Goal: Contribute content

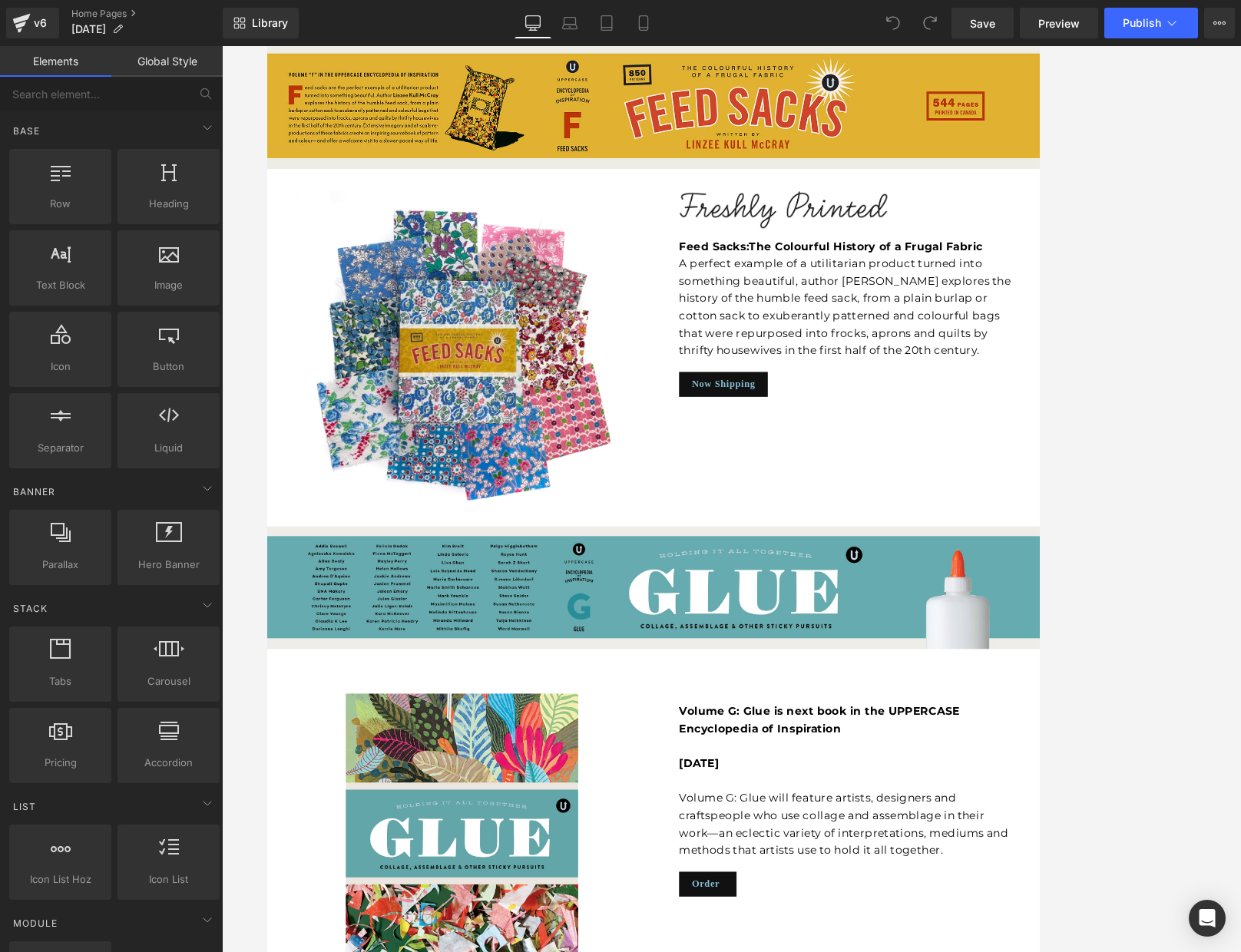
scroll to position [3972, 0]
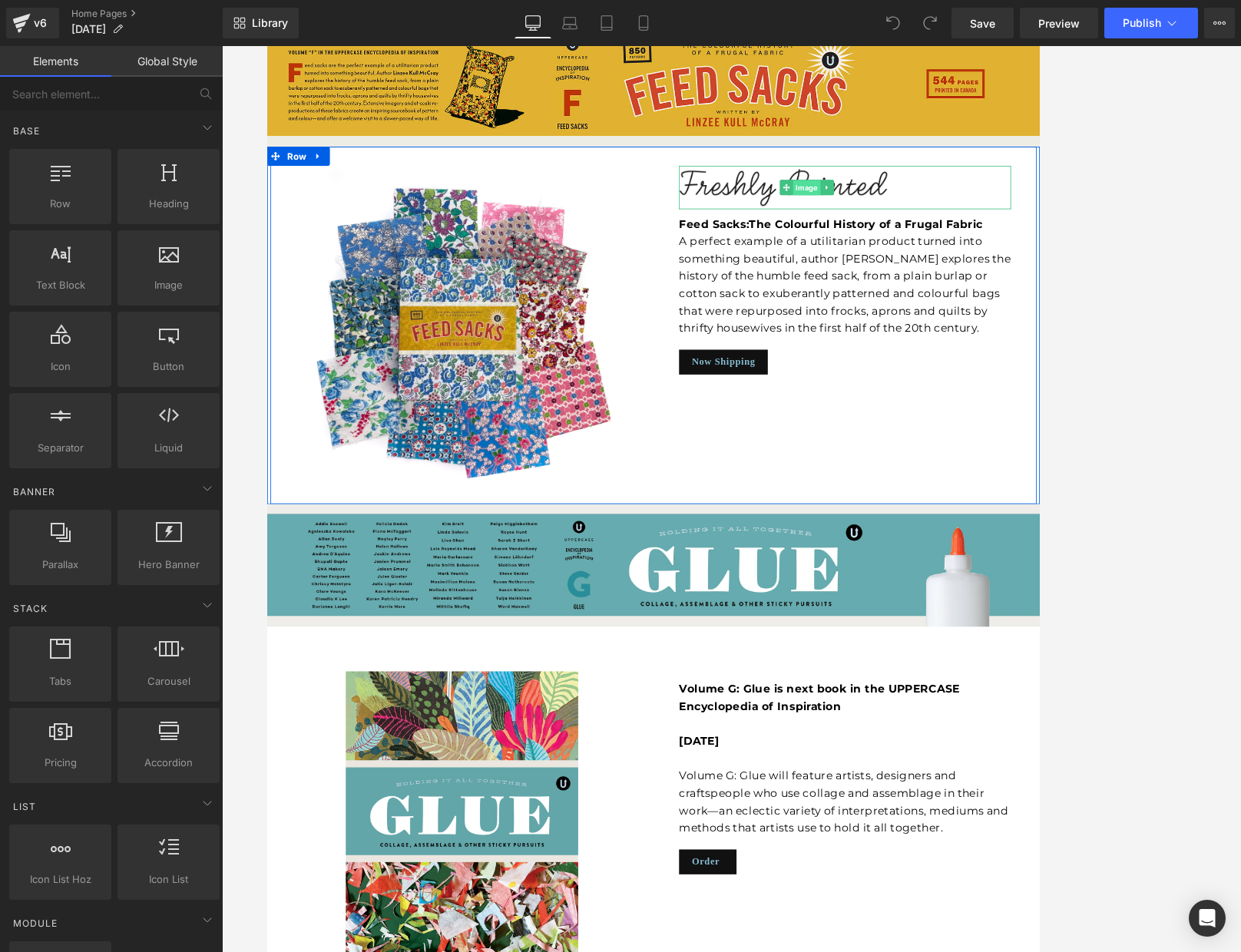
click at [922, 208] on span "Image" at bounding box center [915, 217] width 33 height 18
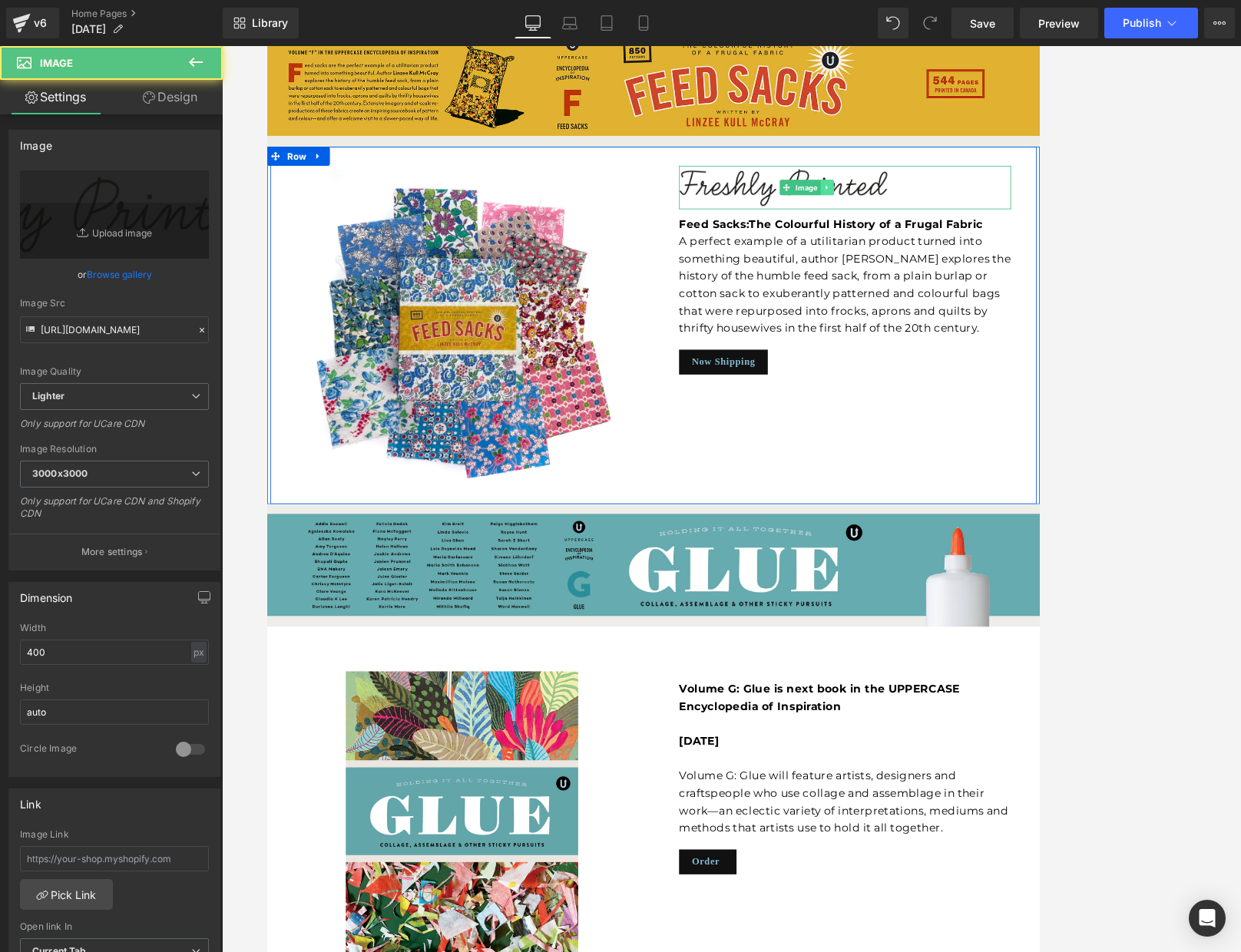
click at [944, 207] on link at bounding box center [939, 216] width 16 height 18
click at [934, 212] on icon at bounding box center [931, 217] width 9 height 10
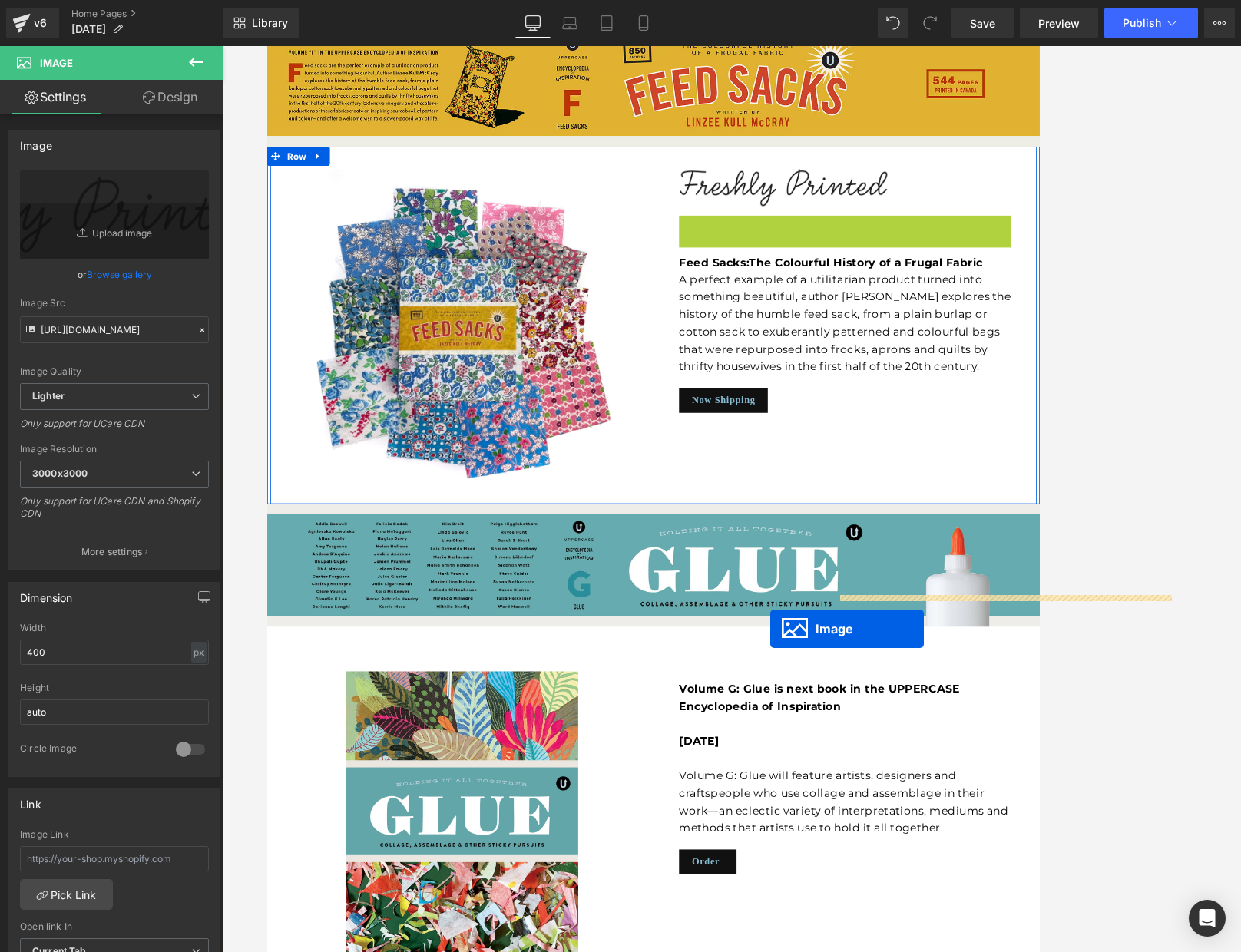
drag, startPoint x: 889, startPoint y: 212, endPoint x: 872, endPoint y: 747, distance: 535.3
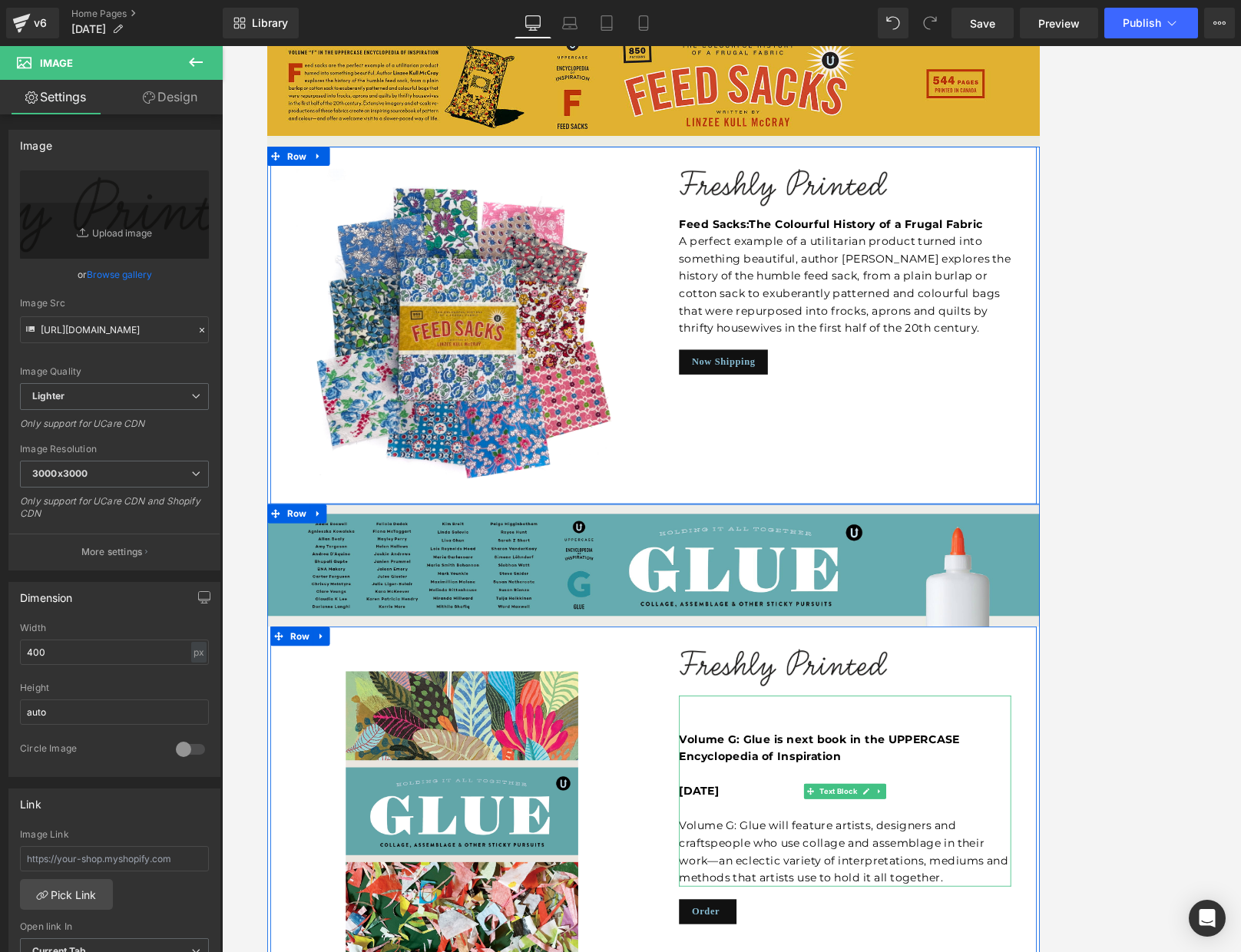
click at [863, 848] on p "To enrich screen reader interactions, please activate Accessibility in Grammarl…" at bounding box center [961, 859] width 399 height 21
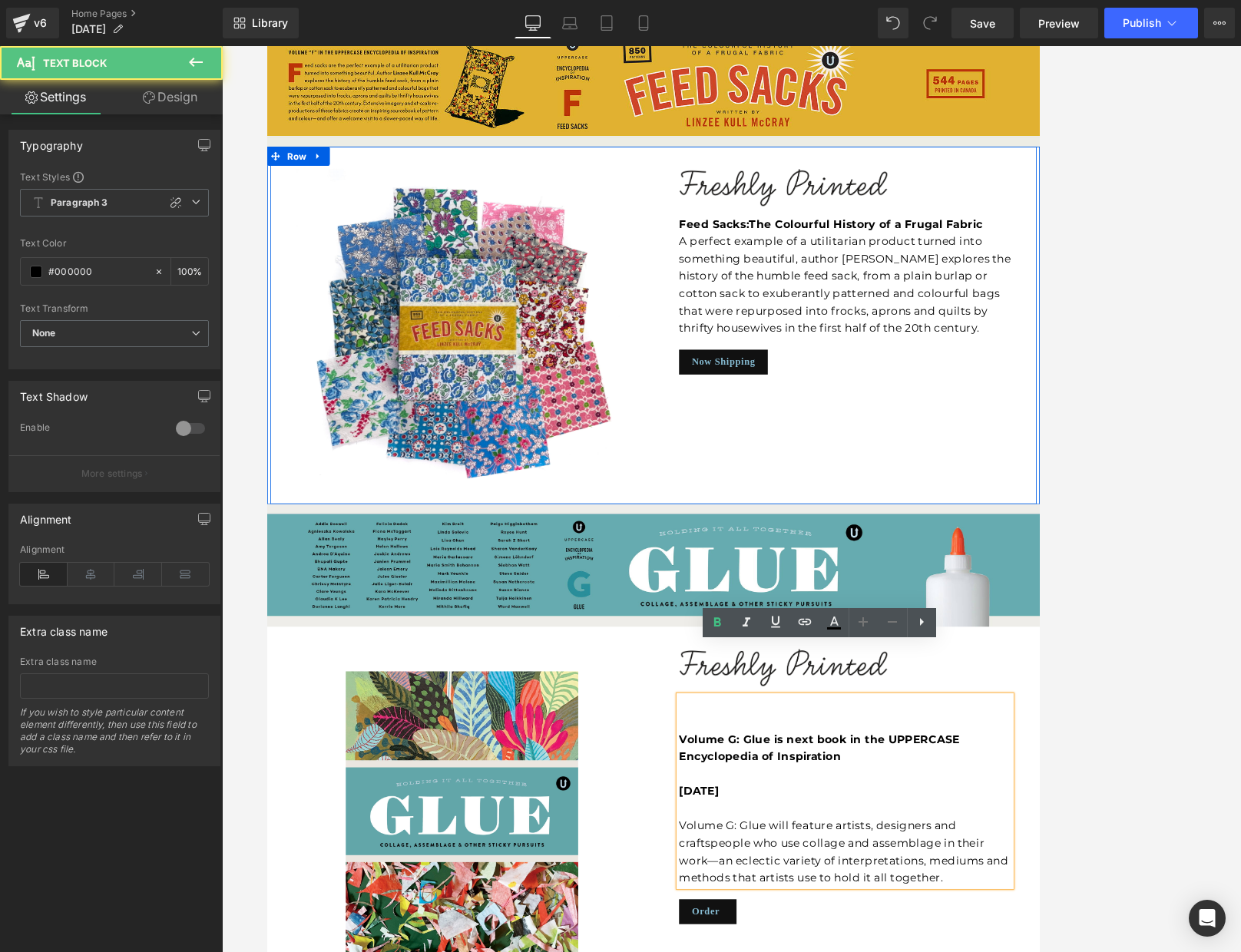
click at [817, 848] on p "To enrich screen reader interactions, please activate Accessibility in Grammarl…" at bounding box center [961, 859] width 399 height 21
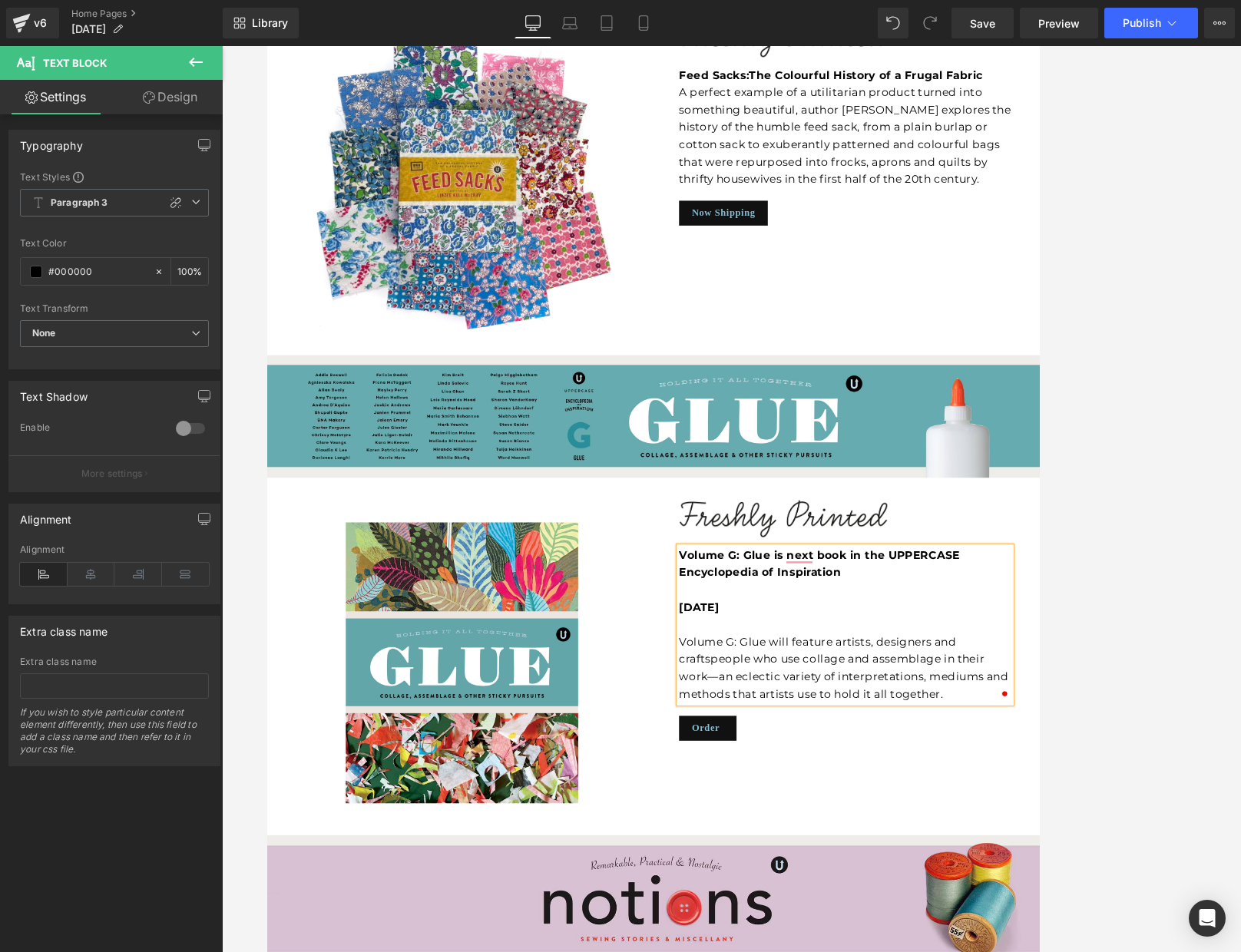
scroll to position [4156, 0]
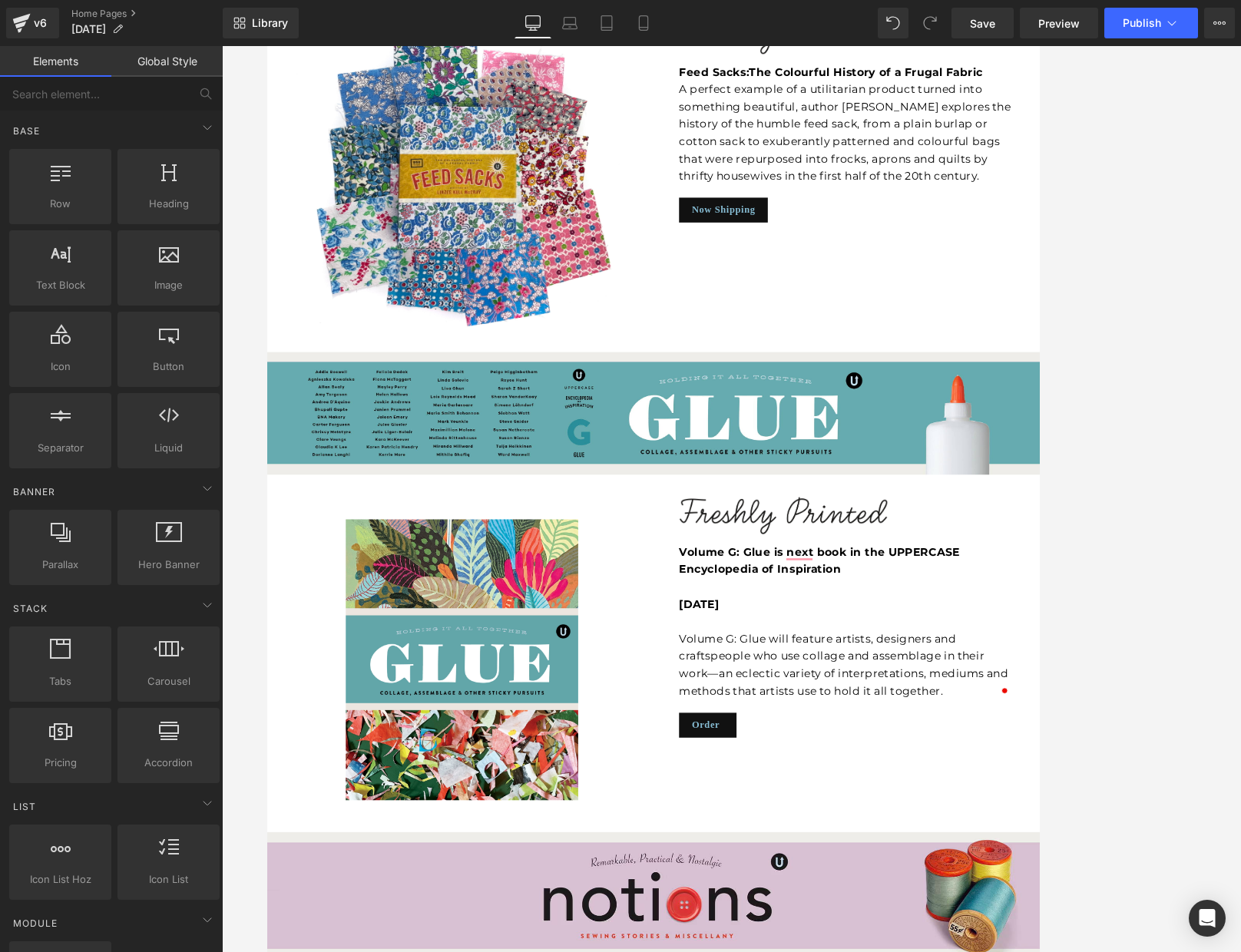
click at [970, 341] on div at bounding box center [731, 499] width 1019 height 906
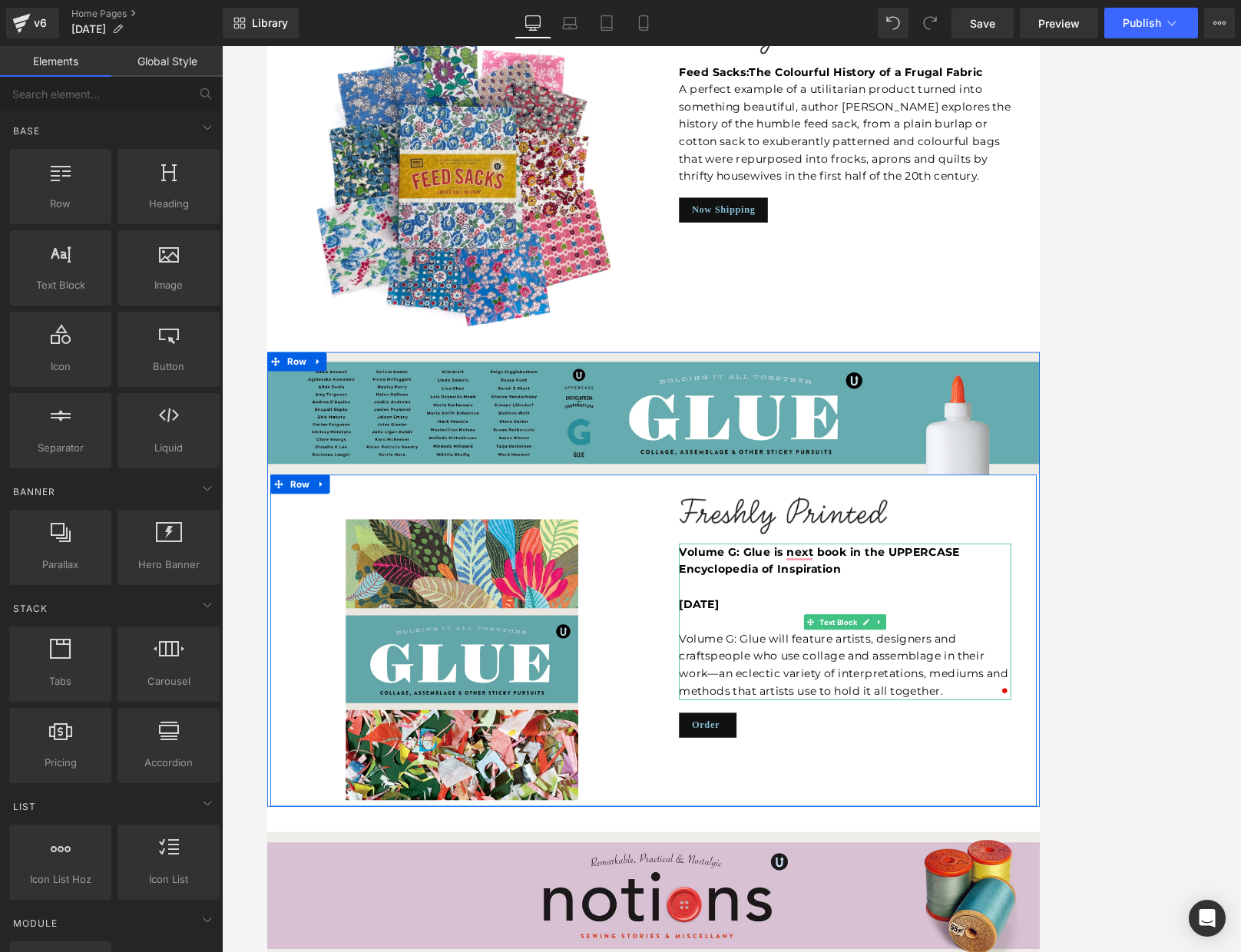
click at [781, 709] on b "[DATE]" at bounding box center [785, 717] width 49 height 15
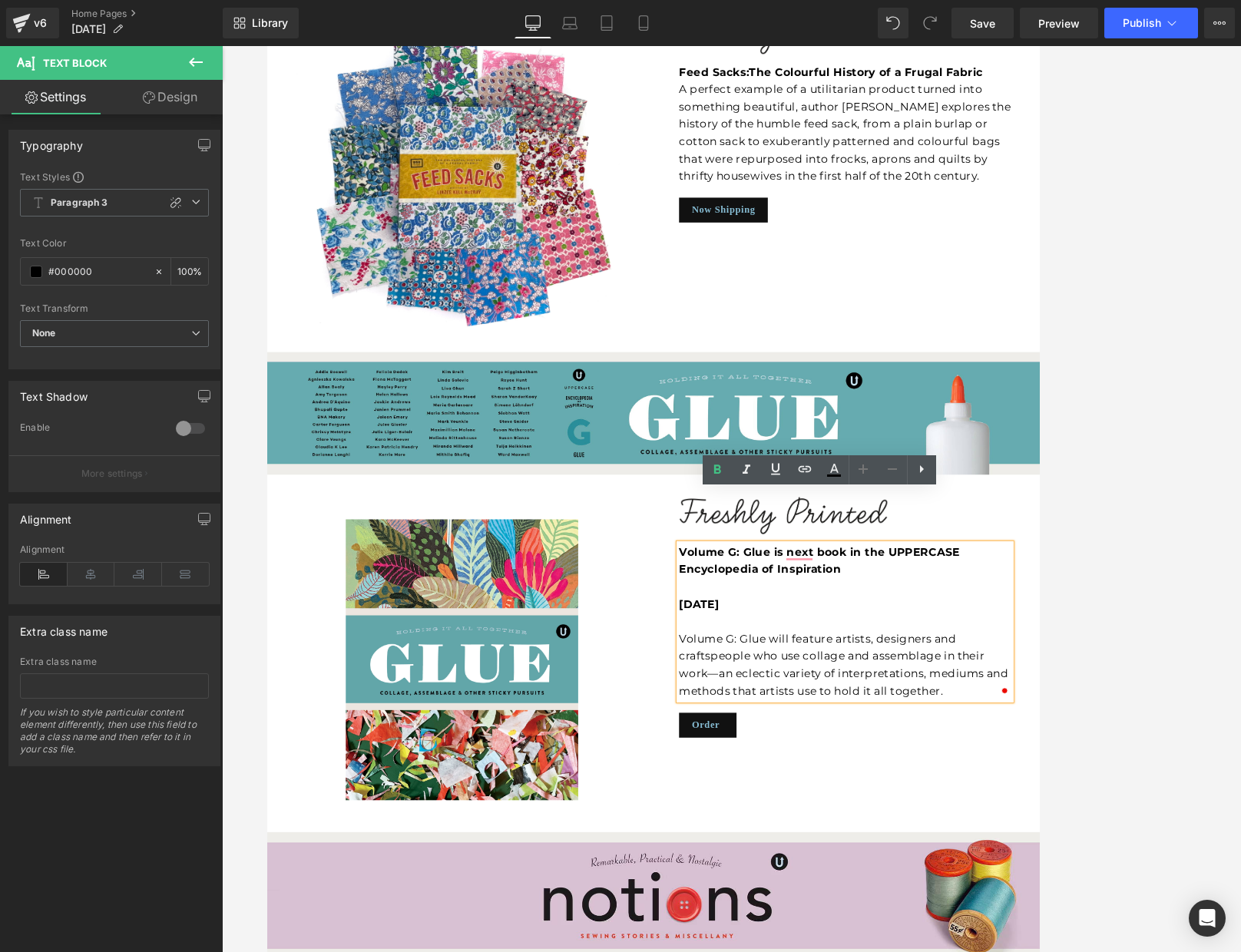
click at [763, 709] on b "[DATE]" at bounding box center [785, 717] width 49 height 15
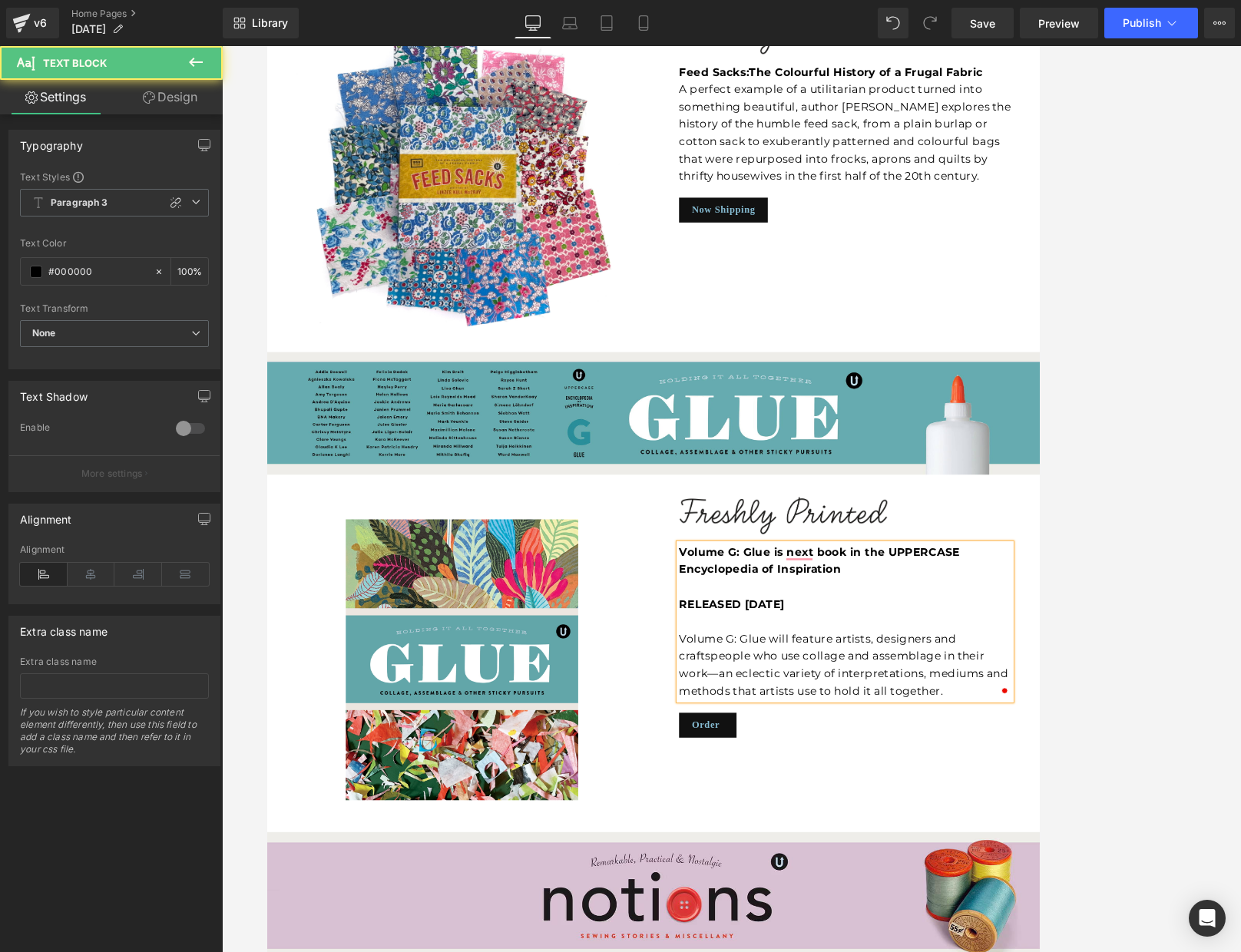
click at [863, 709] on b "RELEASED [DATE]" at bounding box center [824, 717] width 127 height 15
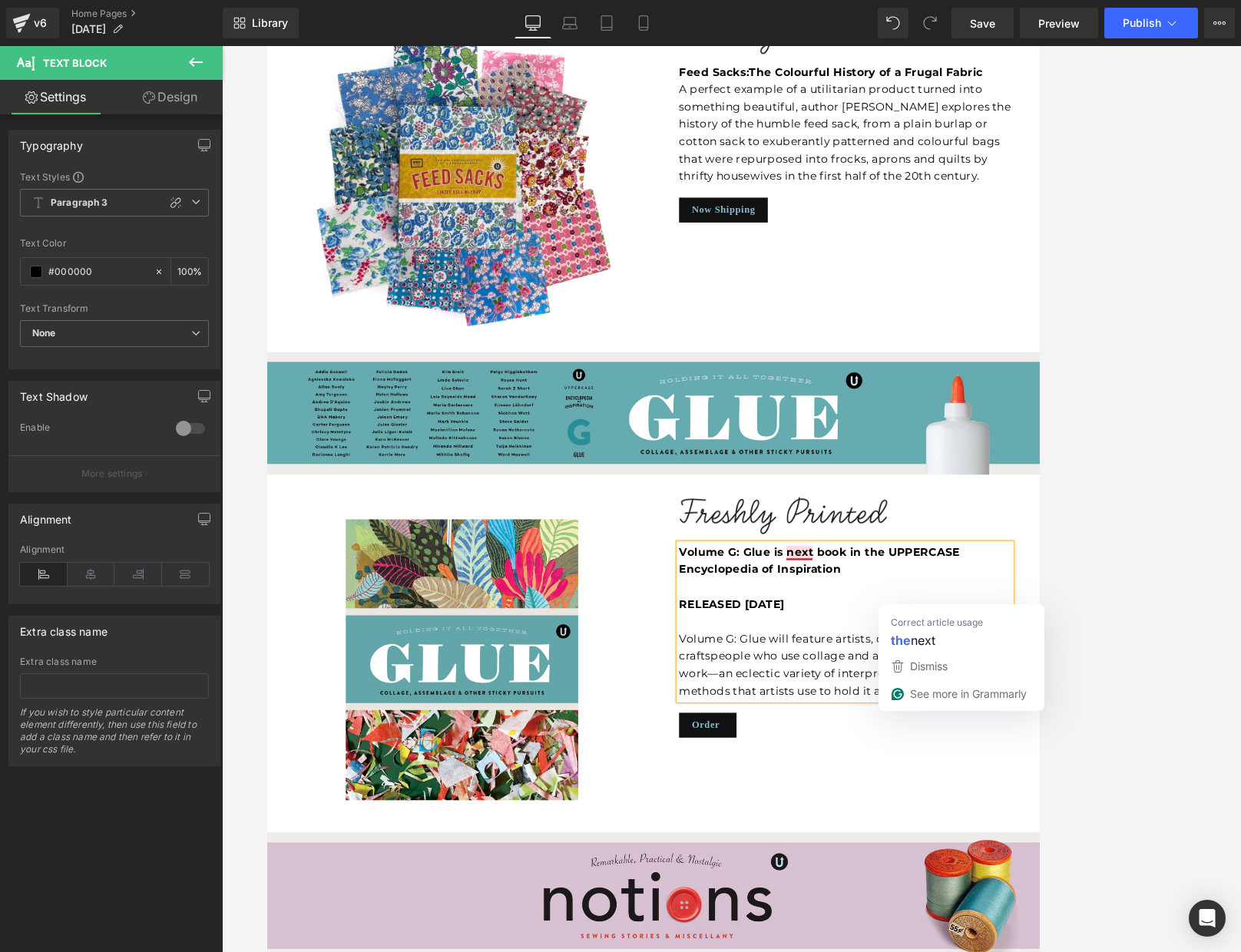
click at [903, 647] on strong "Volume G: Glue is next book in the UPPERCASE Encyclopedia of Inspiration" at bounding box center [930, 665] width 338 height 36
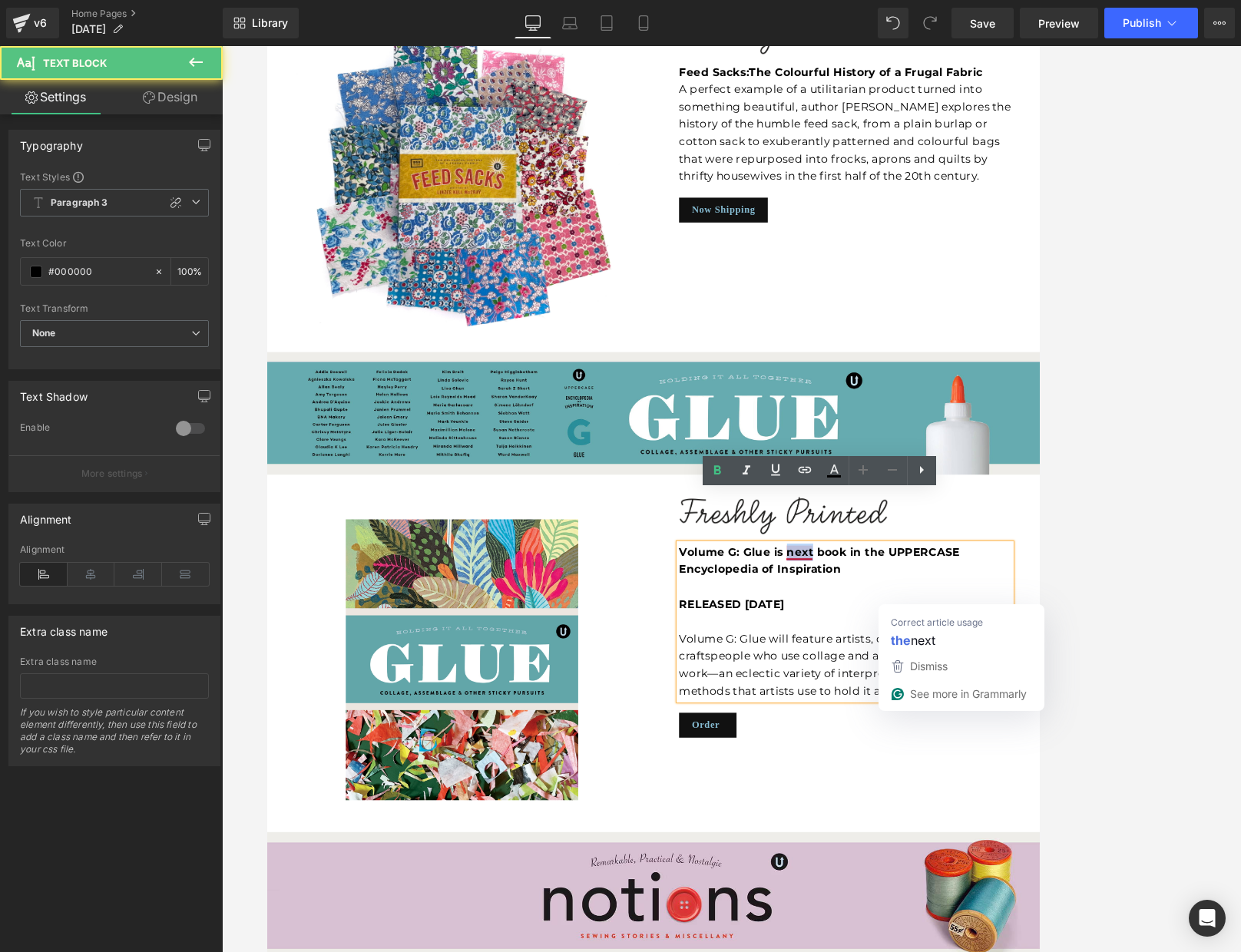
click at [903, 647] on strong "Volume G: Glue is next book in the UPPERCASE Encyclopedia of Inspiration" at bounding box center [930, 665] width 338 height 36
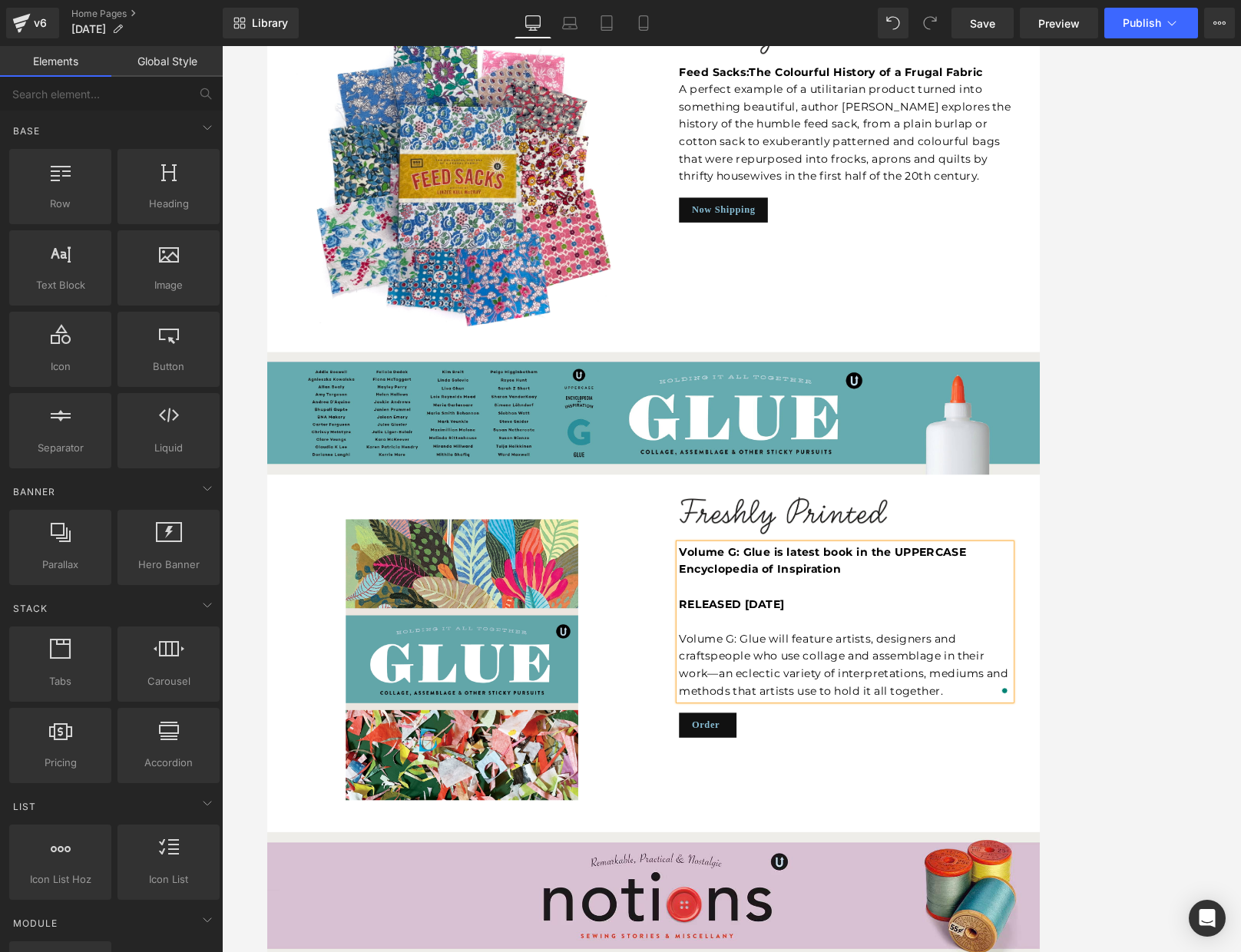
click at [970, 577] on div at bounding box center [731, 499] width 1019 height 906
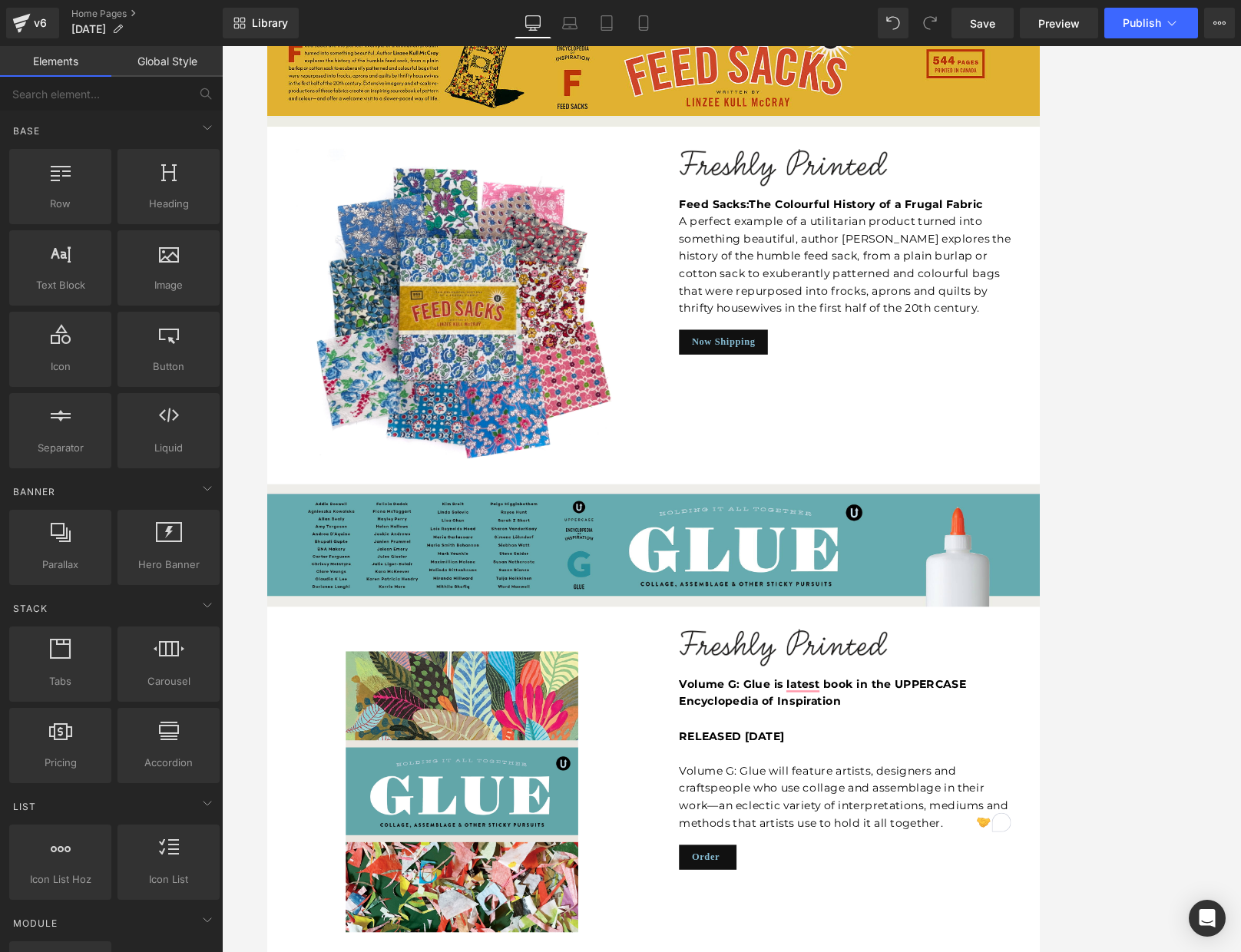
scroll to position [4052, 0]
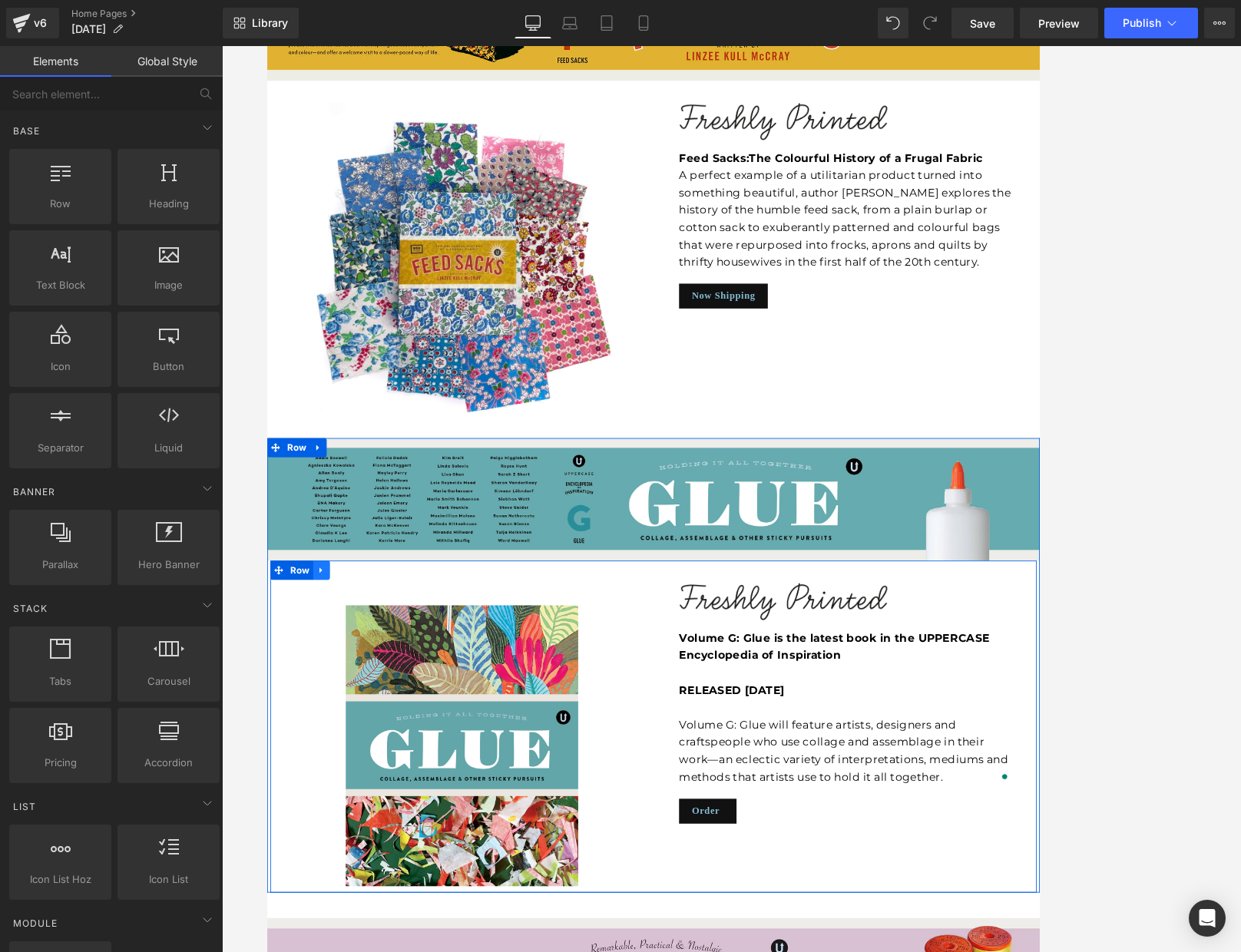
click at [335, 671] on icon at bounding box center [331, 677] width 10 height 11
click at [350, 671] on icon at bounding box center [351, 676] width 10 height 10
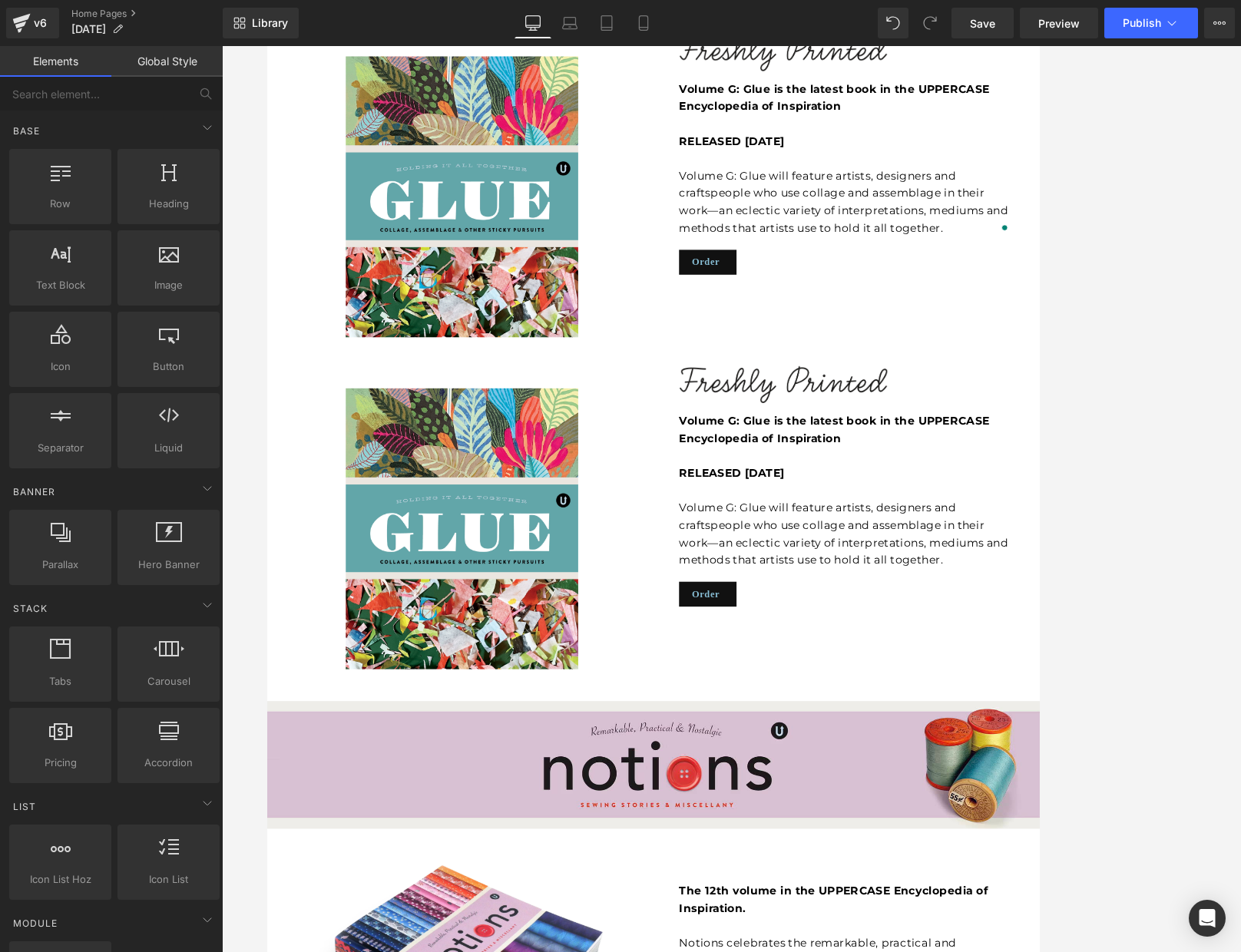
scroll to position [4656, 0]
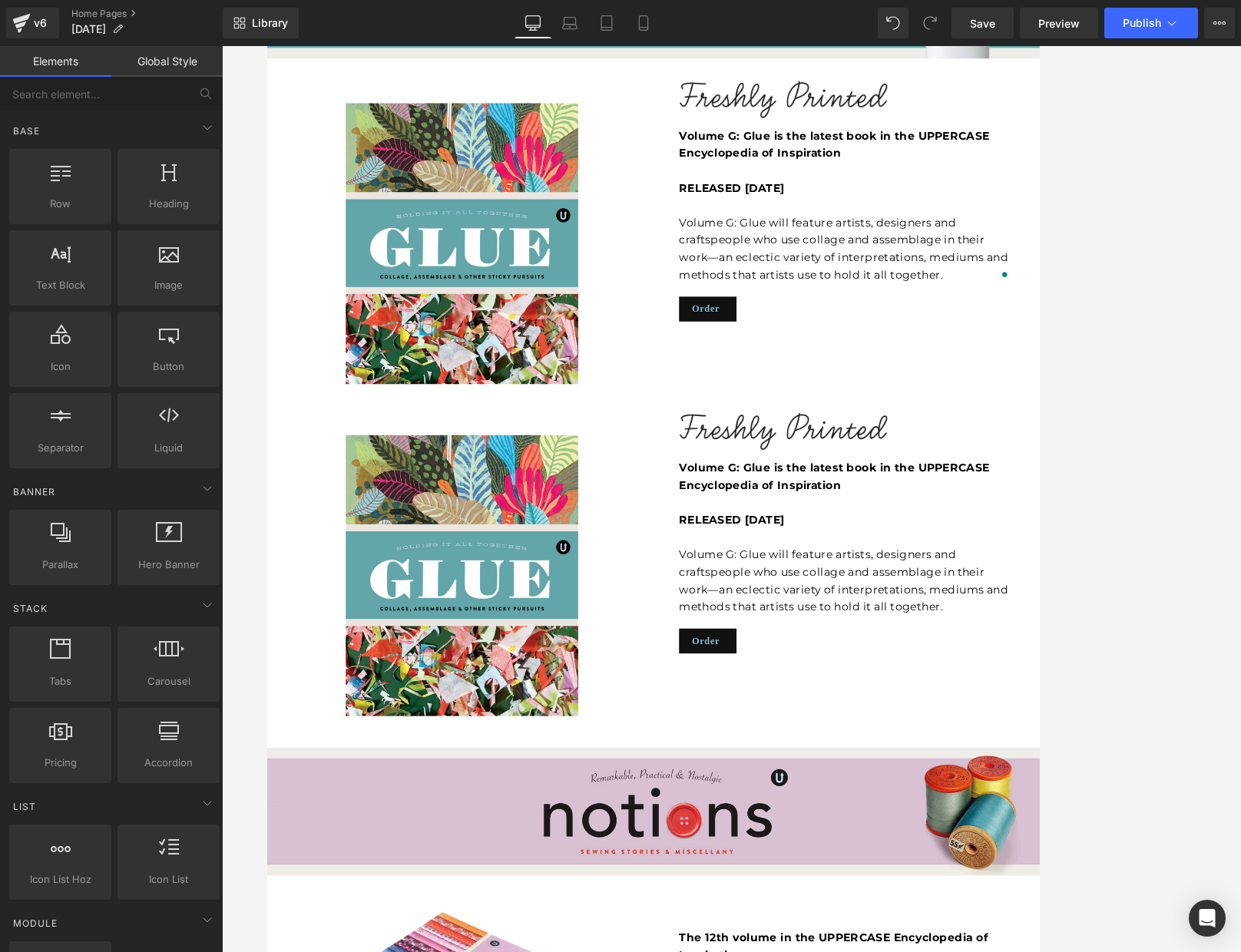
drag, startPoint x: 1162, startPoint y: 429, endPoint x: 1126, endPoint y: 424, distance: 36.3
click at [970, 427] on div at bounding box center [731, 499] width 1019 height 906
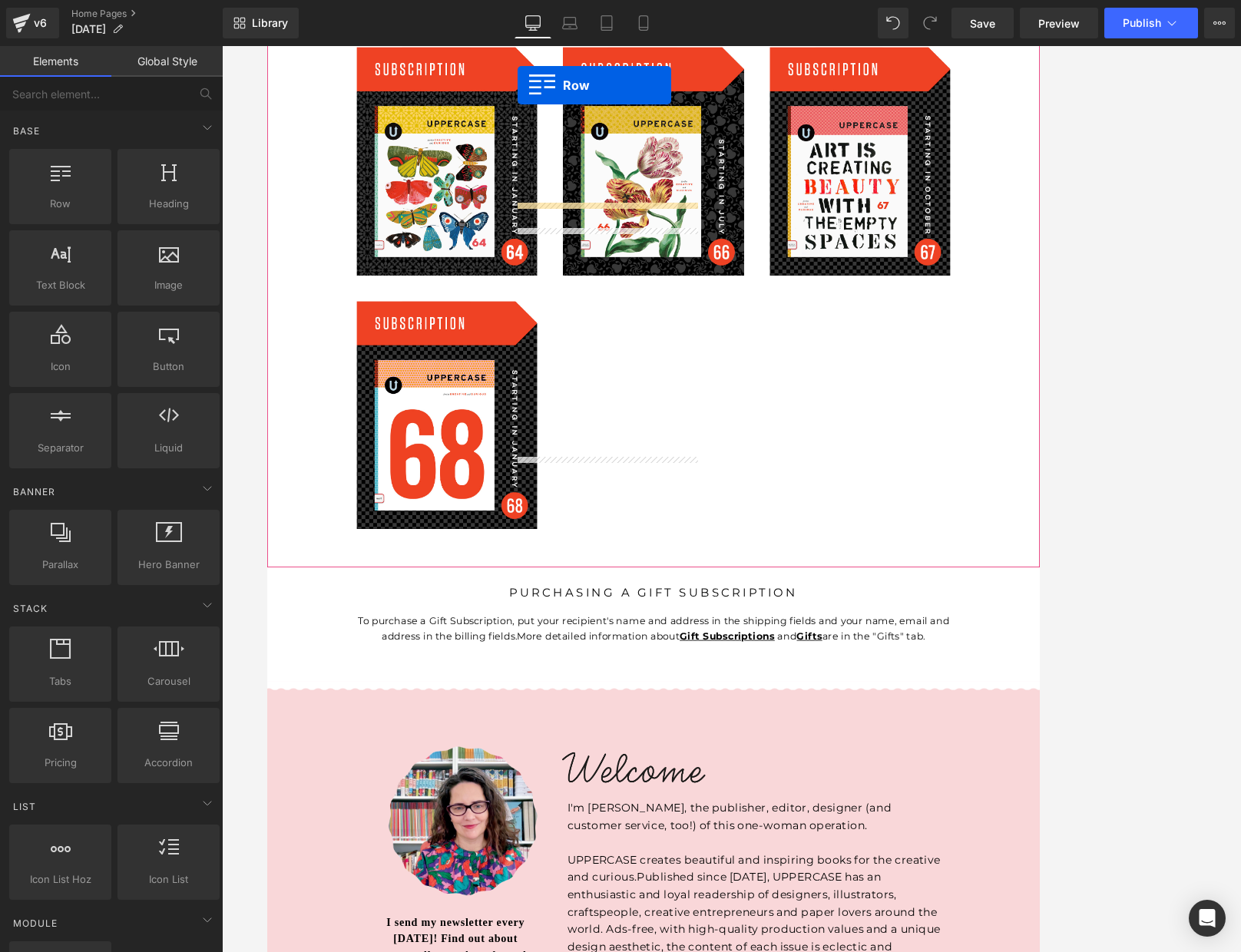
scroll to position [1554, 0]
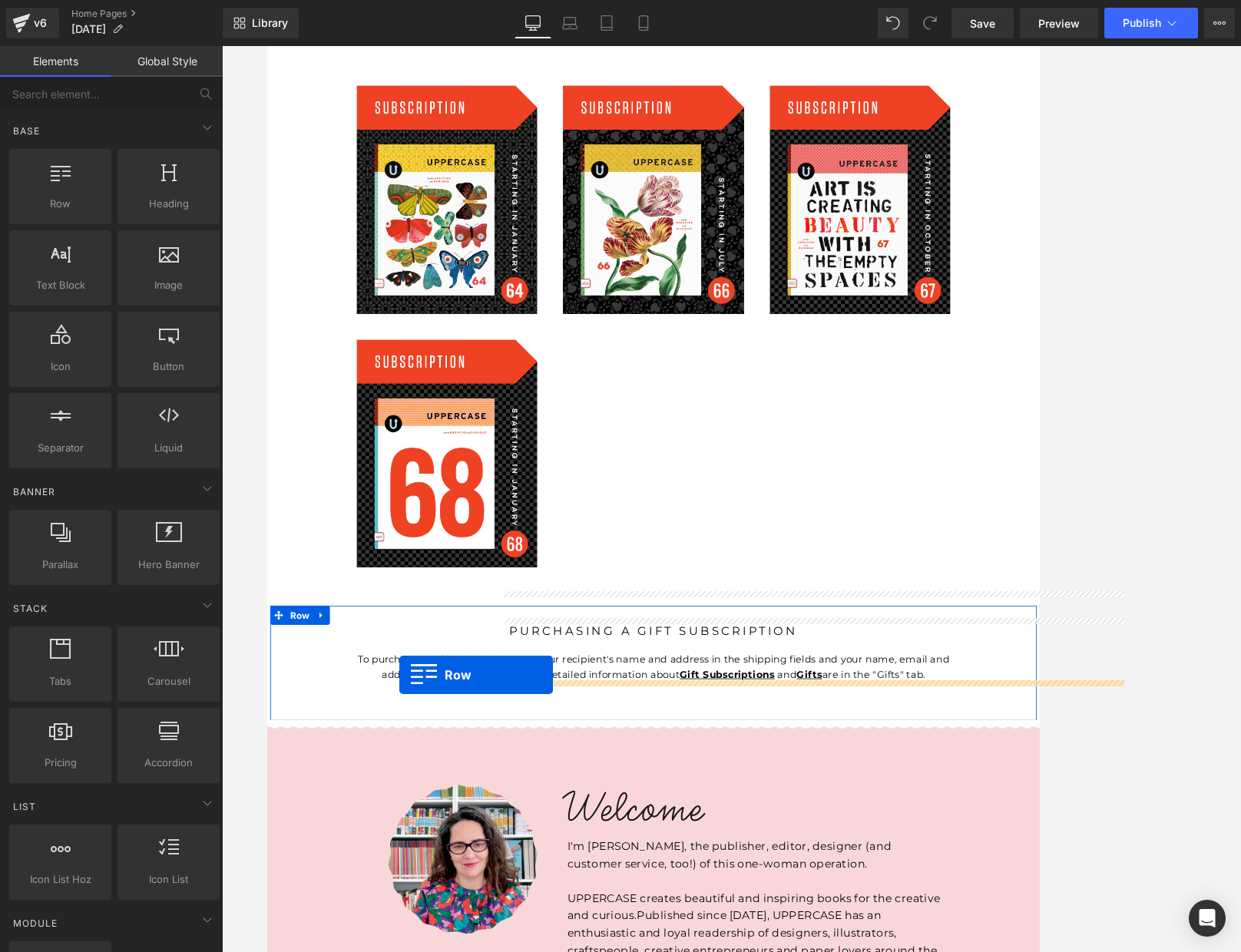
drag, startPoint x: 276, startPoint y: 409, endPoint x: 425, endPoint y: 802, distance: 420.3
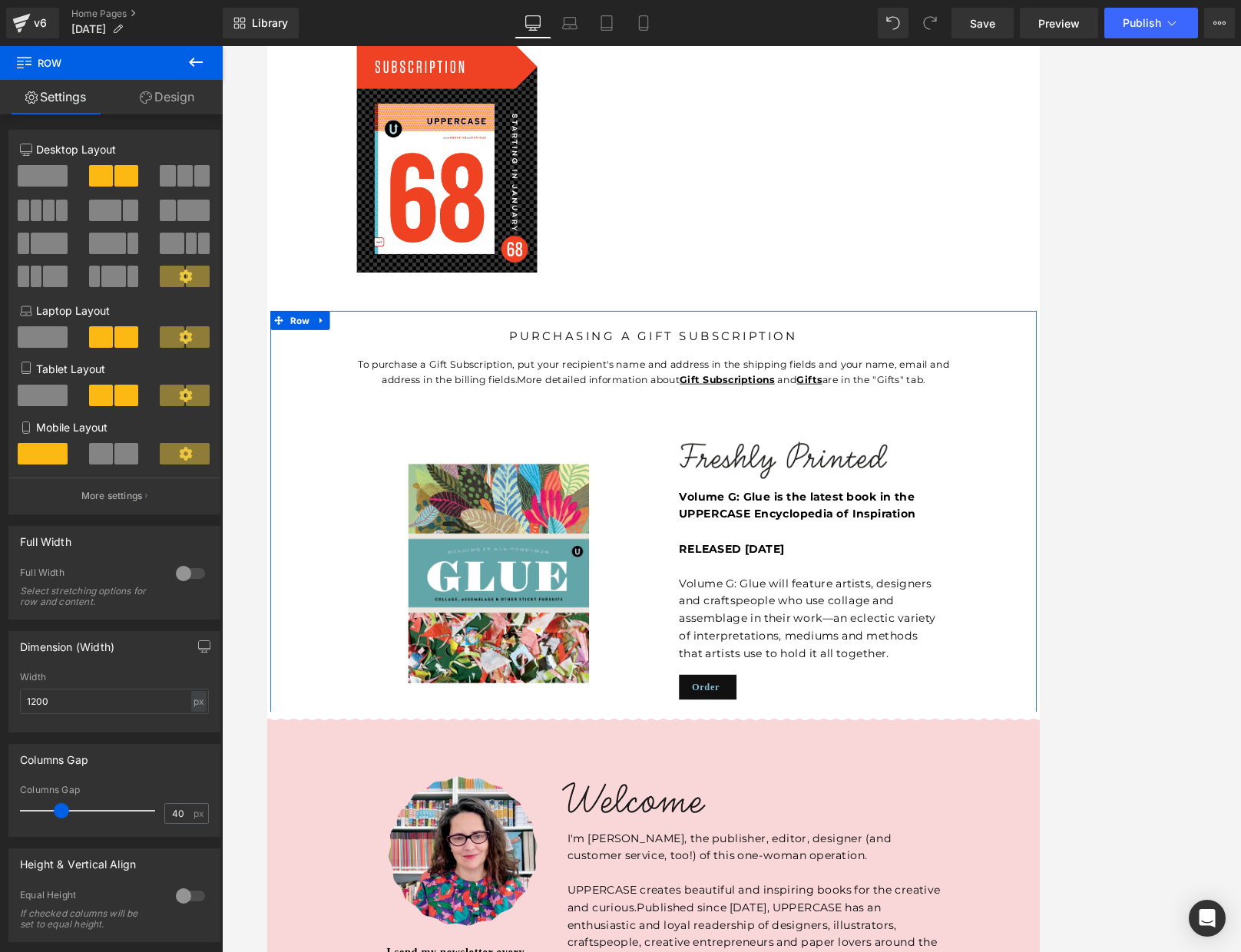
scroll to position [1933, 0]
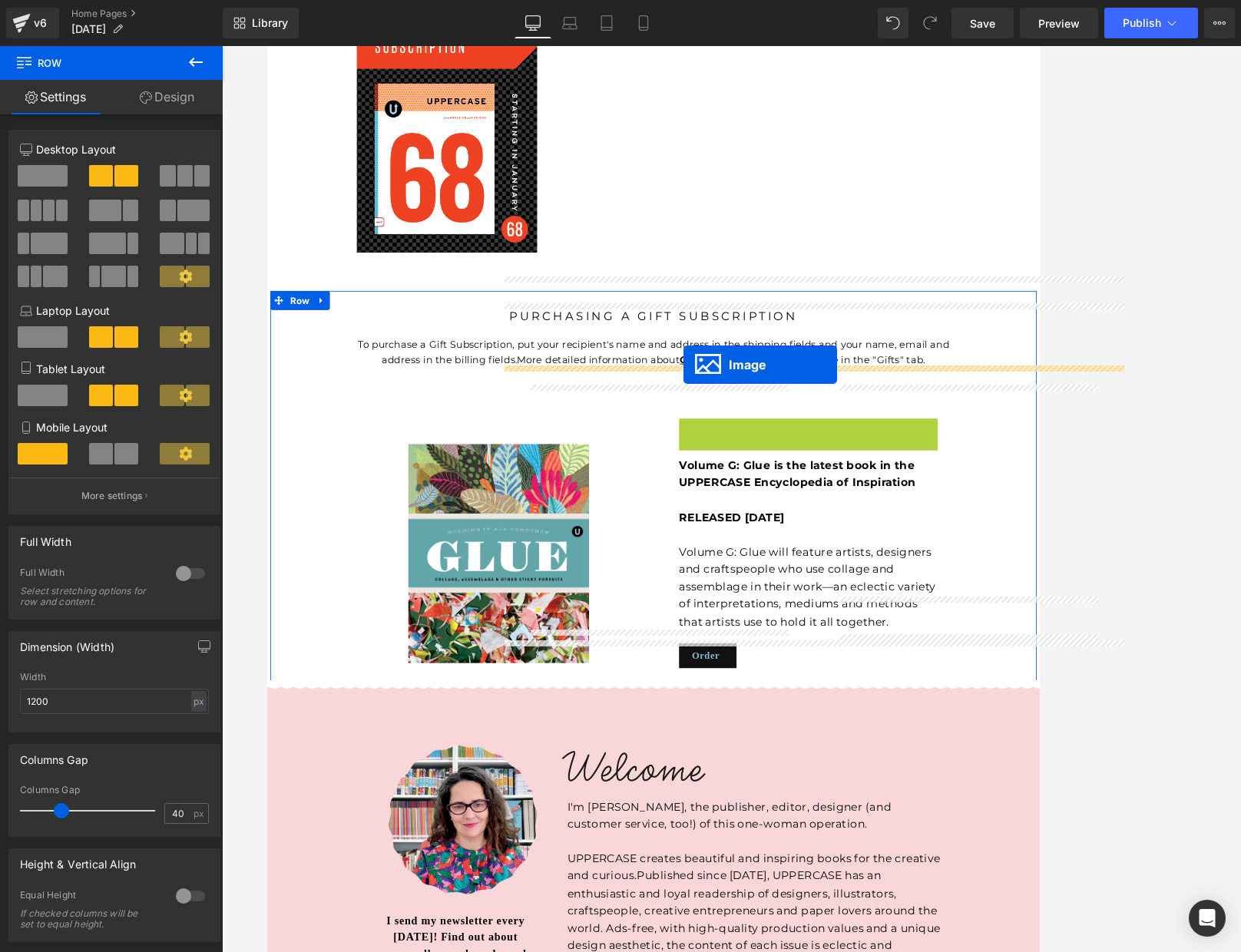
drag, startPoint x: 888, startPoint y: 478, endPoint x: 768, endPoint y: 430, distance: 129.2
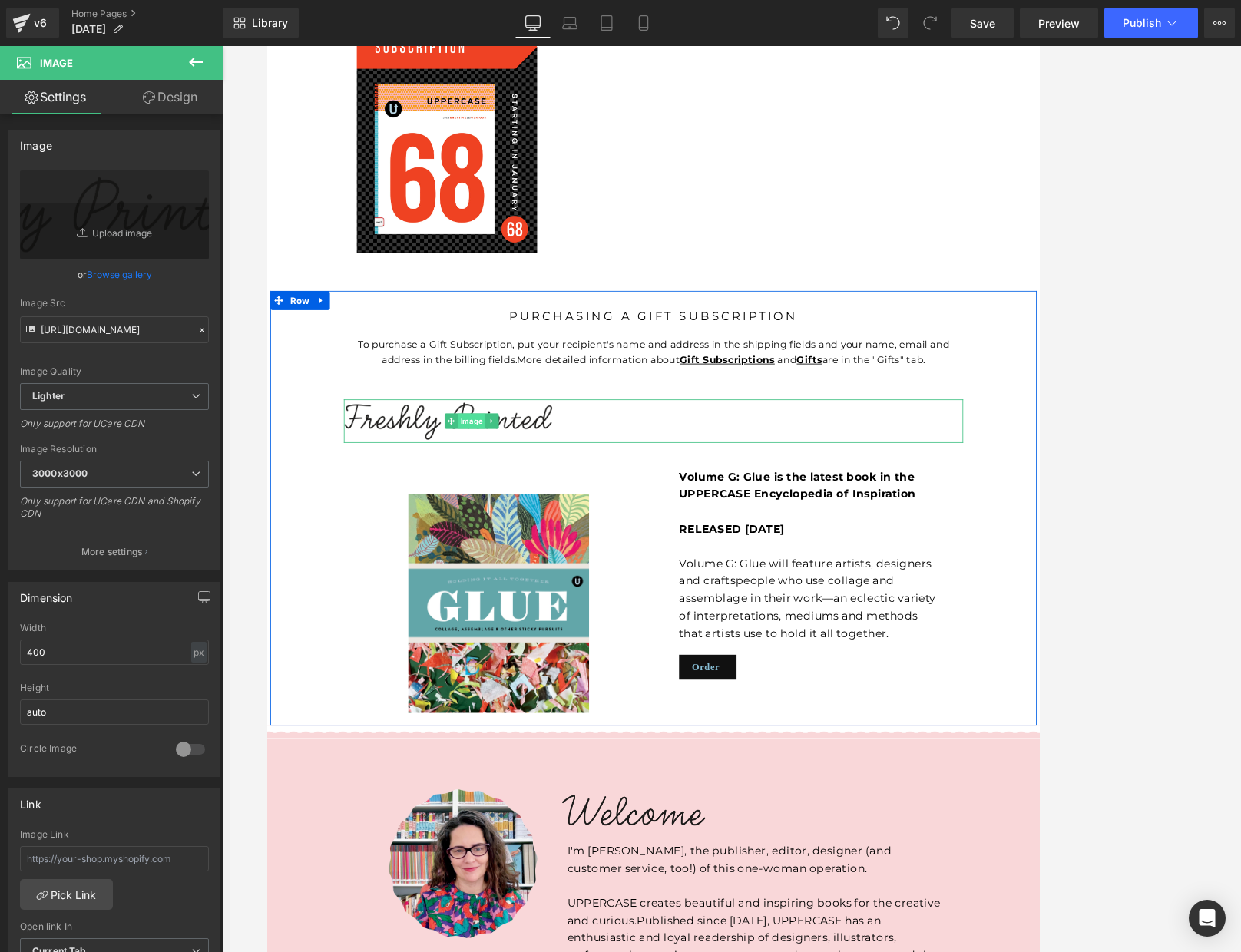
click at [510, 488] on span "Image" at bounding box center [512, 497] width 33 height 18
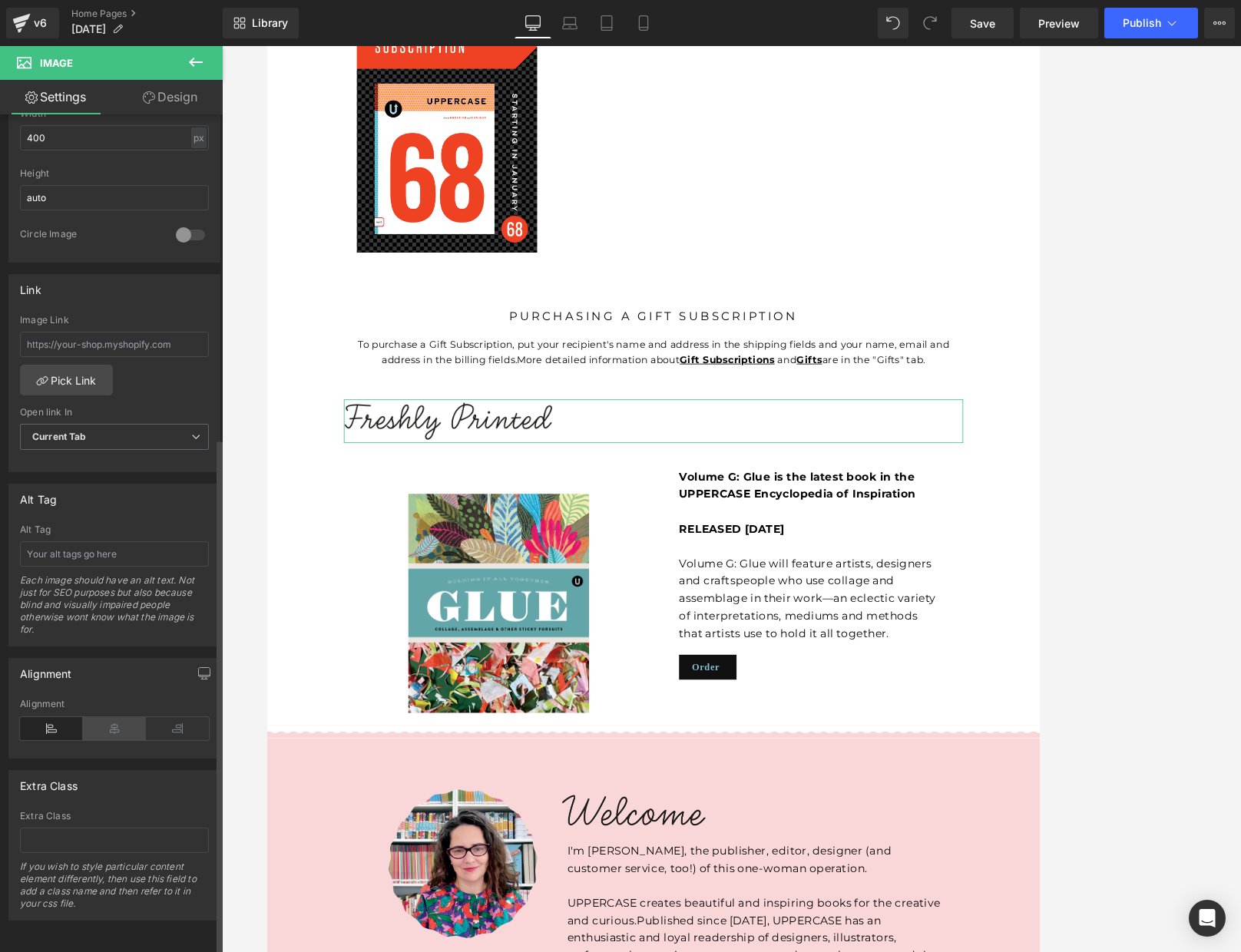
click at [111, 717] on icon at bounding box center [114, 729] width 63 height 23
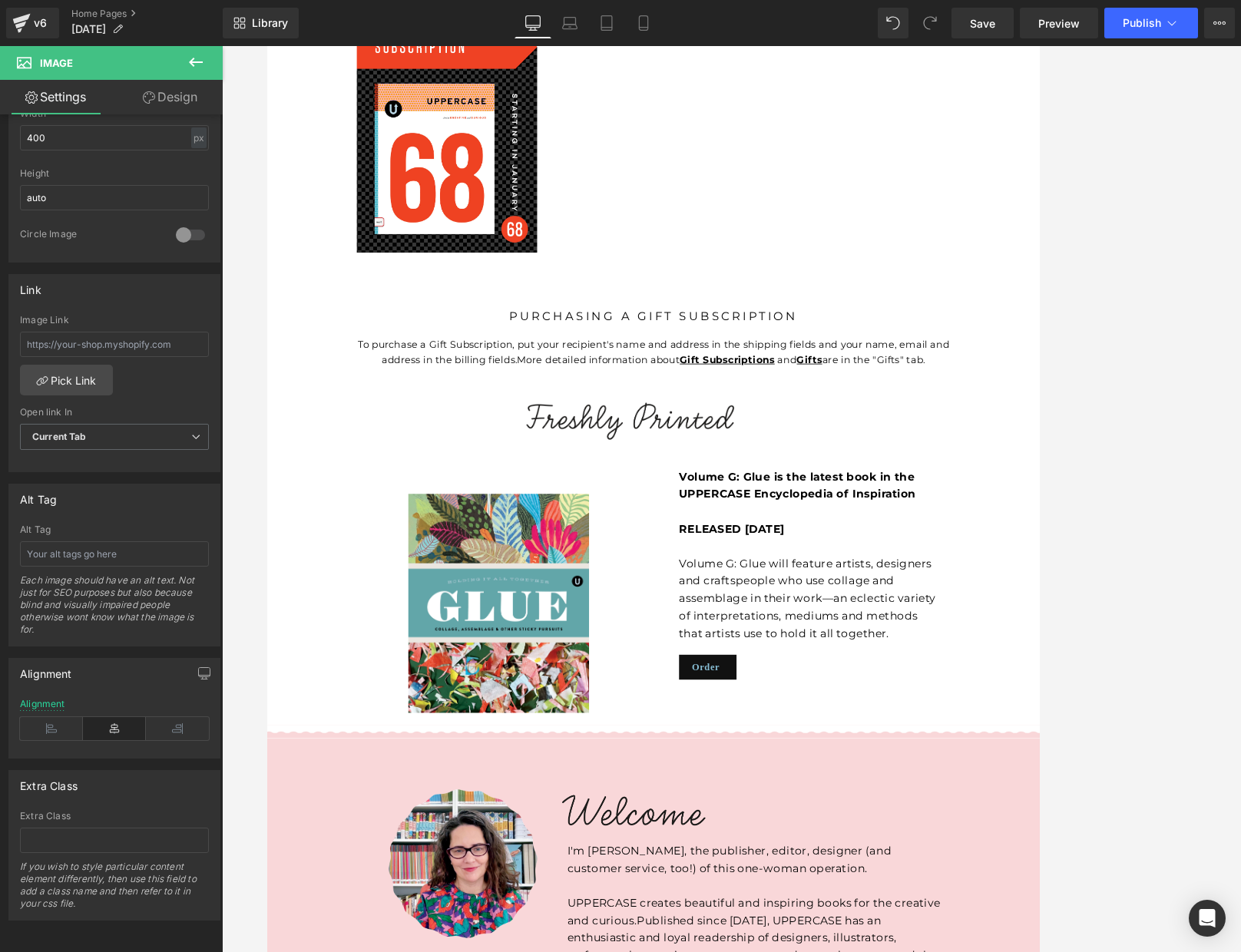
click at [194, 63] on icon at bounding box center [196, 61] width 18 height 18
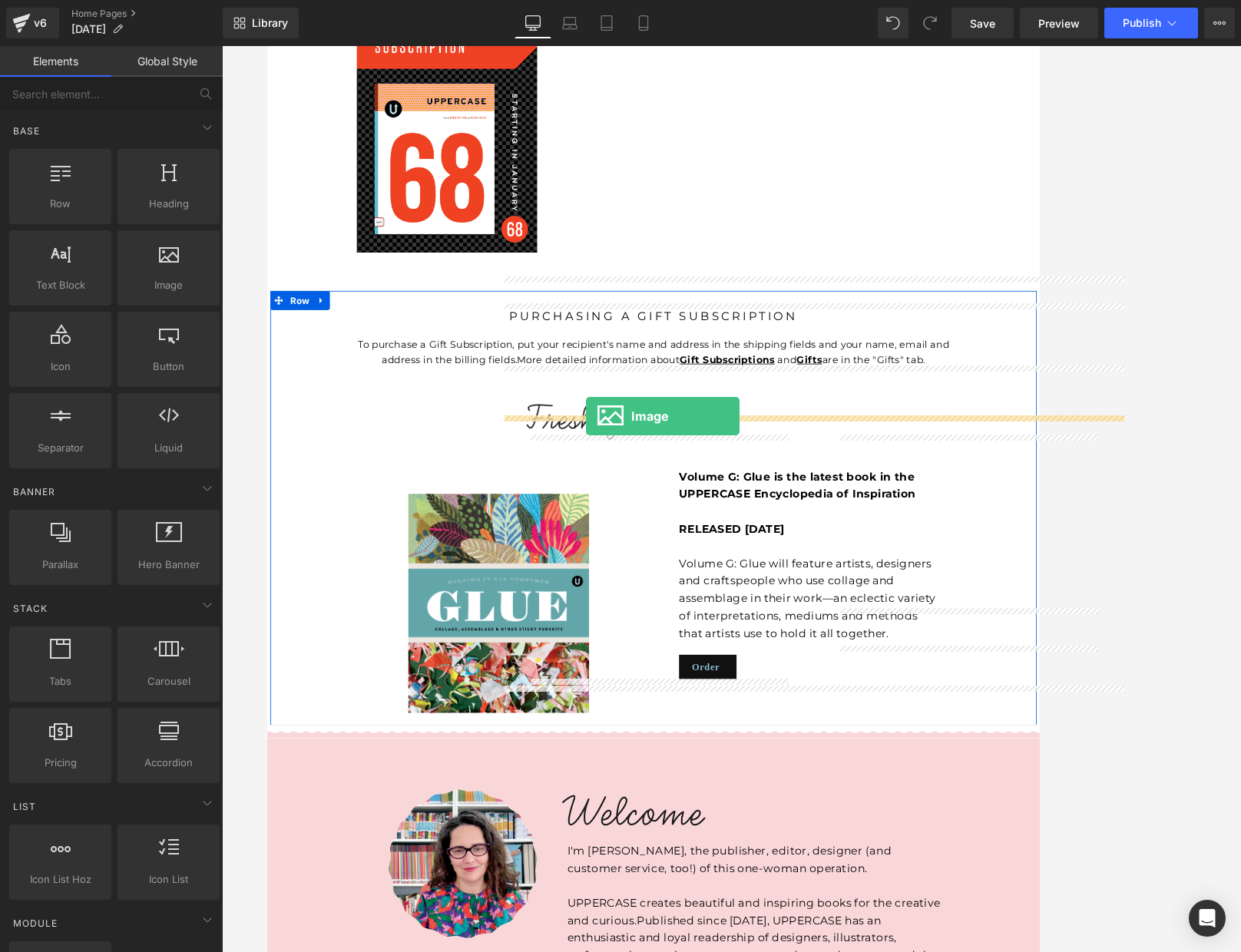
drag, startPoint x: 429, startPoint y: 314, endPoint x: 650, endPoint y: 491, distance: 283.1
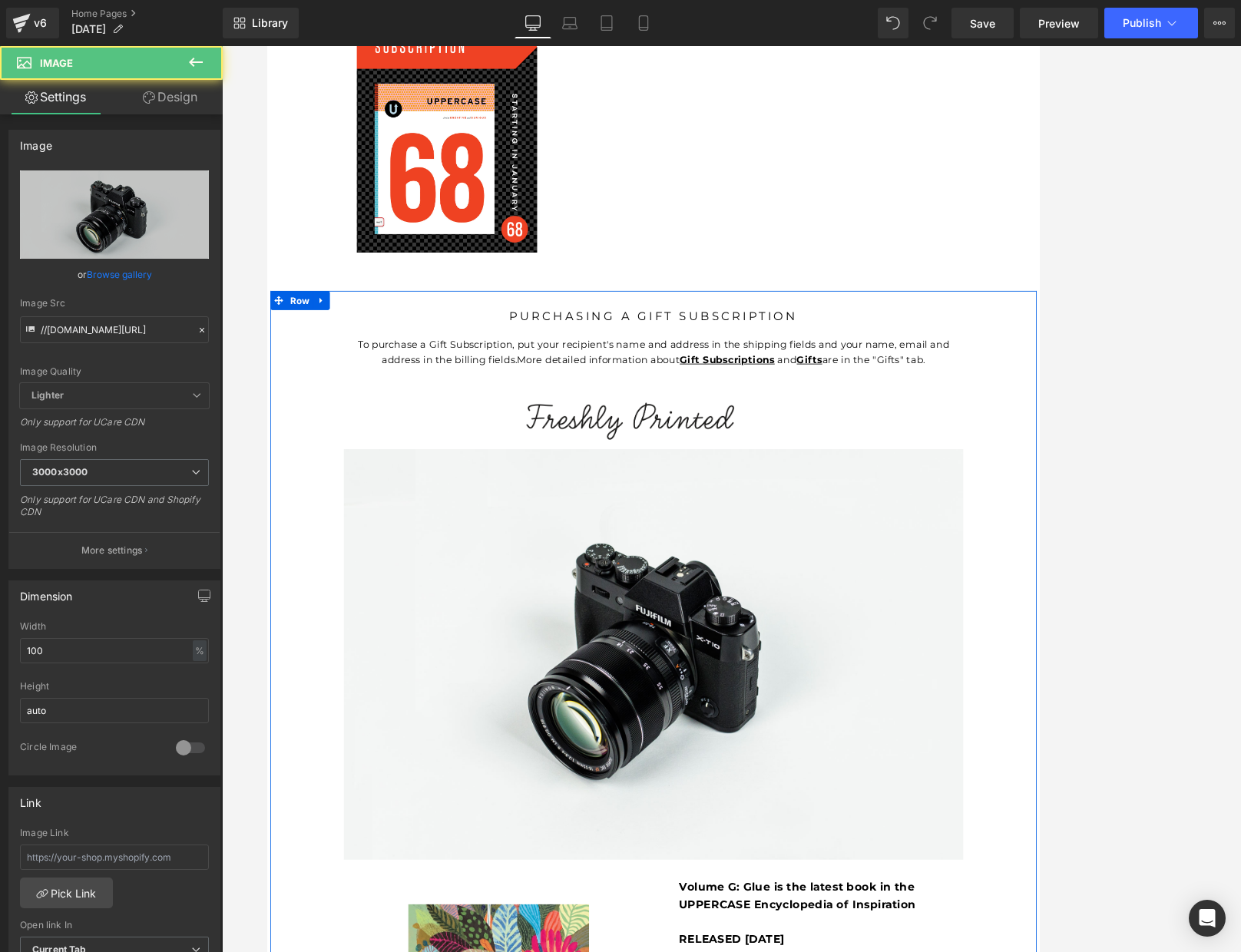
scroll to position [1934, 0]
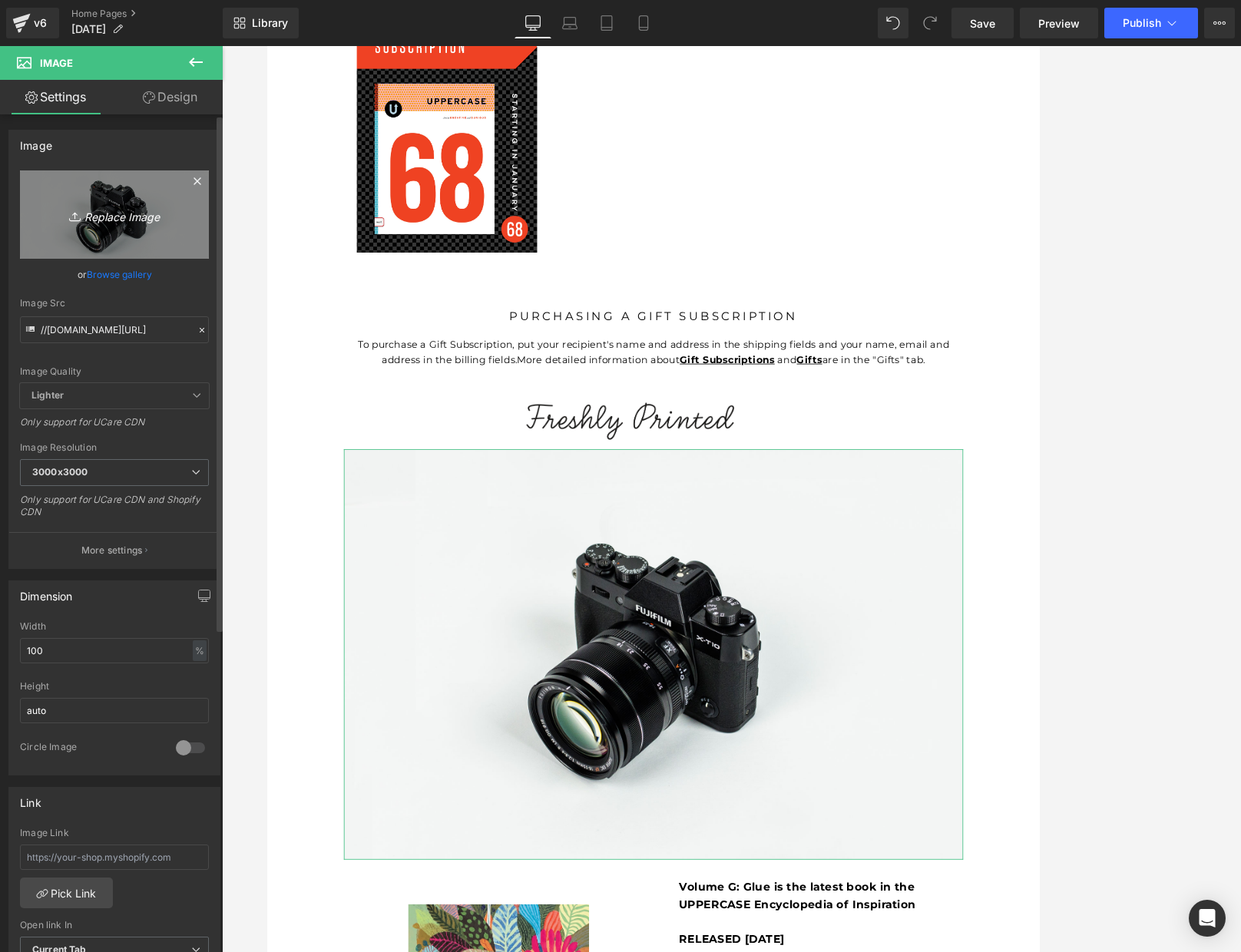
click at [97, 215] on icon "Replace Image" at bounding box center [114, 215] width 123 height 19
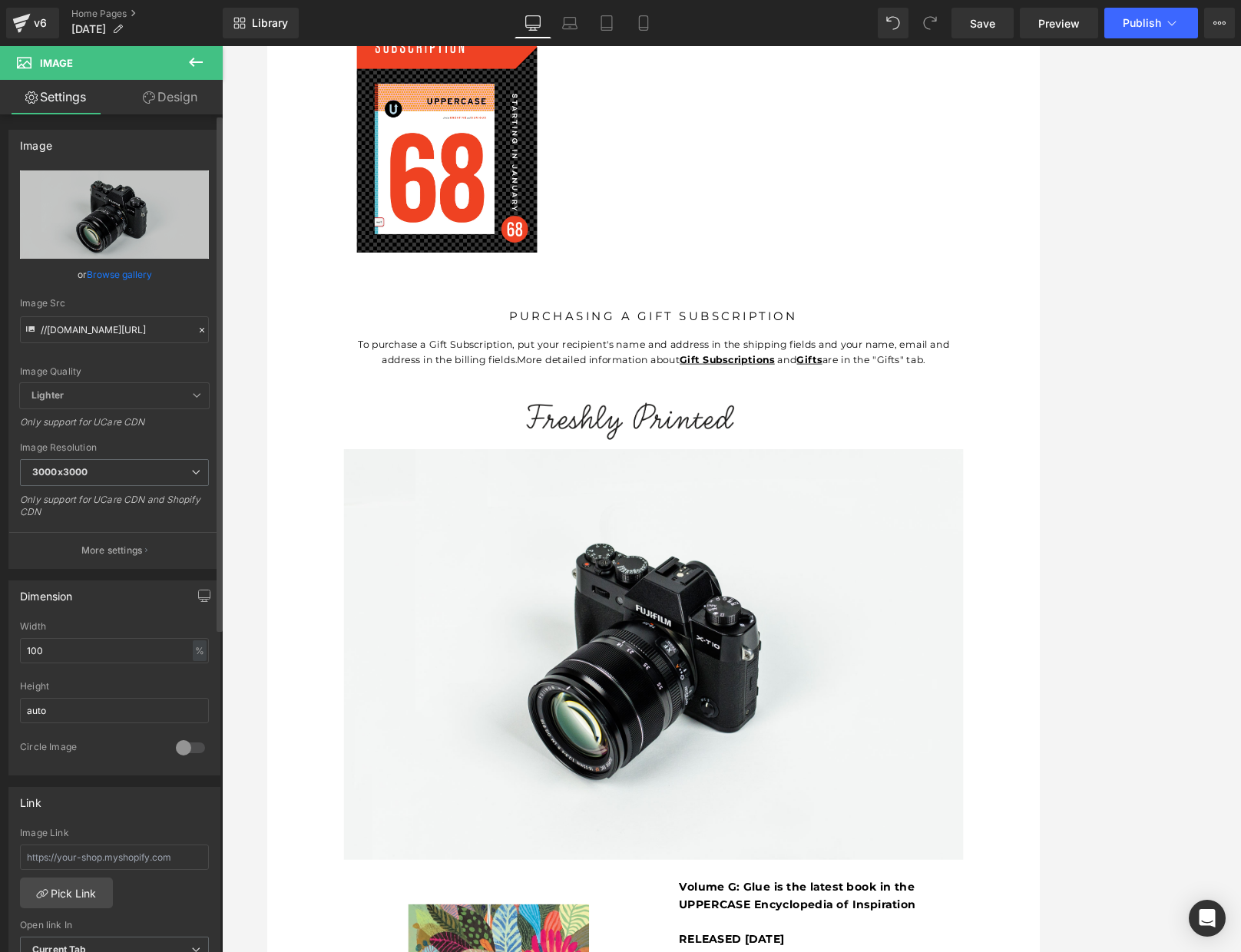
type input "C:\fakepath\glue book held.jpg"
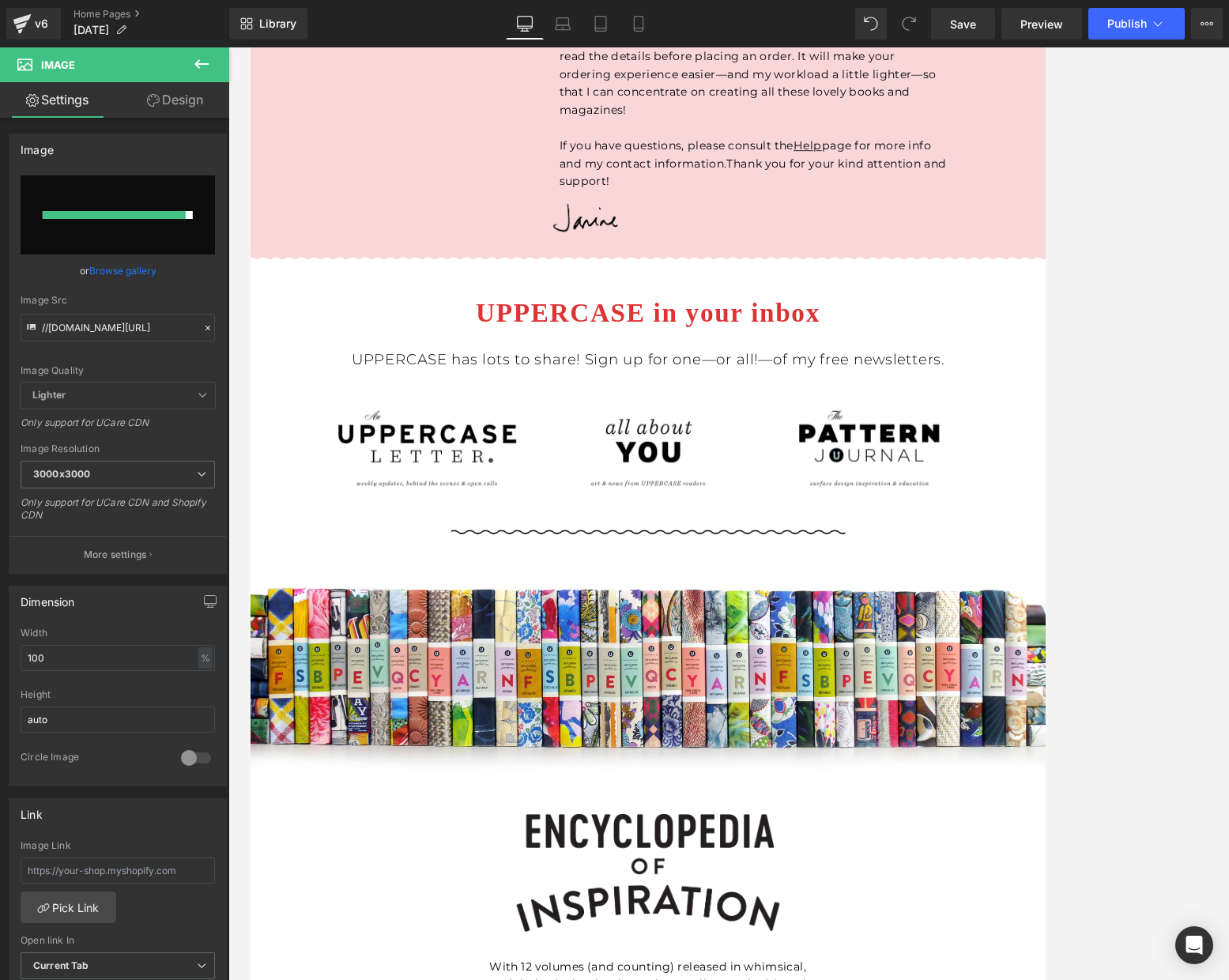
scroll to position [3773, 0]
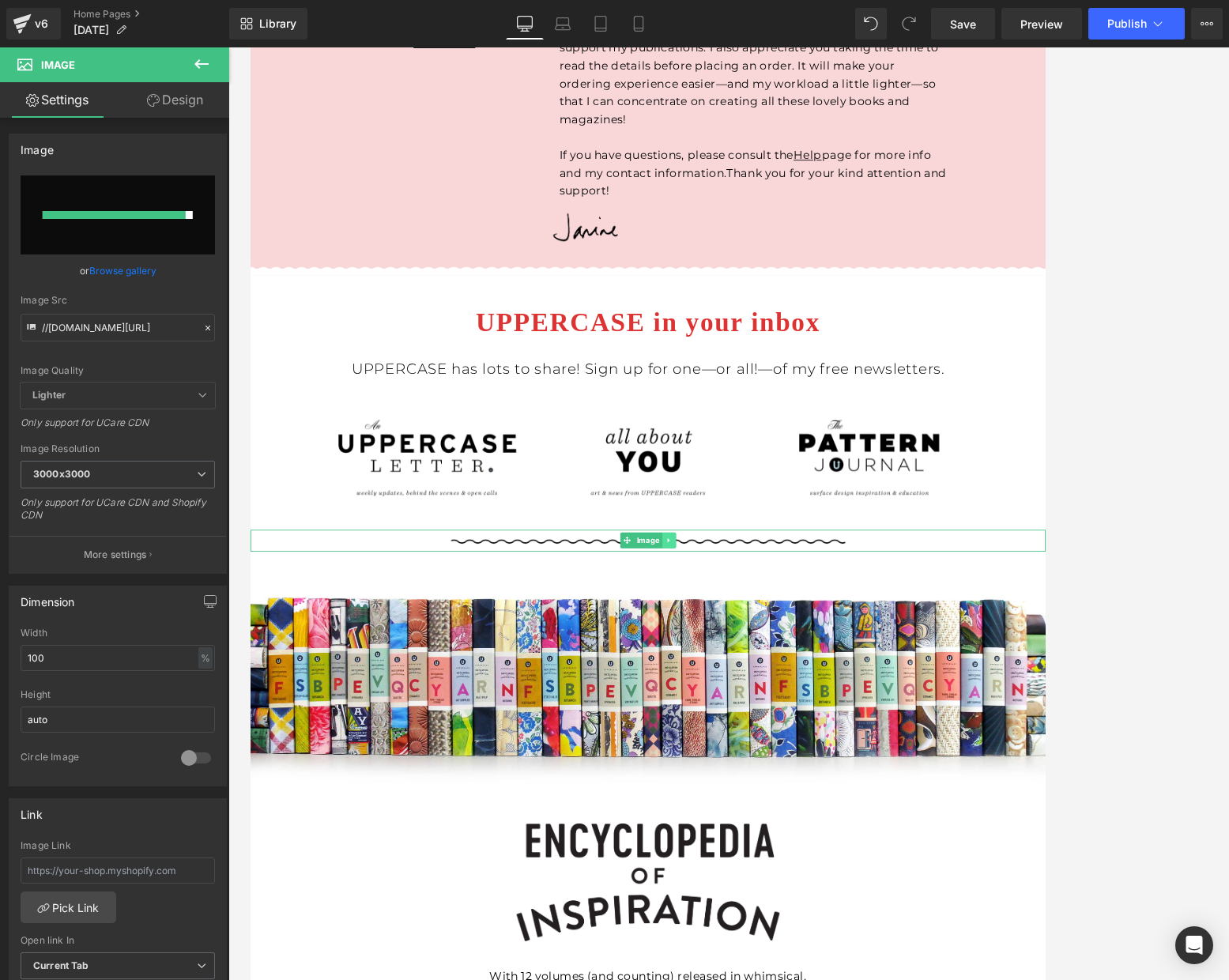
click at [757, 636] on icon at bounding box center [753, 641] width 9 height 10
click at [745, 637] on icon at bounding box center [746, 641] width 9 height 9
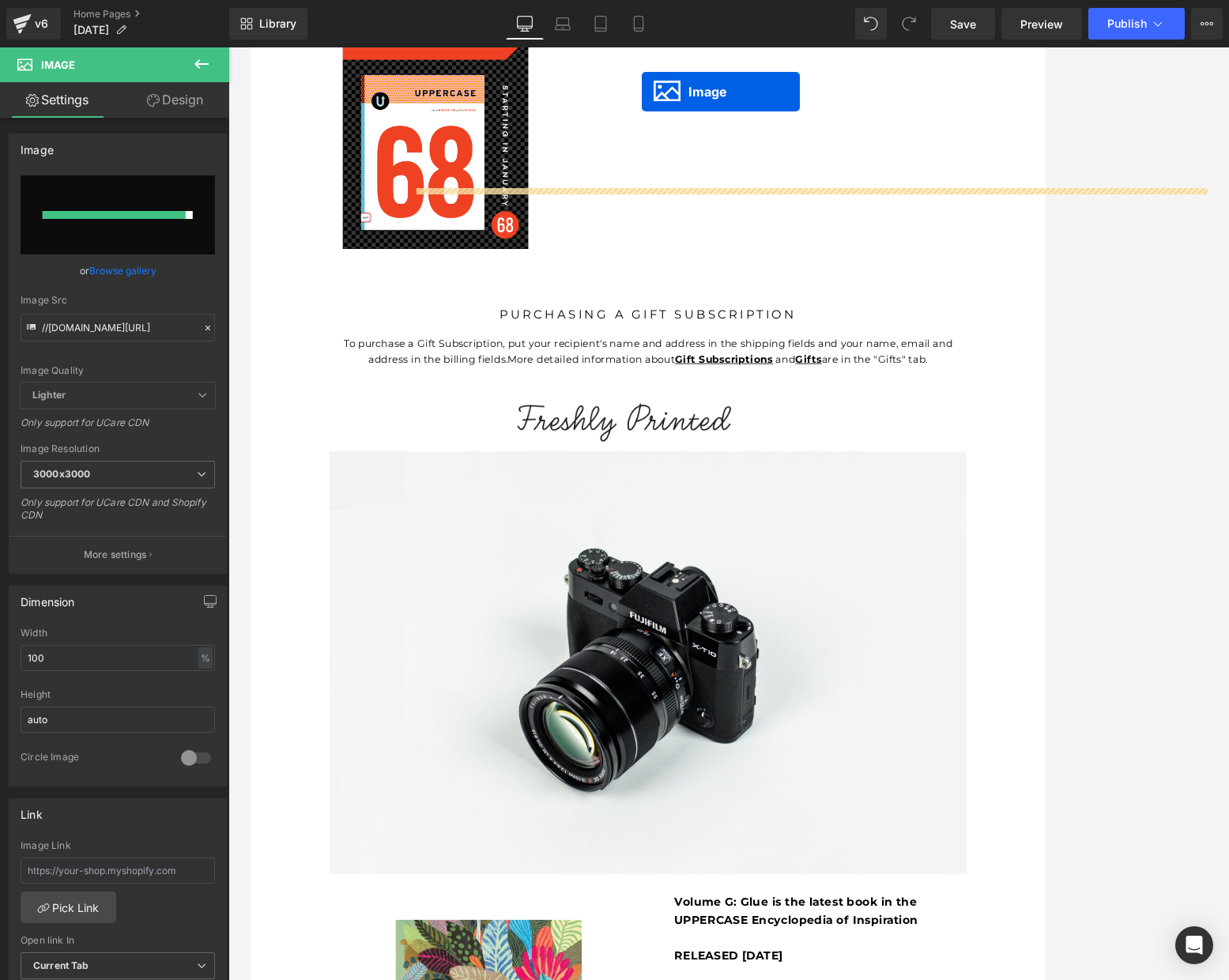
scroll to position [1892, 0]
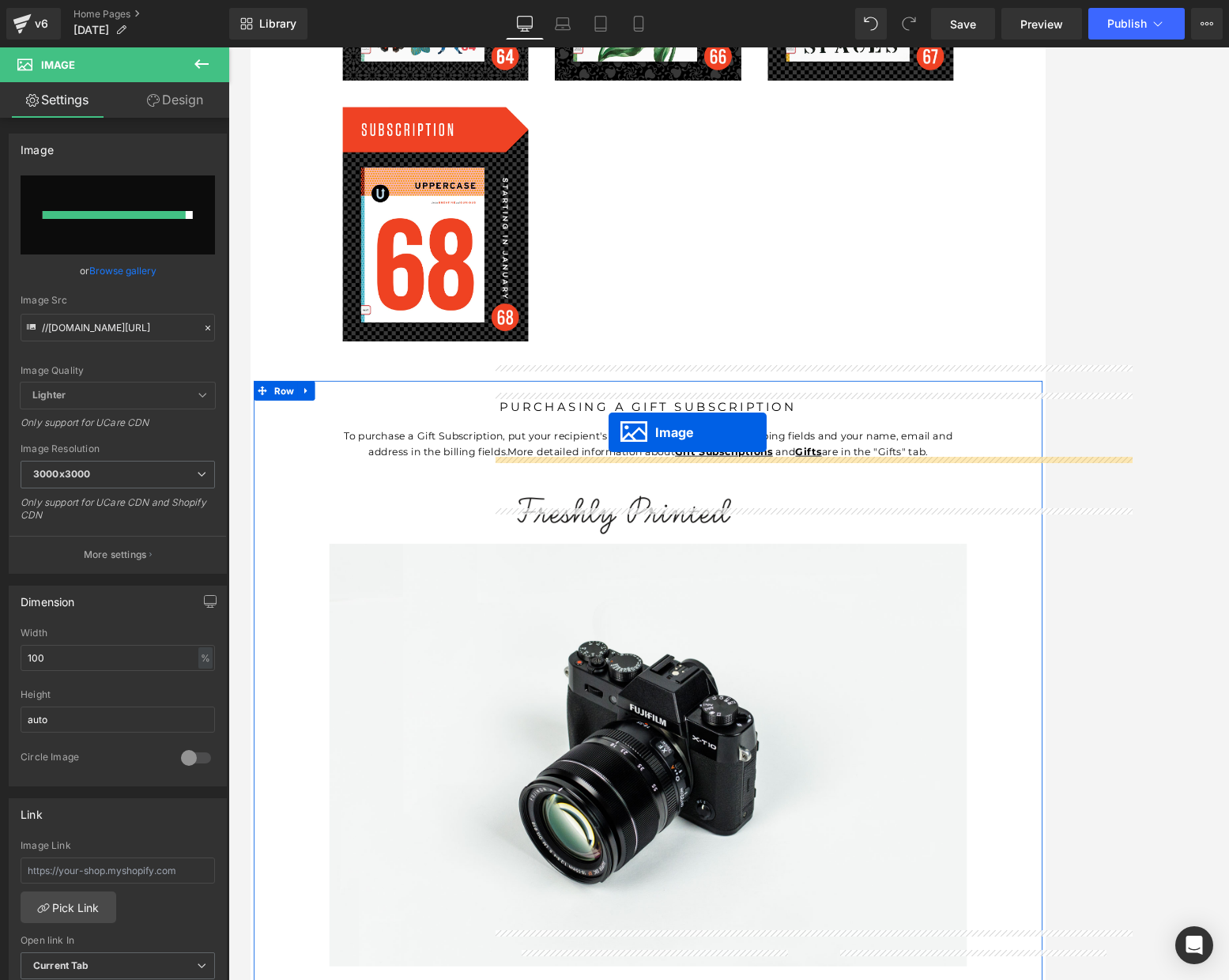
drag, startPoint x: 700, startPoint y: 641, endPoint x: 681, endPoint y: 511, distance: 131.4
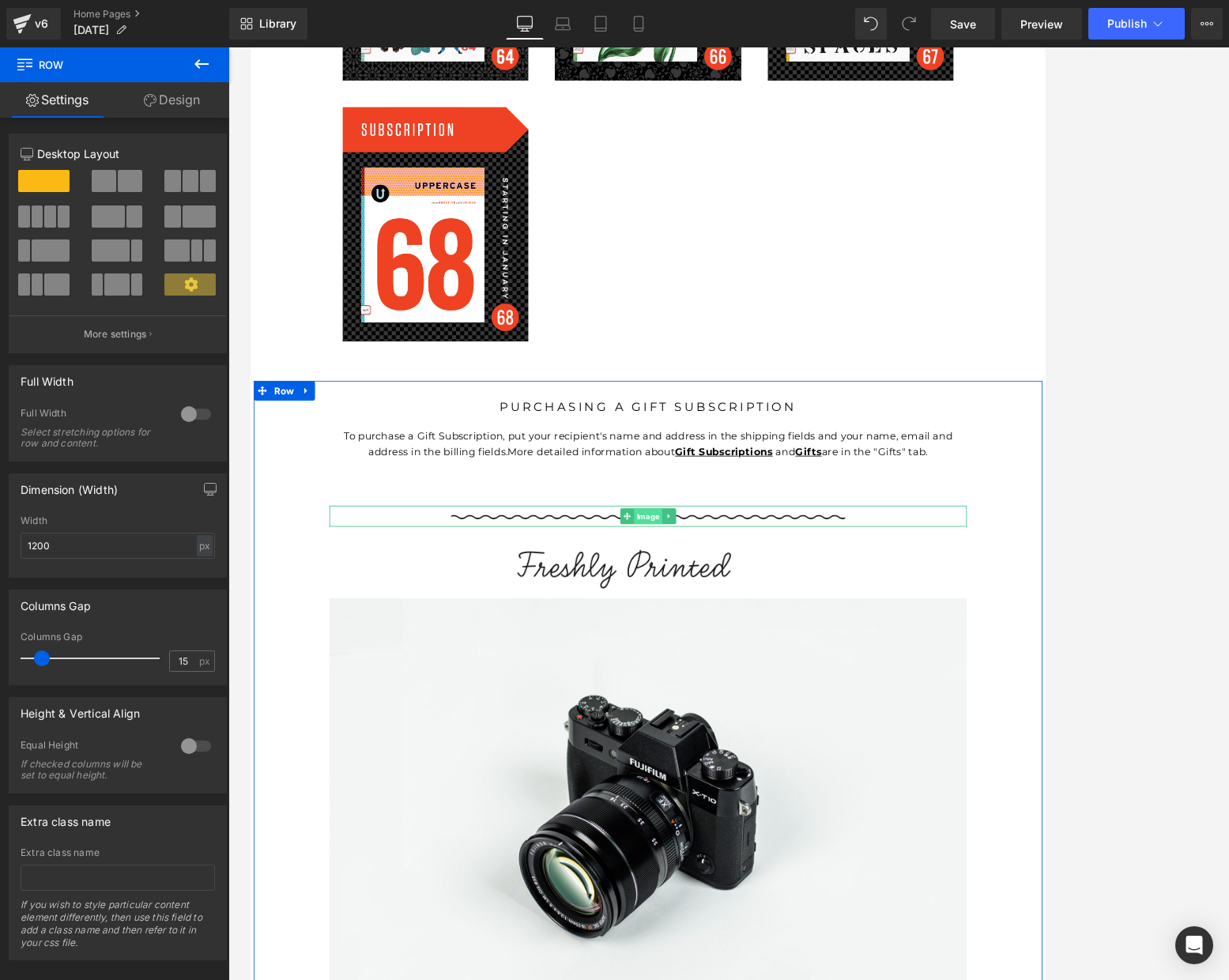
click at [733, 601] on span "Image" at bounding box center [729, 610] width 34 height 19
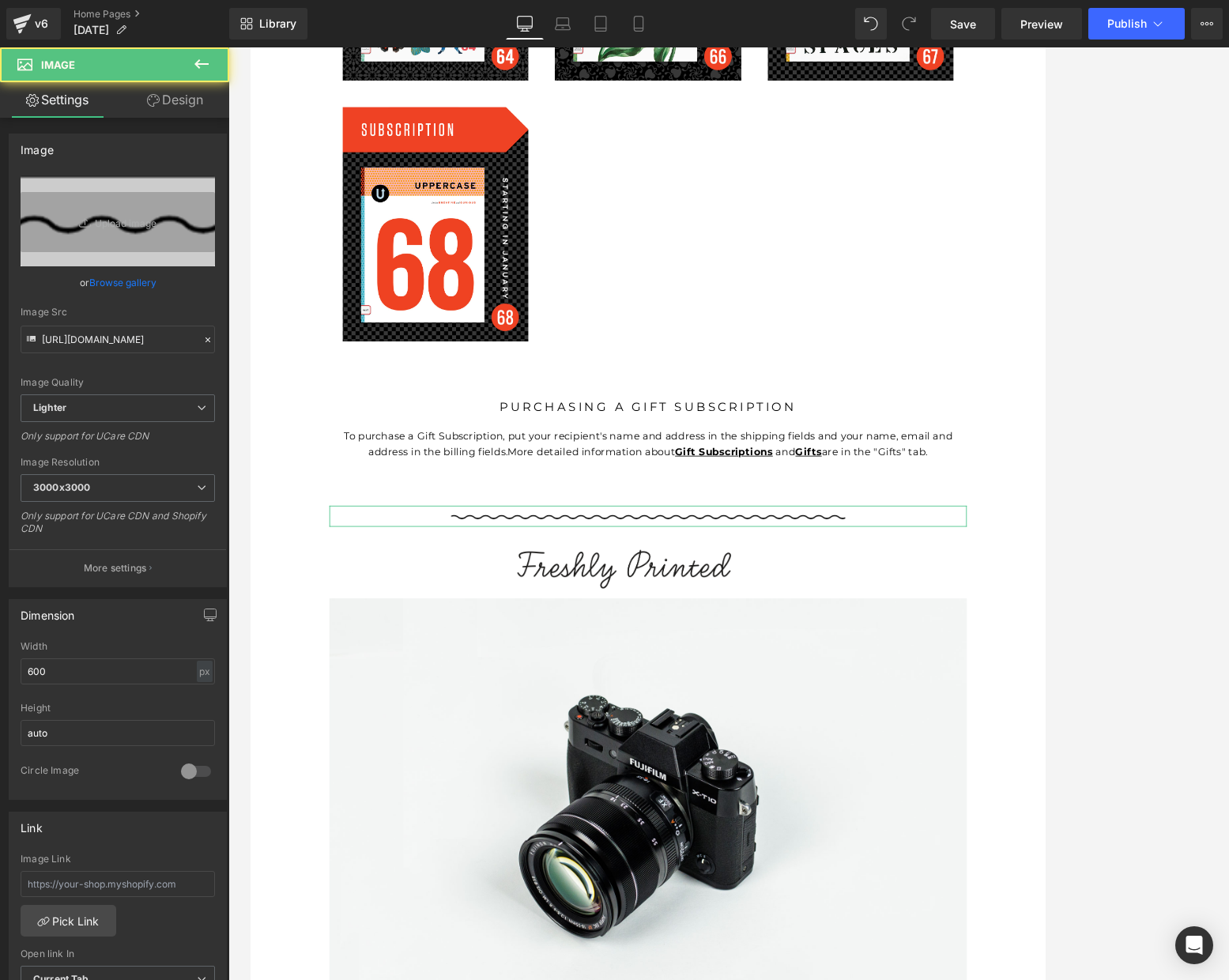
click at [177, 110] on link "Design" at bounding box center [175, 99] width 115 height 35
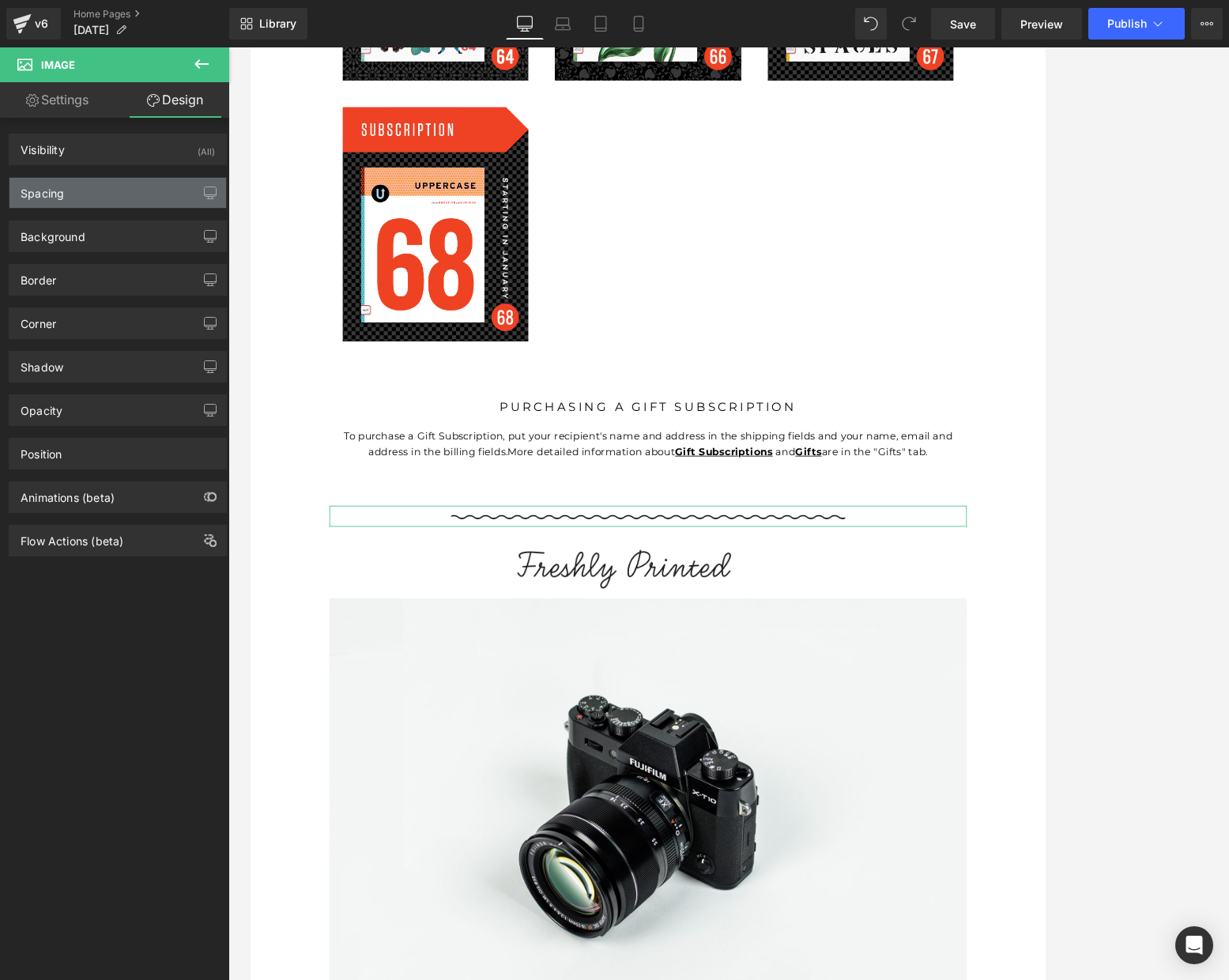
click at [122, 191] on div "Spacing" at bounding box center [118, 192] width 217 height 30
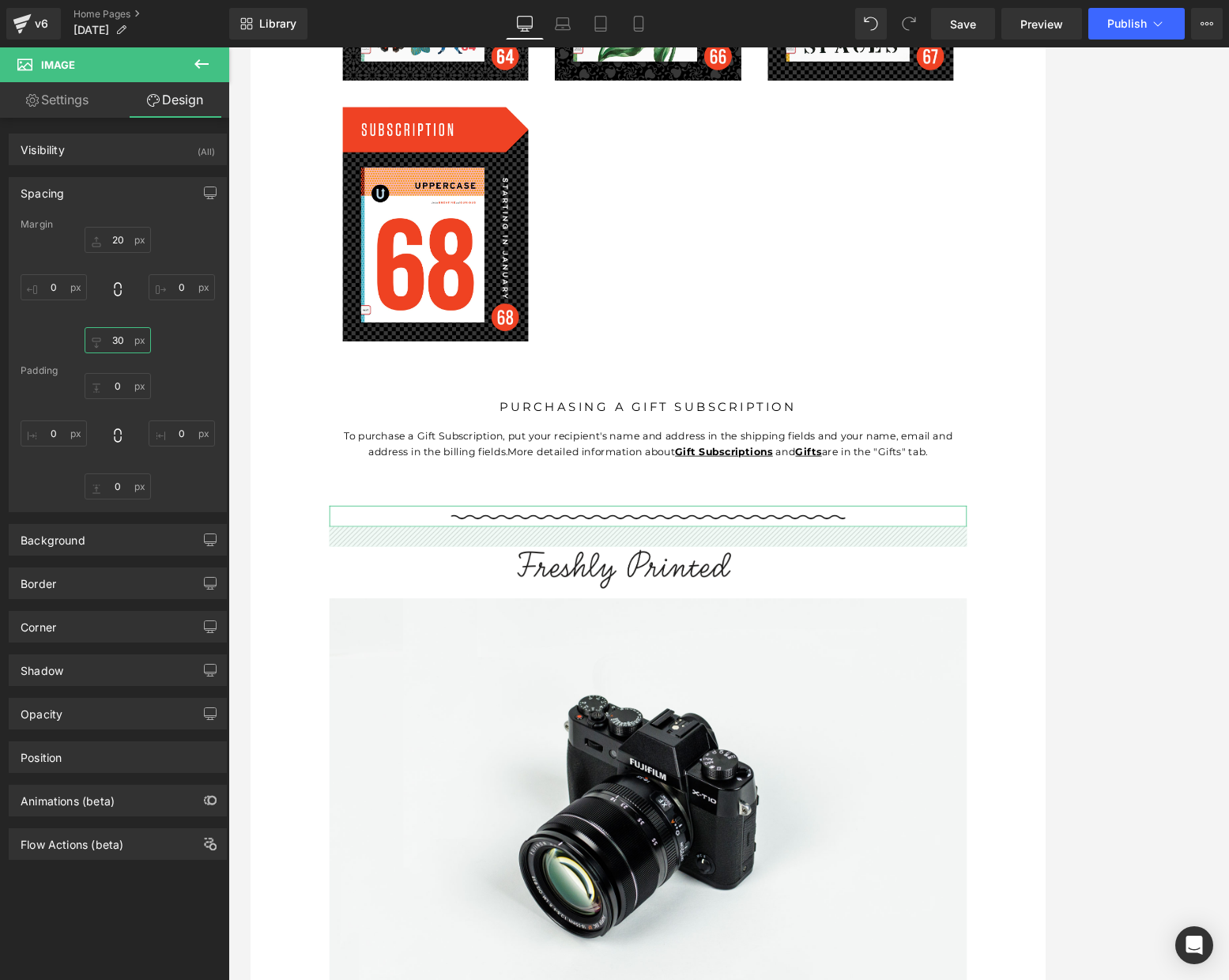
click at [118, 336] on input "30" at bounding box center [117, 340] width 67 height 26
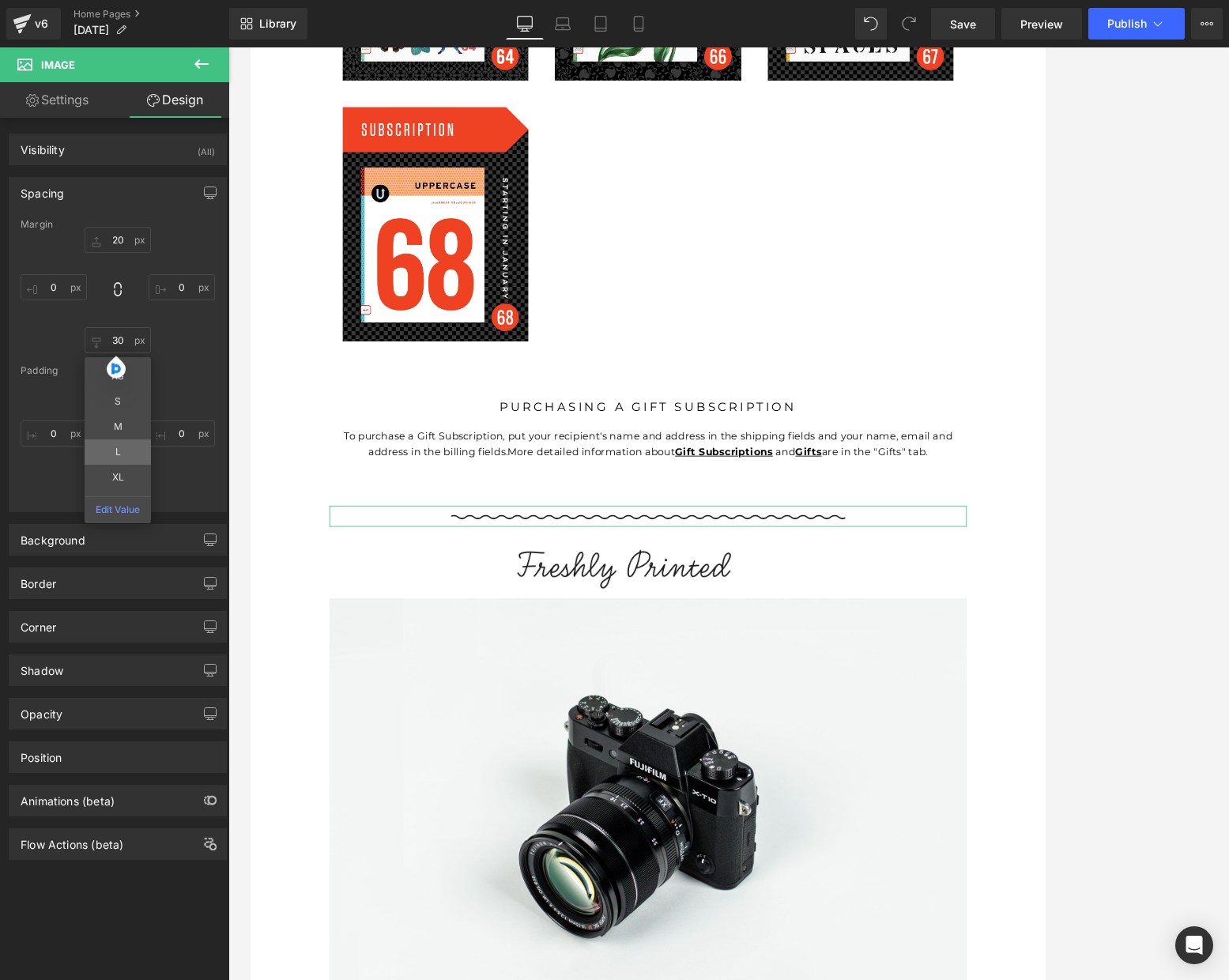
type input "L"
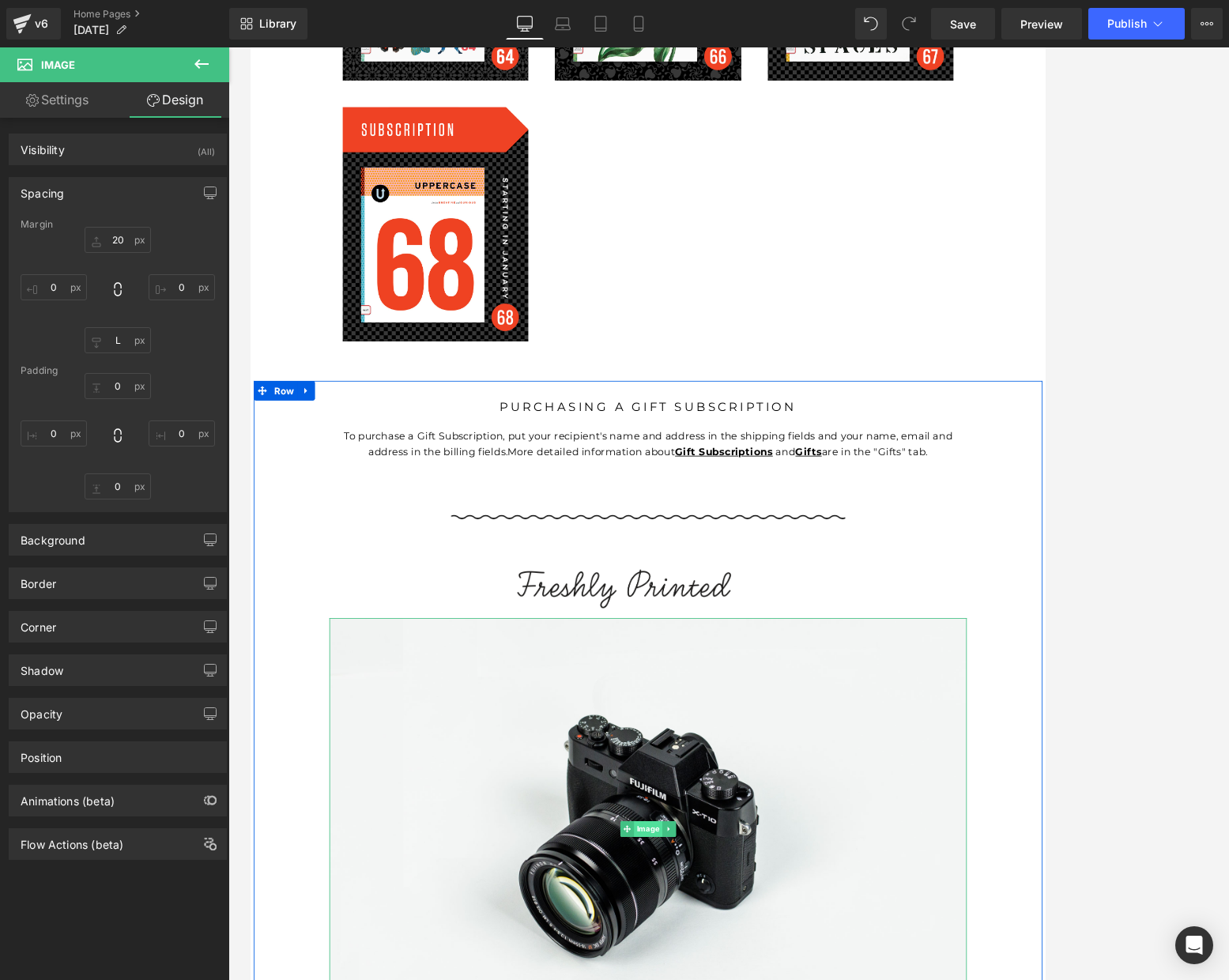
click at [728, 978] on span "Image" at bounding box center [729, 987] width 34 height 19
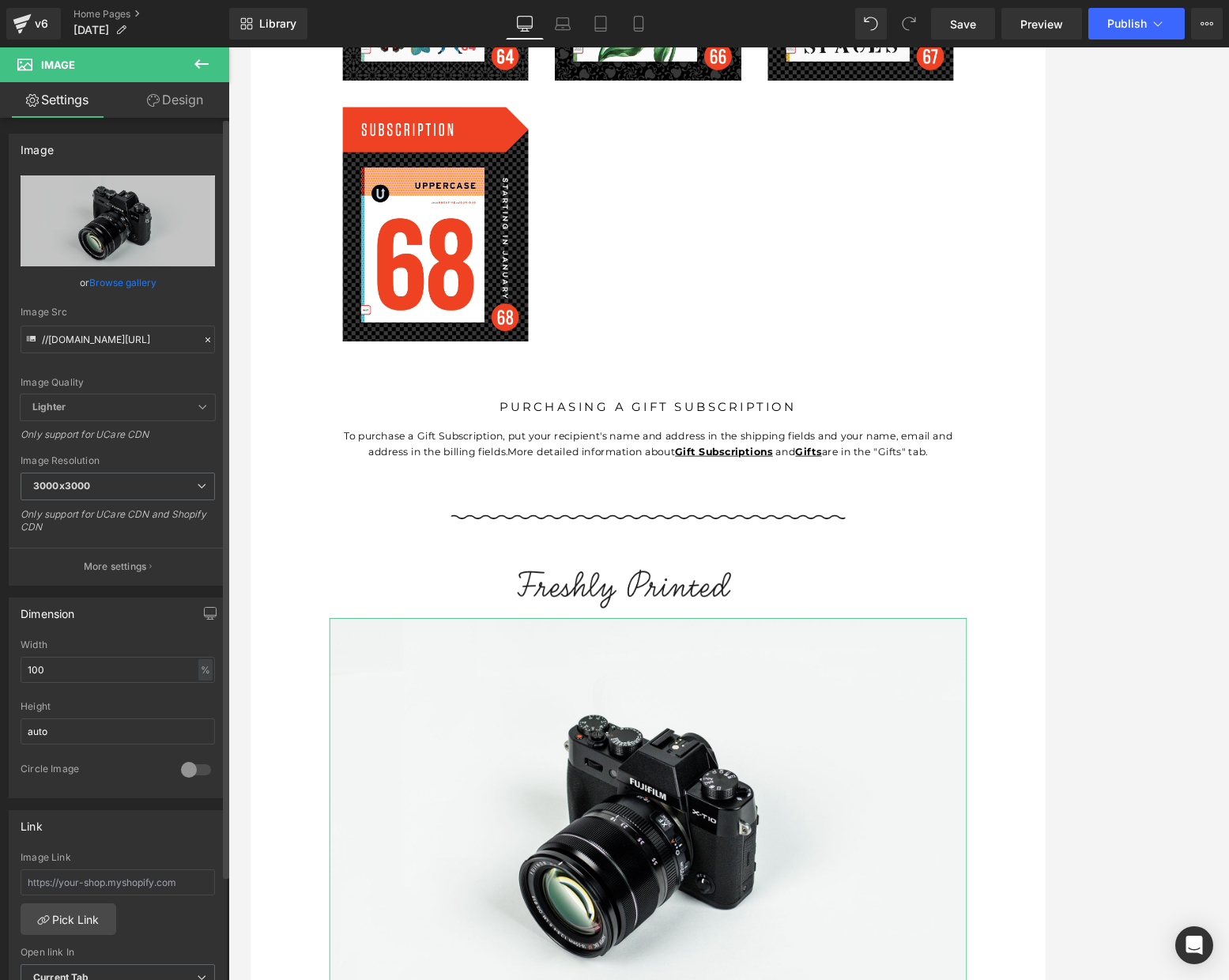
click at [111, 282] on link "Browse gallery" at bounding box center [123, 283] width 67 height 28
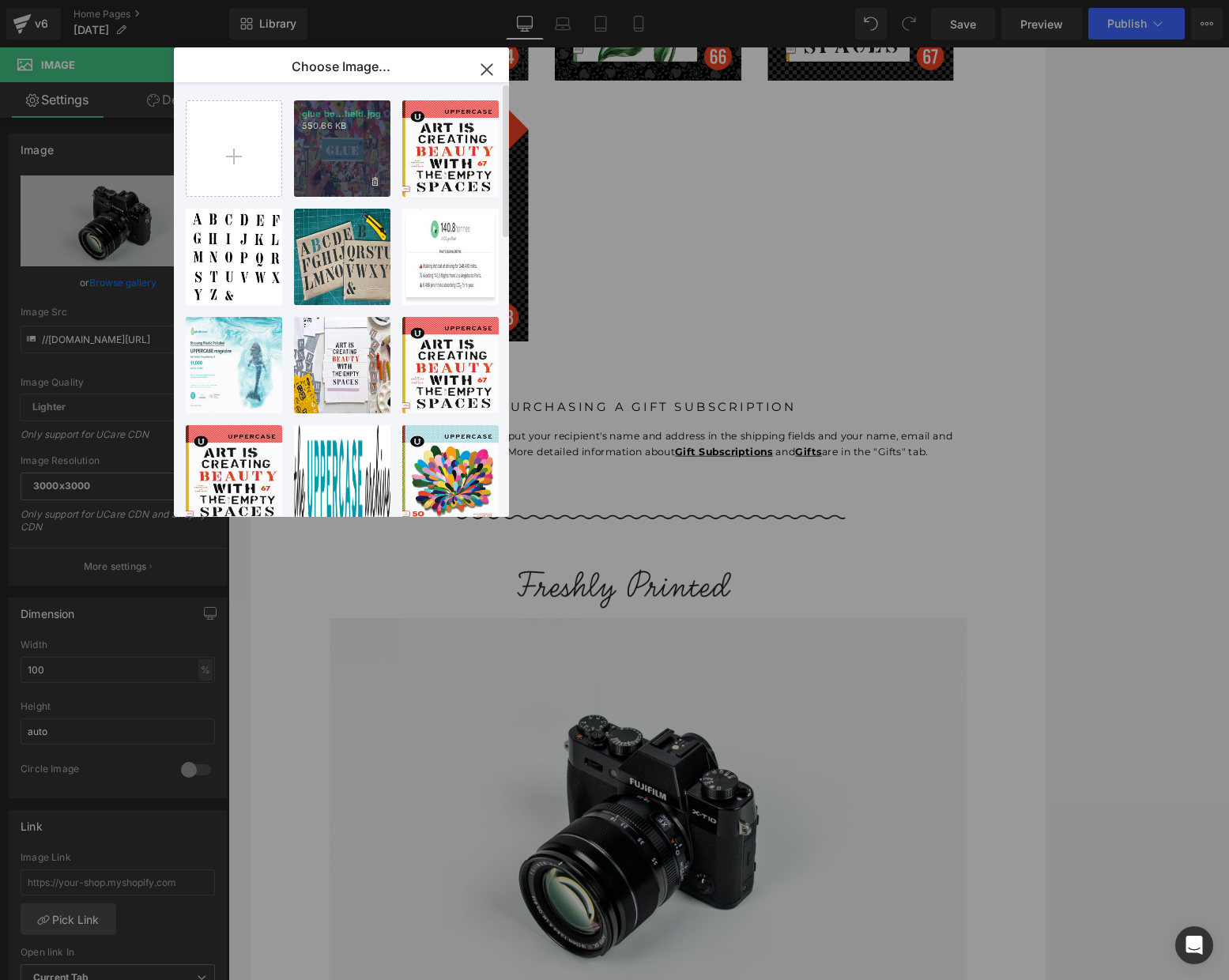
click at [343, 143] on div "glue bo...held.jpg 550.66 KB" at bounding box center [342, 148] width 96 height 96
type input "[URL][DOMAIN_NAME]"
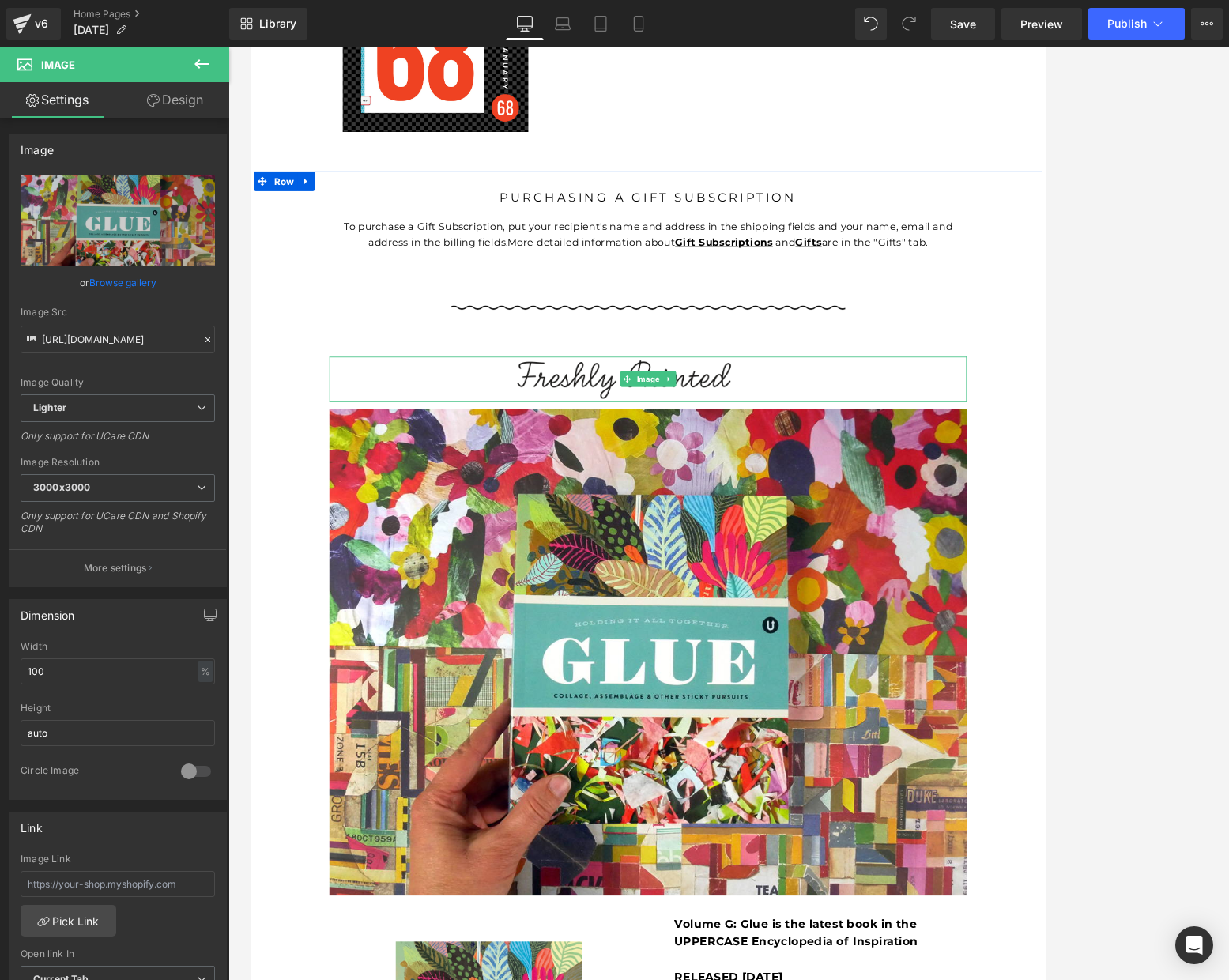
scroll to position [2233, 0]
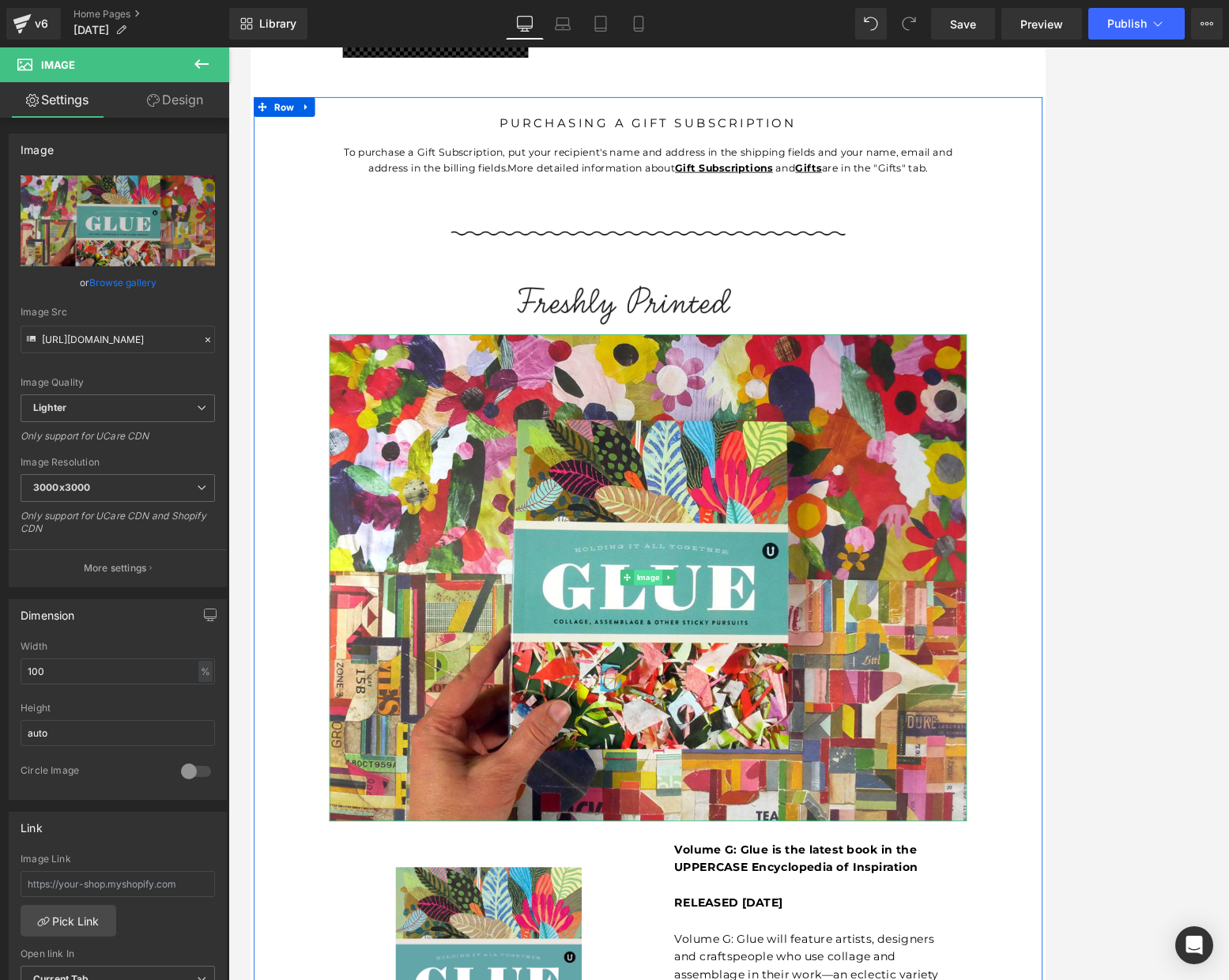
click at [728, 676] on span "Image" at bounding box center [729, 685] width 34 height 19
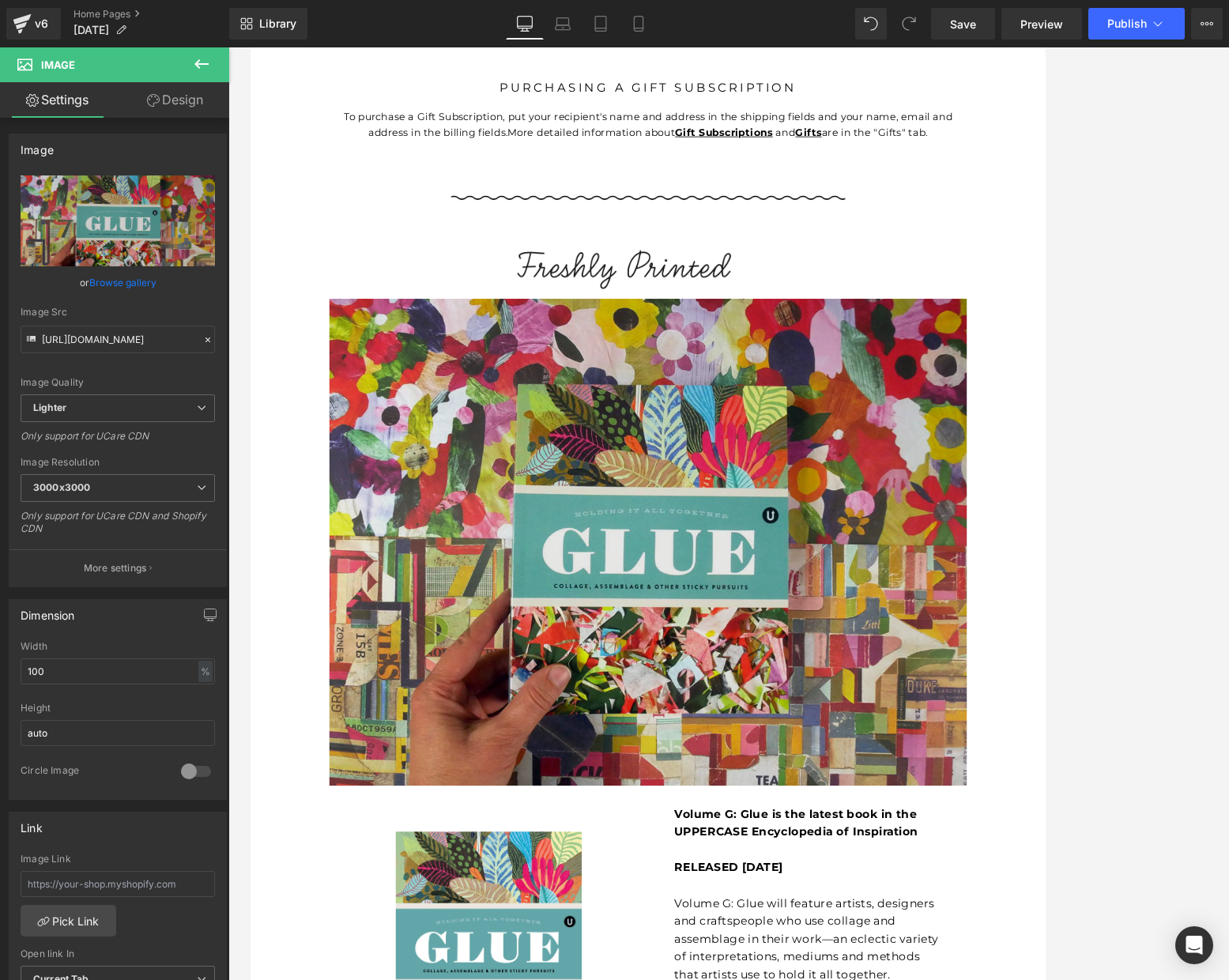
scroll to position [2315, 0]
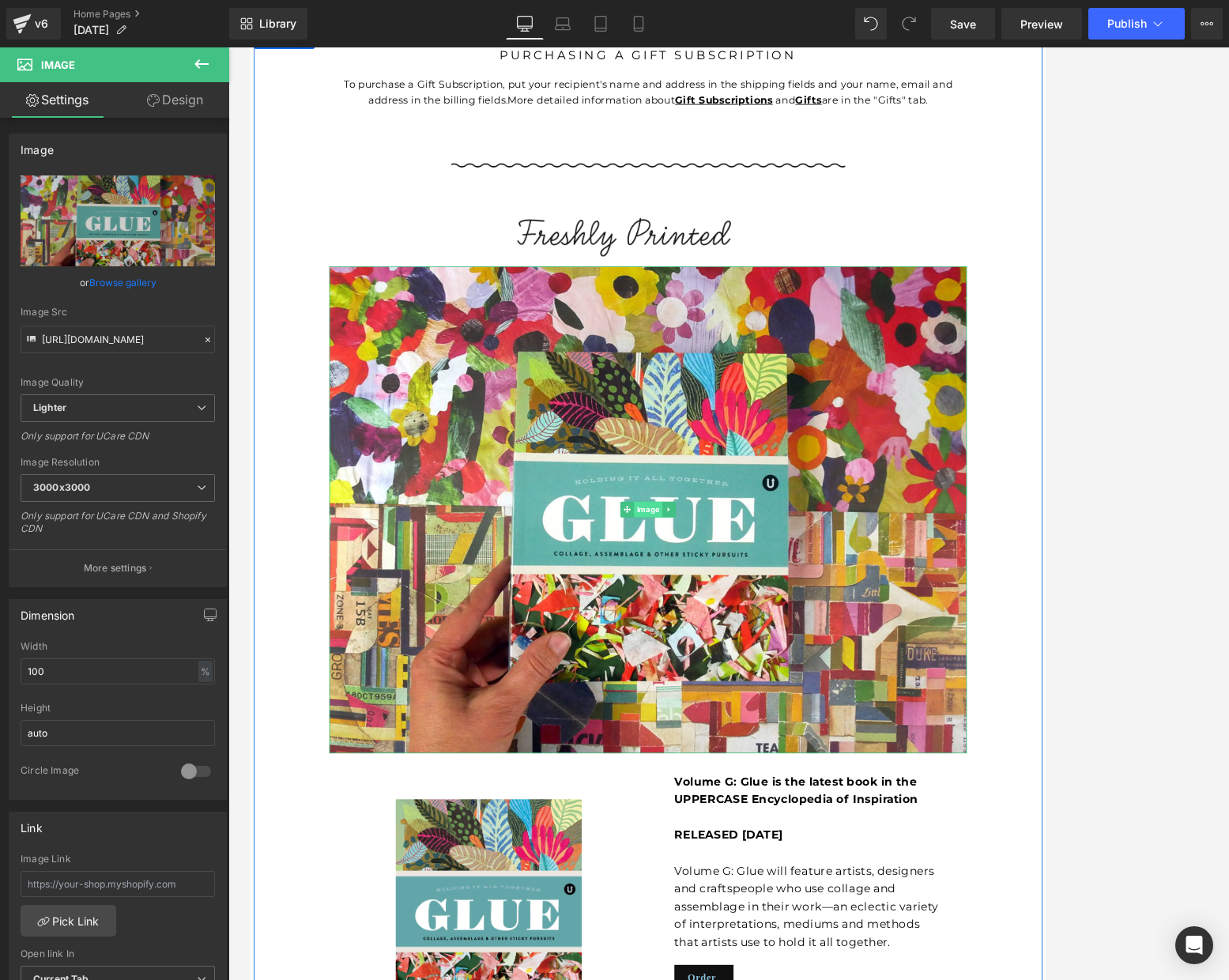
click at [733, 594] on span "Image" at bounding box center [729, 603] width 34 height 19
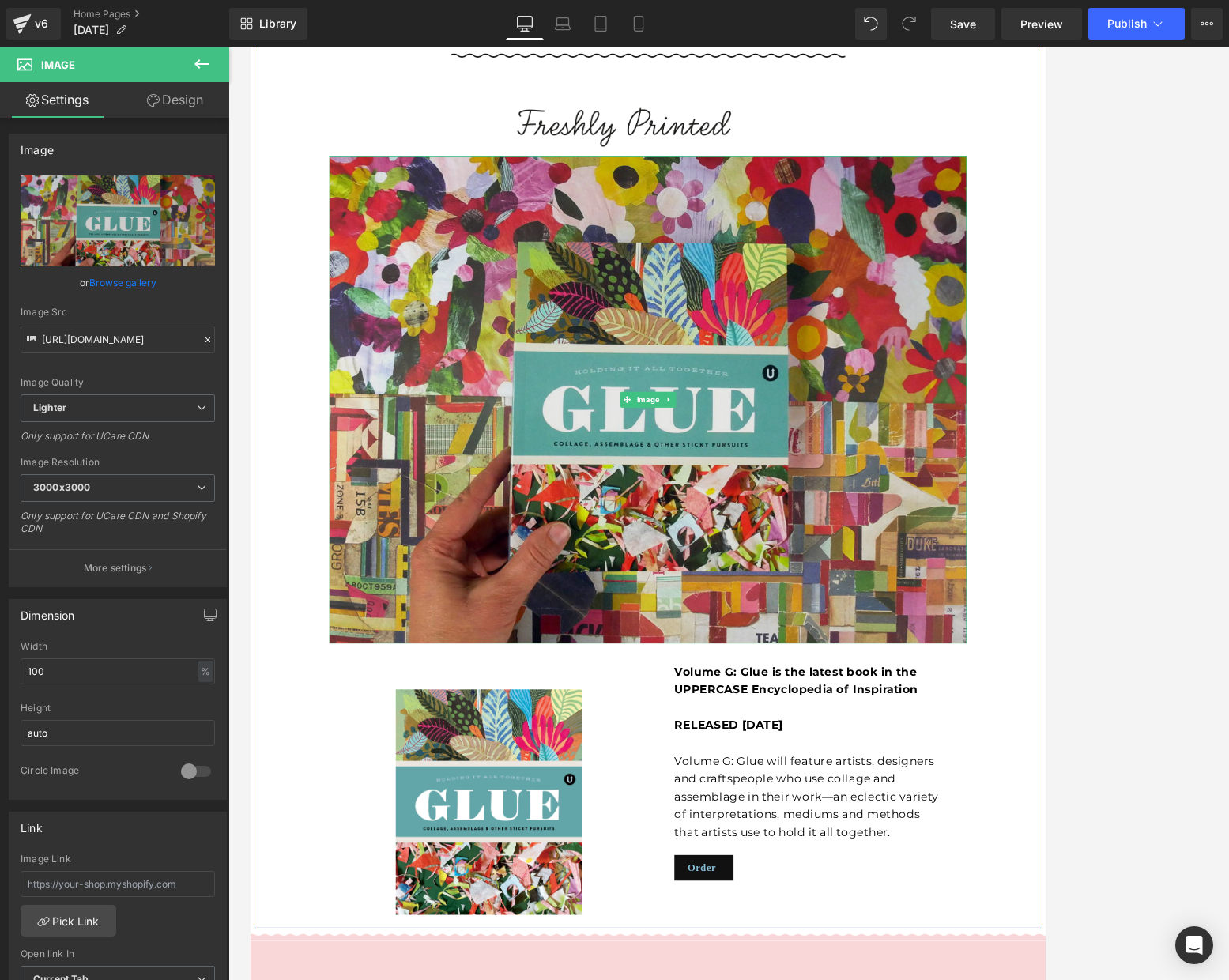
scroll to position [2454, 0]
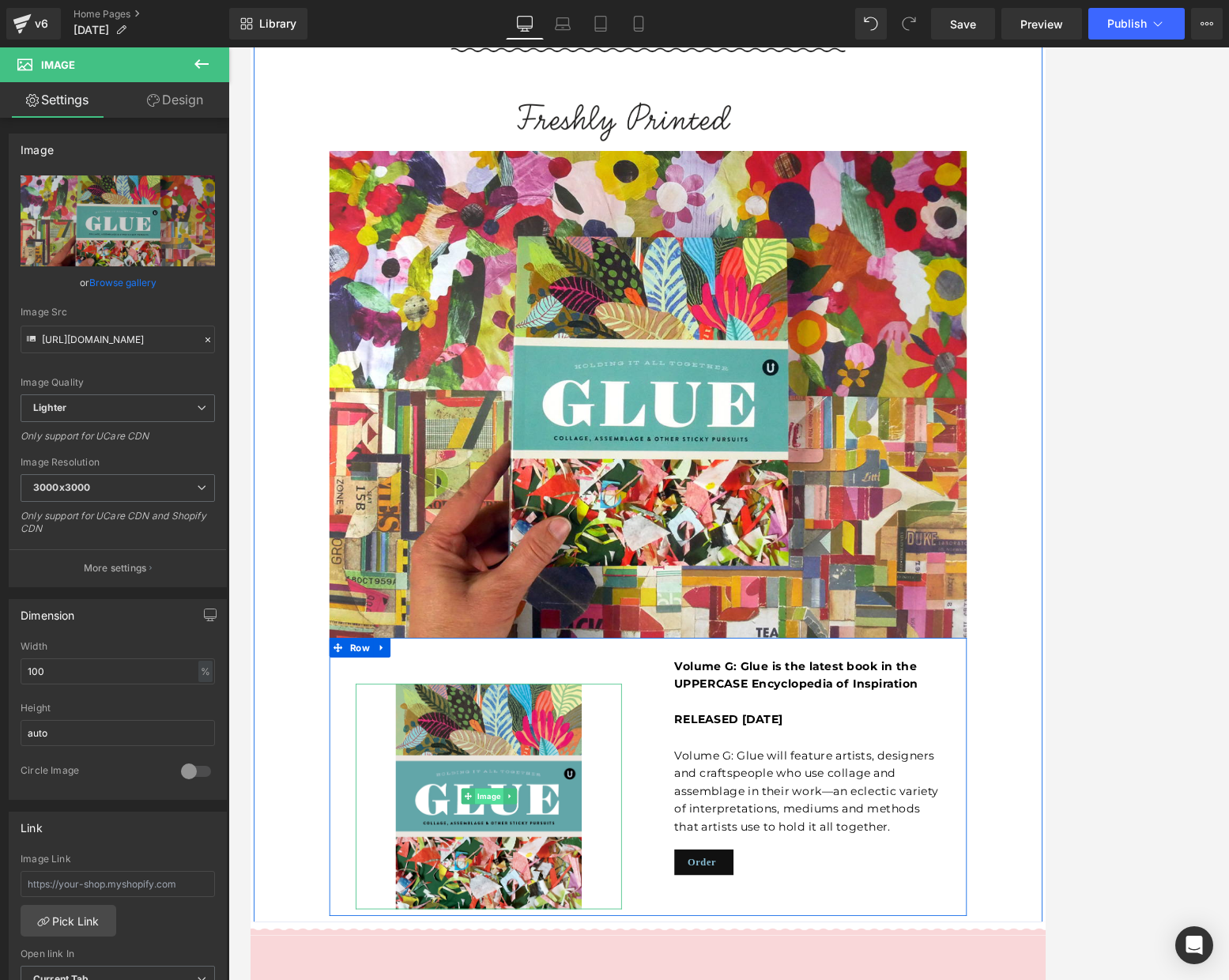
click at [538, 939] on span "Image" at bounding box center [536, 948] width 34 height 19
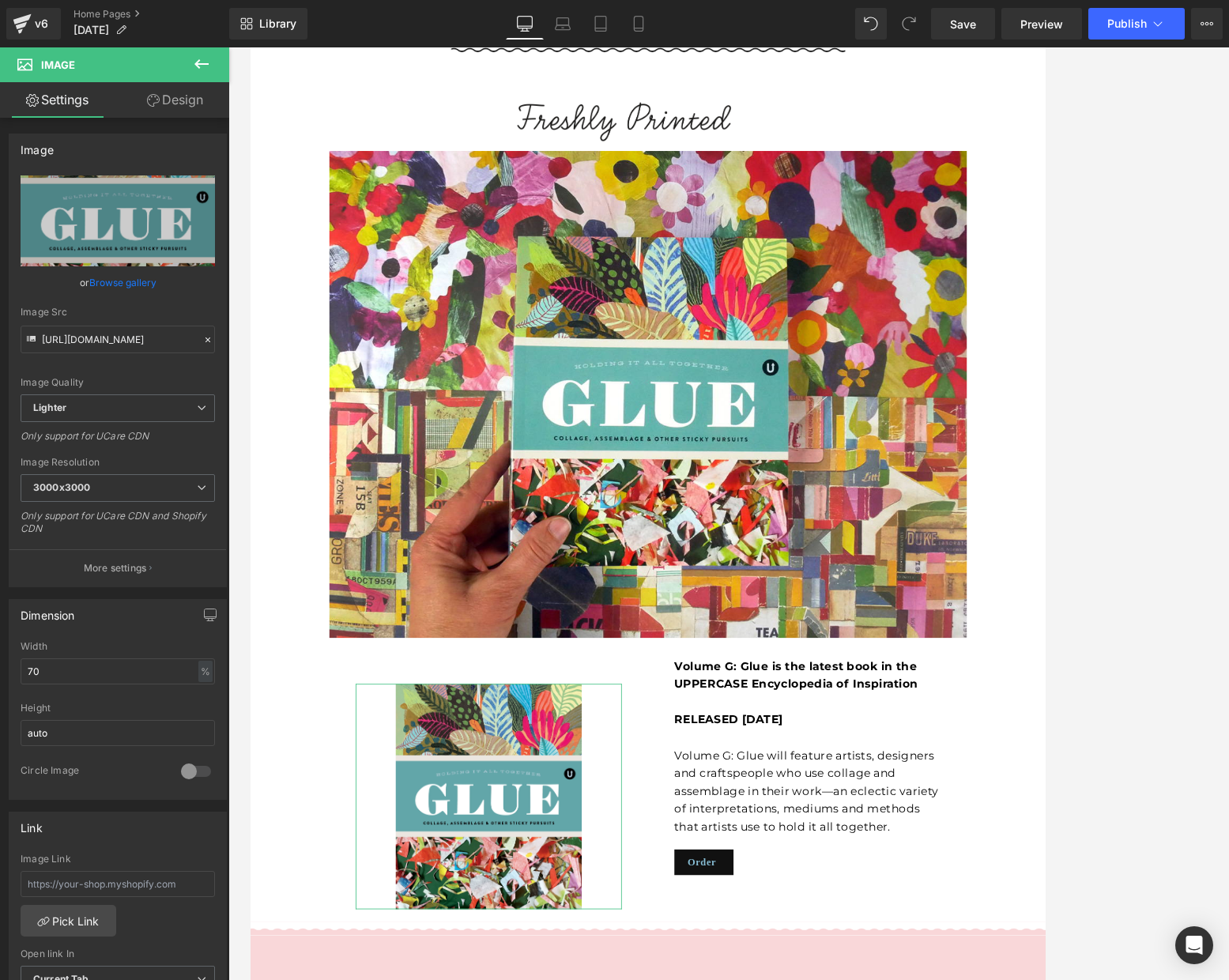
click at [169, 93] on link "Design" at bounding box center [175, 99] width 115 height 35
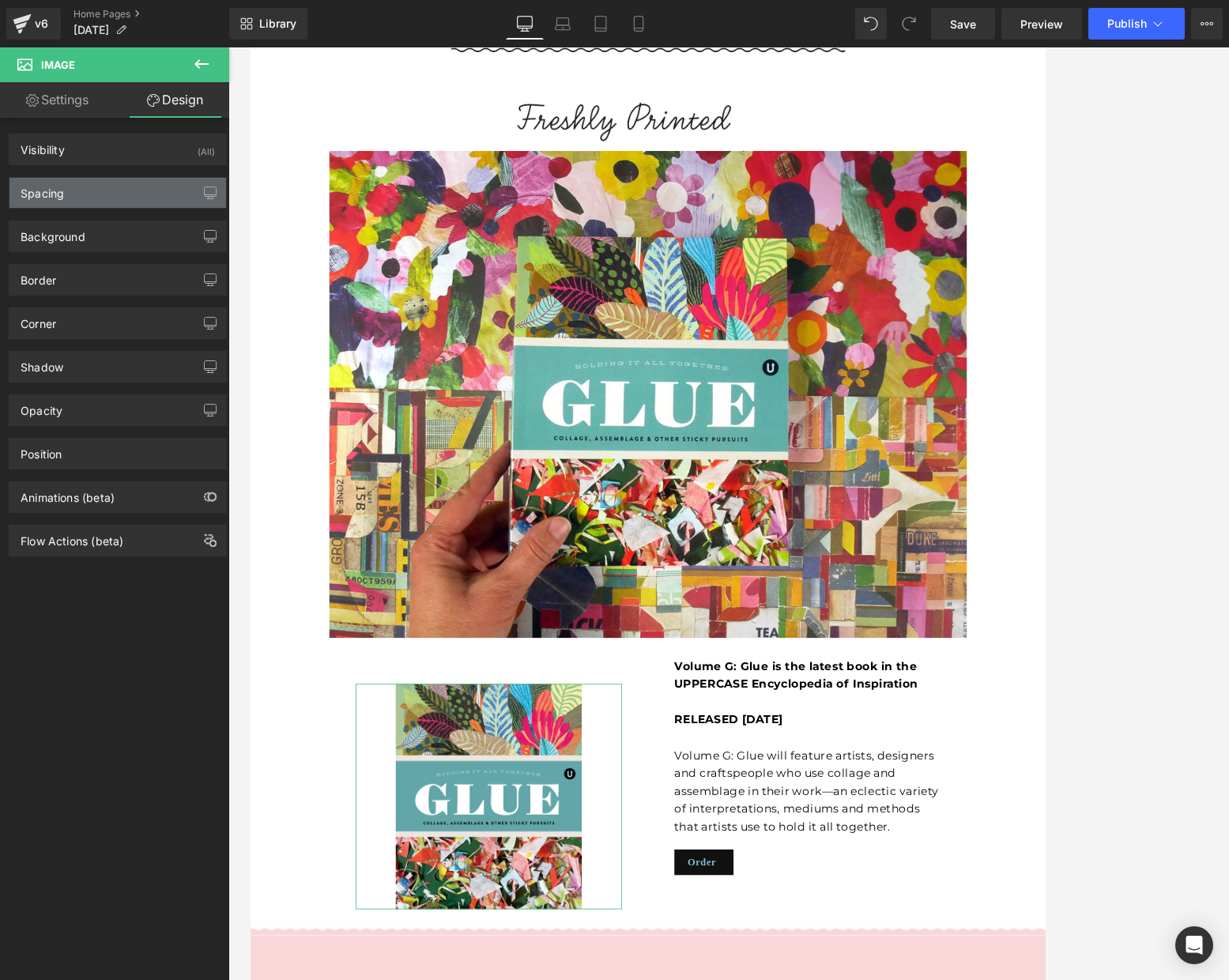
click at [113, 200] on div "Spacing" at bounding box center [118, 192] width 217 height 30
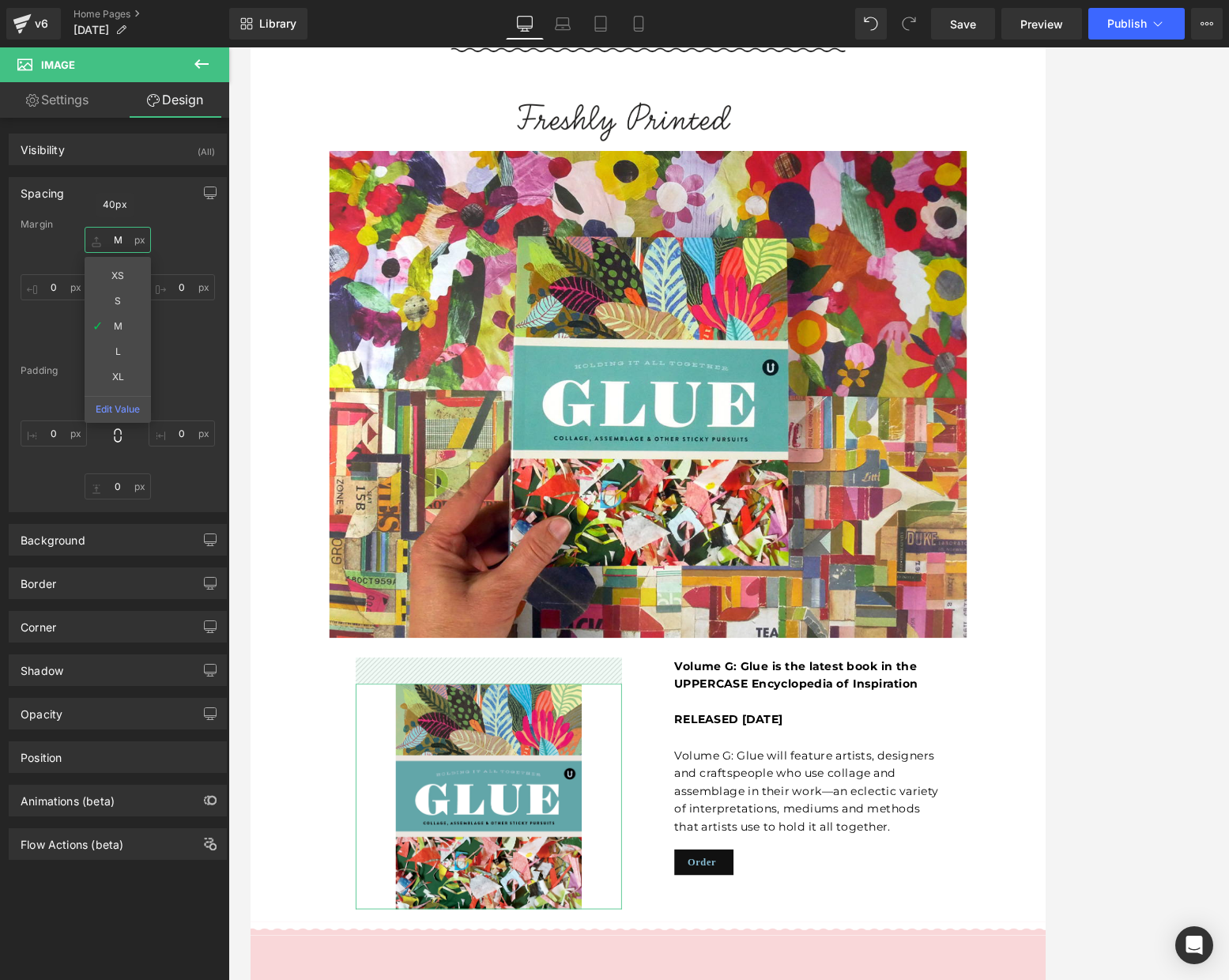
click at [131, 241] on input "M" at bounding box center [117, 240] width 67 height 26
type input "XS"
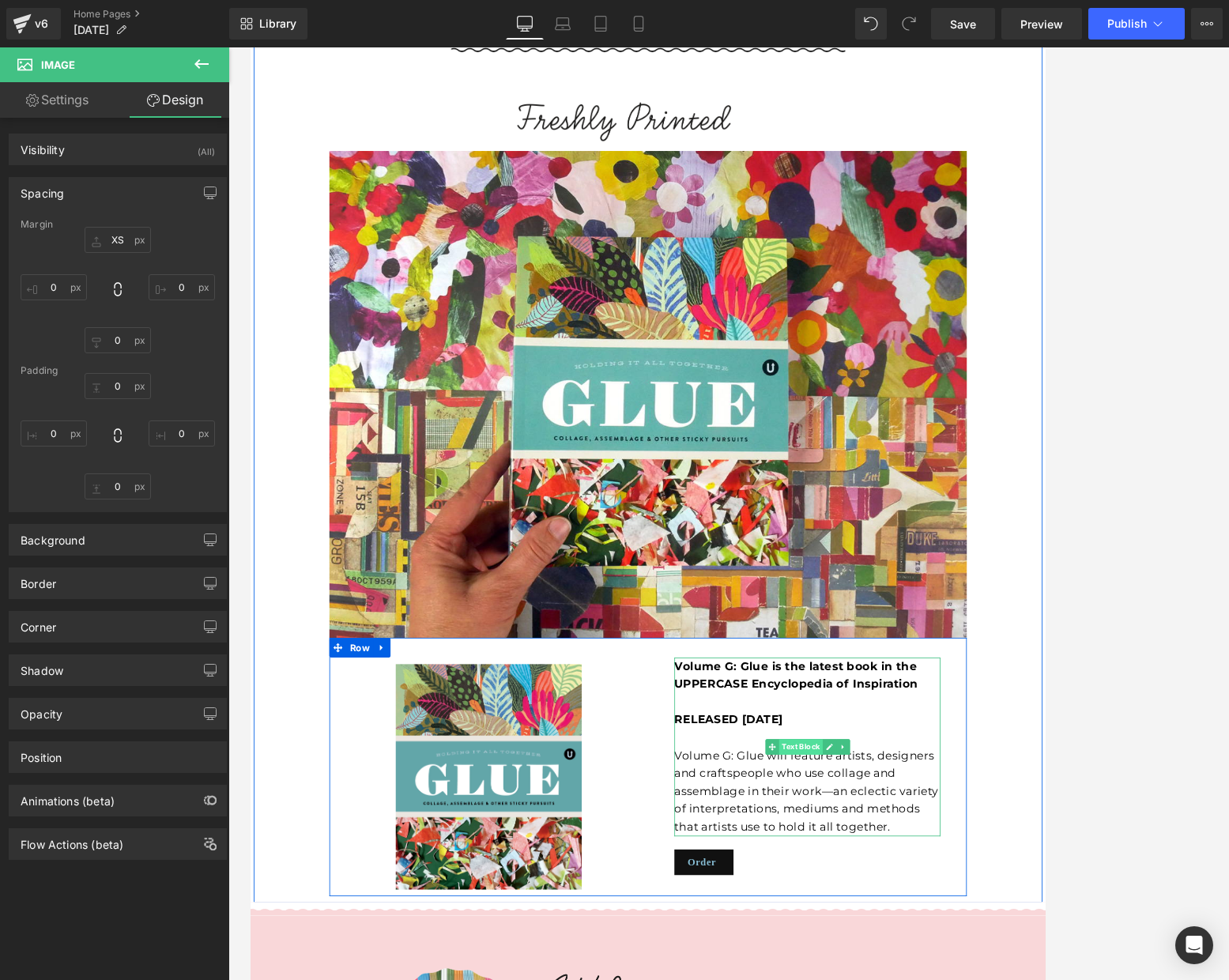
click at [914, 880] on span "Text Block" at bounding box center [913, 889] width 53 height 19
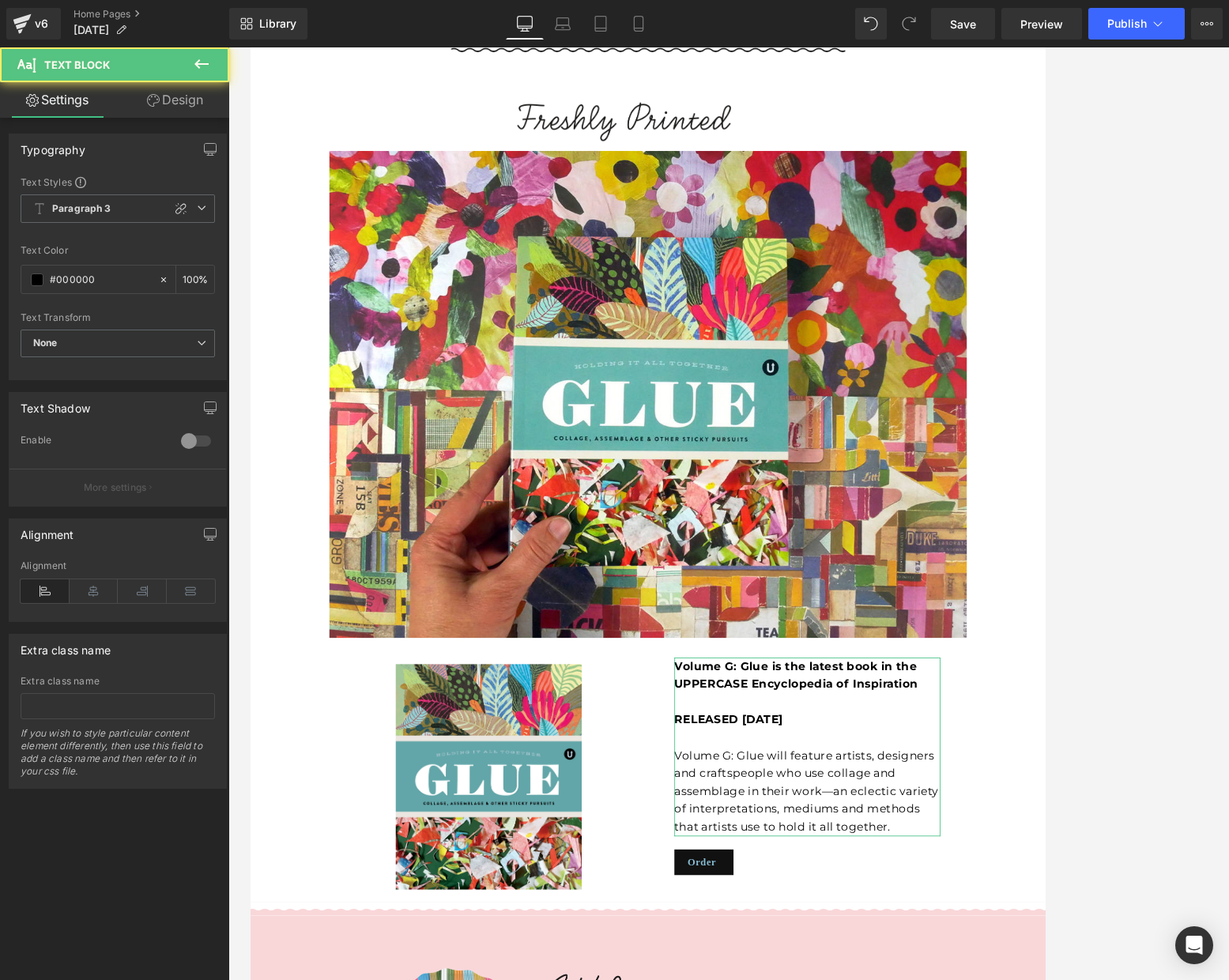
click at [168, 99] on link "Design" at bounding box center [175, 99] width 115 height 35
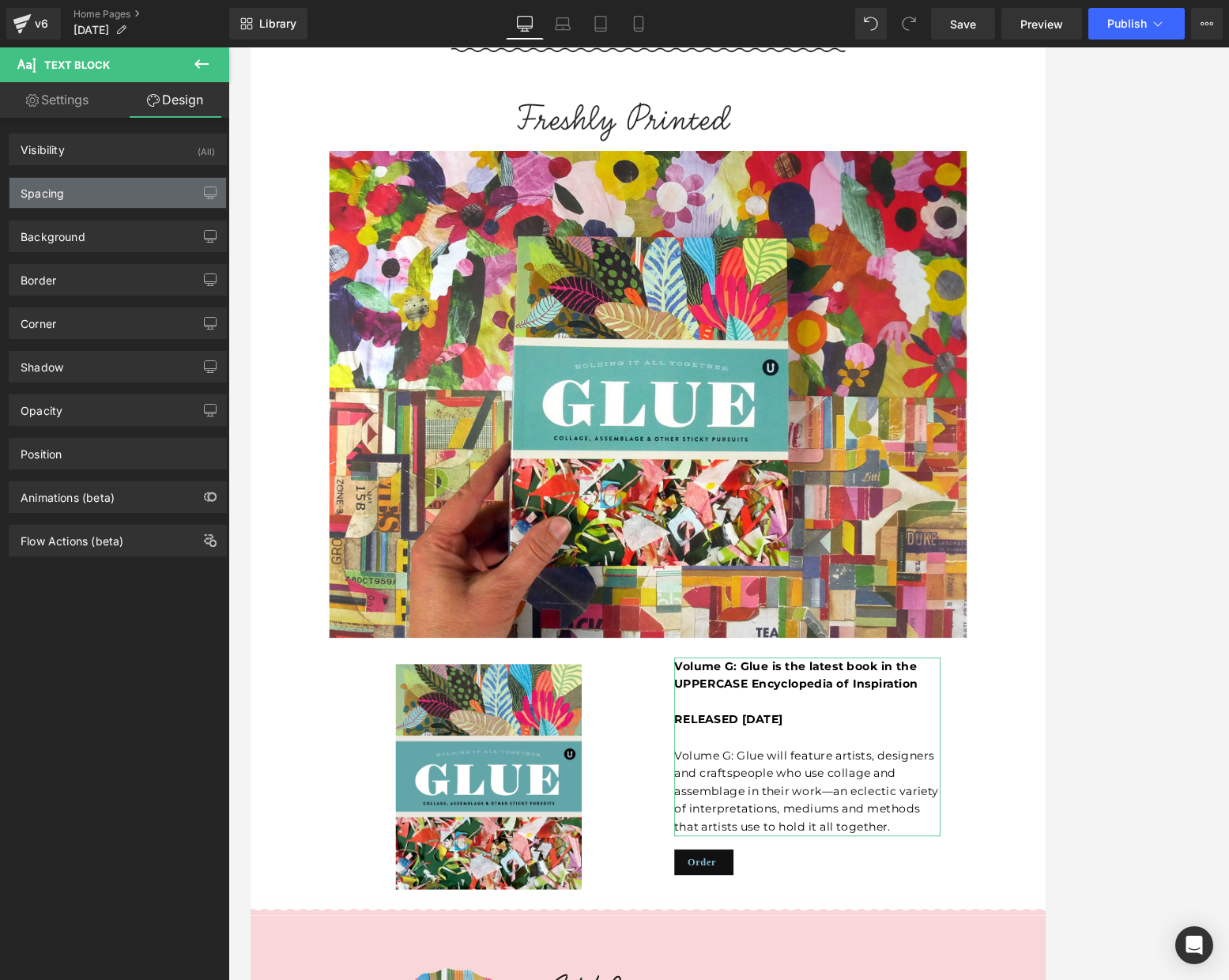
click at [83, 190] on div "Spacing" at bounding box center [118, 192] width 217 height 30
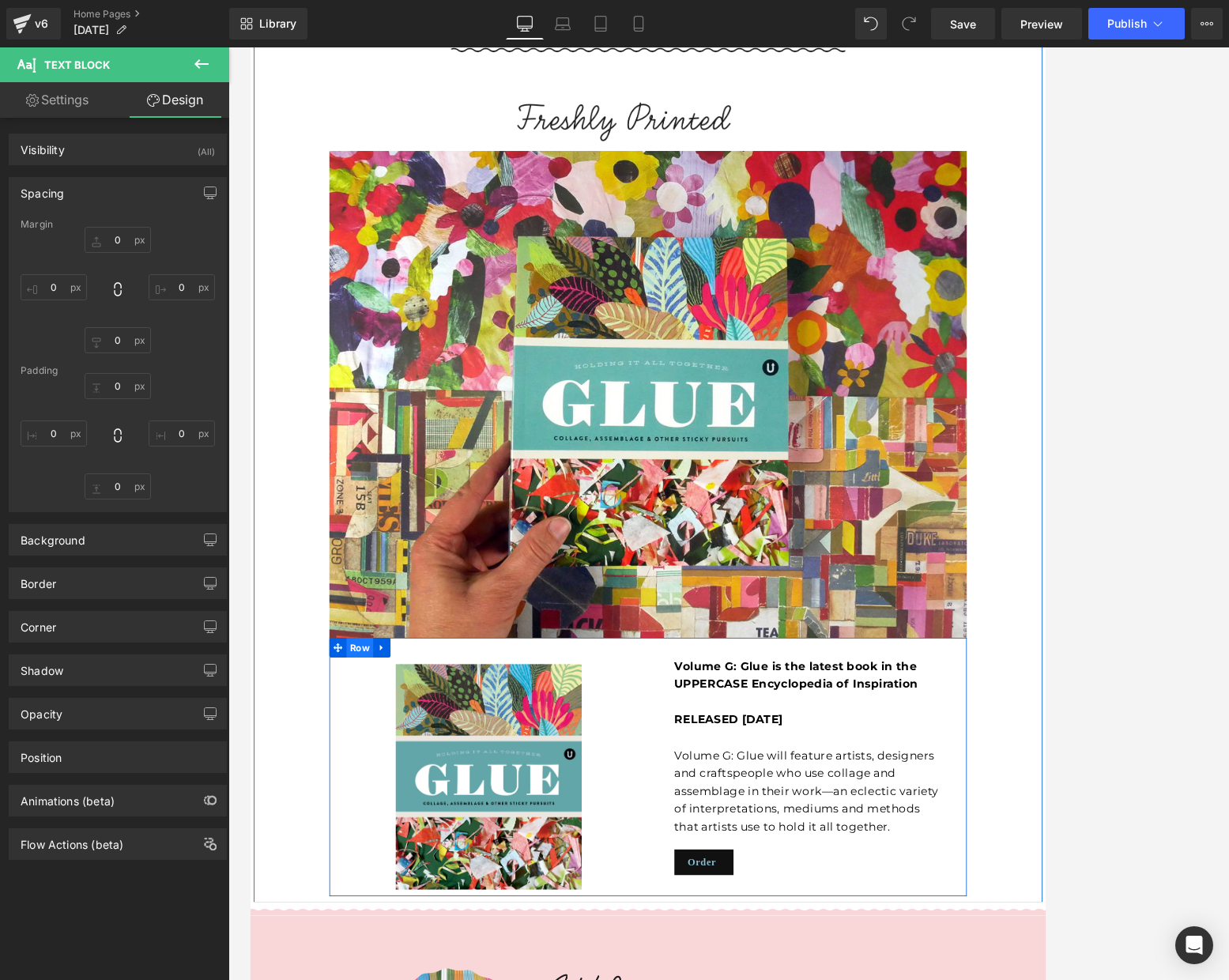
click at [379, 758] on span "Row" at bounding box center [381, 770] width 32 height 24
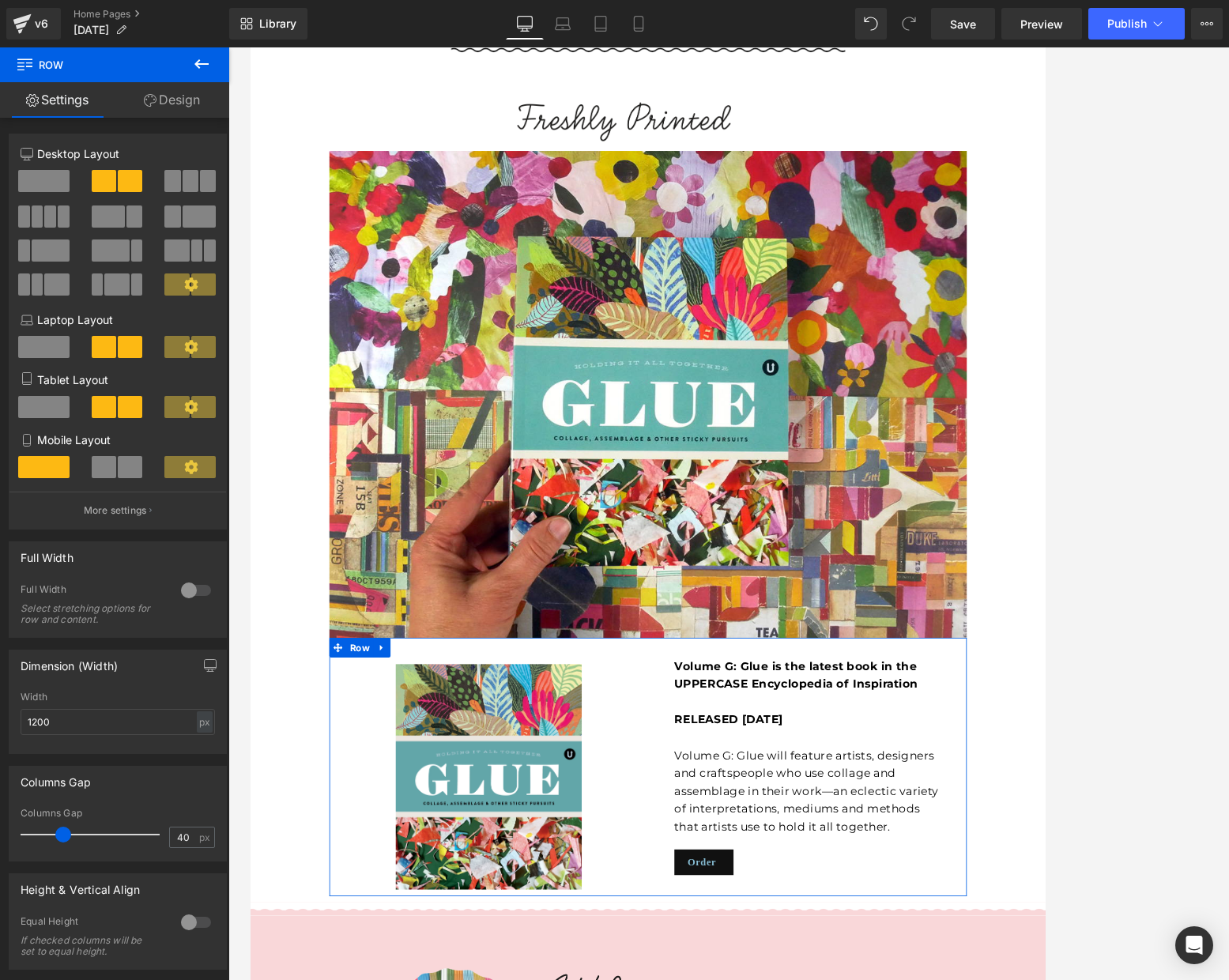
click at [173, 106] on link "Design" at bounding box center [173, 99] width 115 height 35
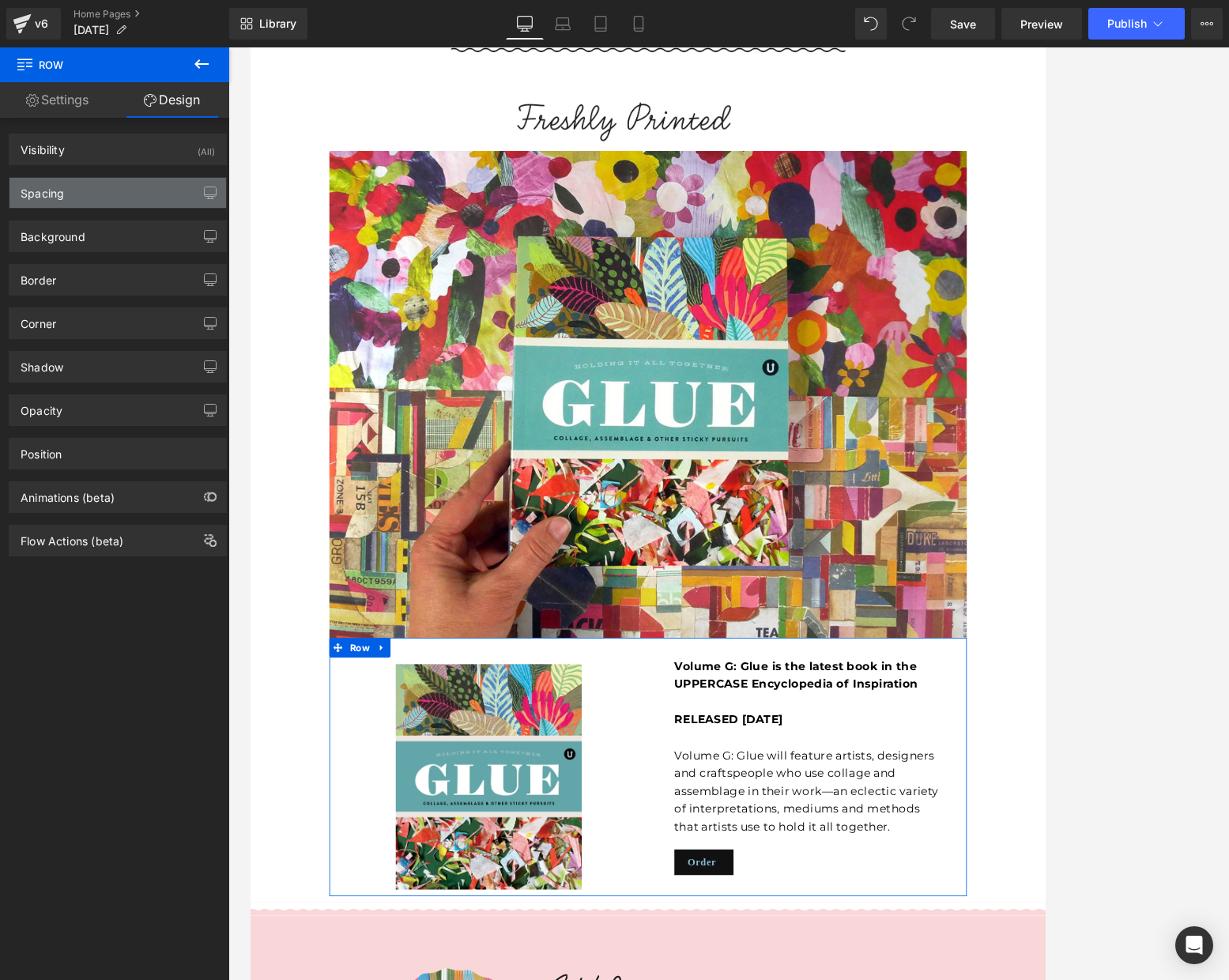
click at [94, 201] on div "Spacing" at bounding box center [118, 192] width 217 height 30
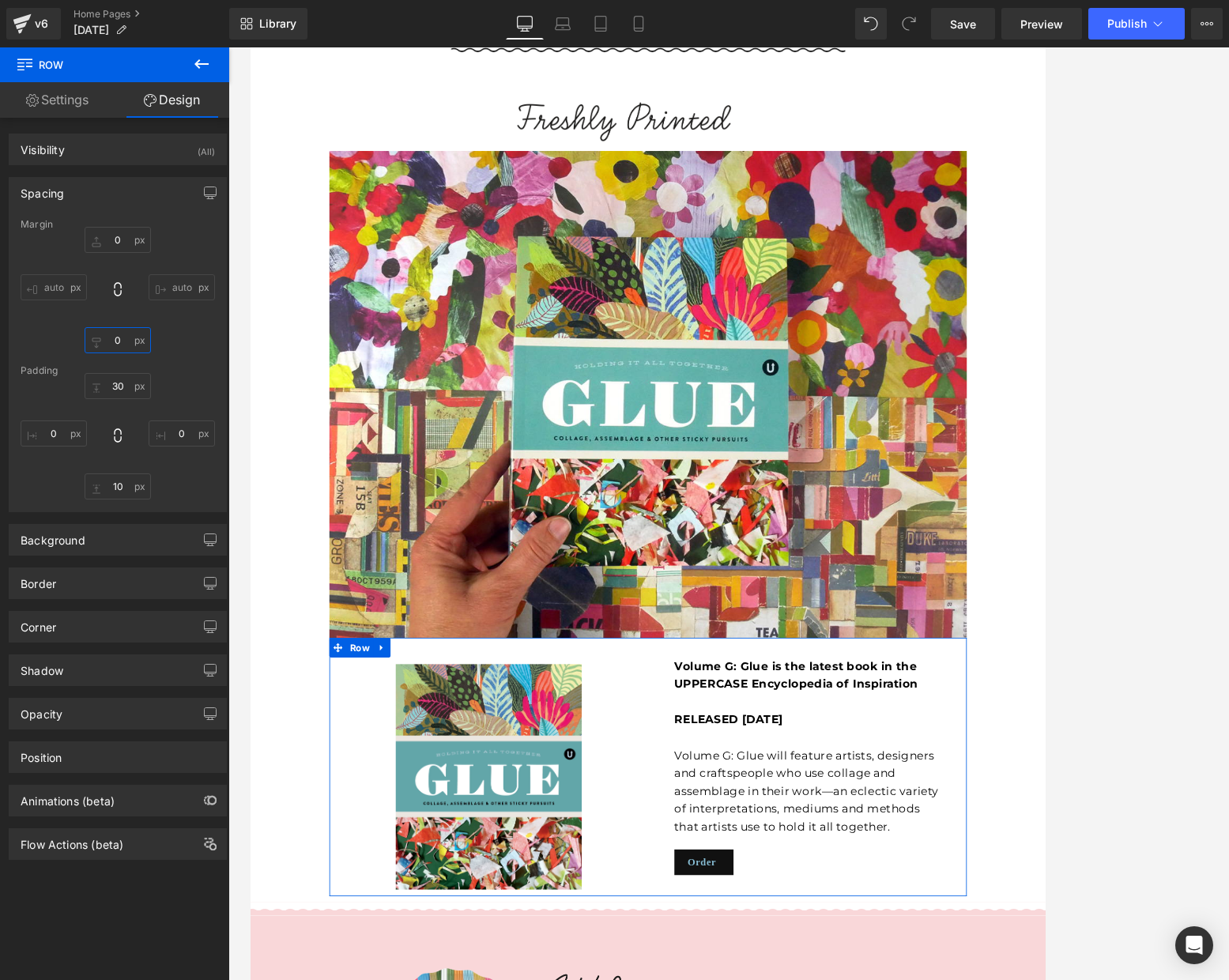
click at [115, 337] on input "0" at bounding box center [117, 340] width 67 height 26
type input "M"
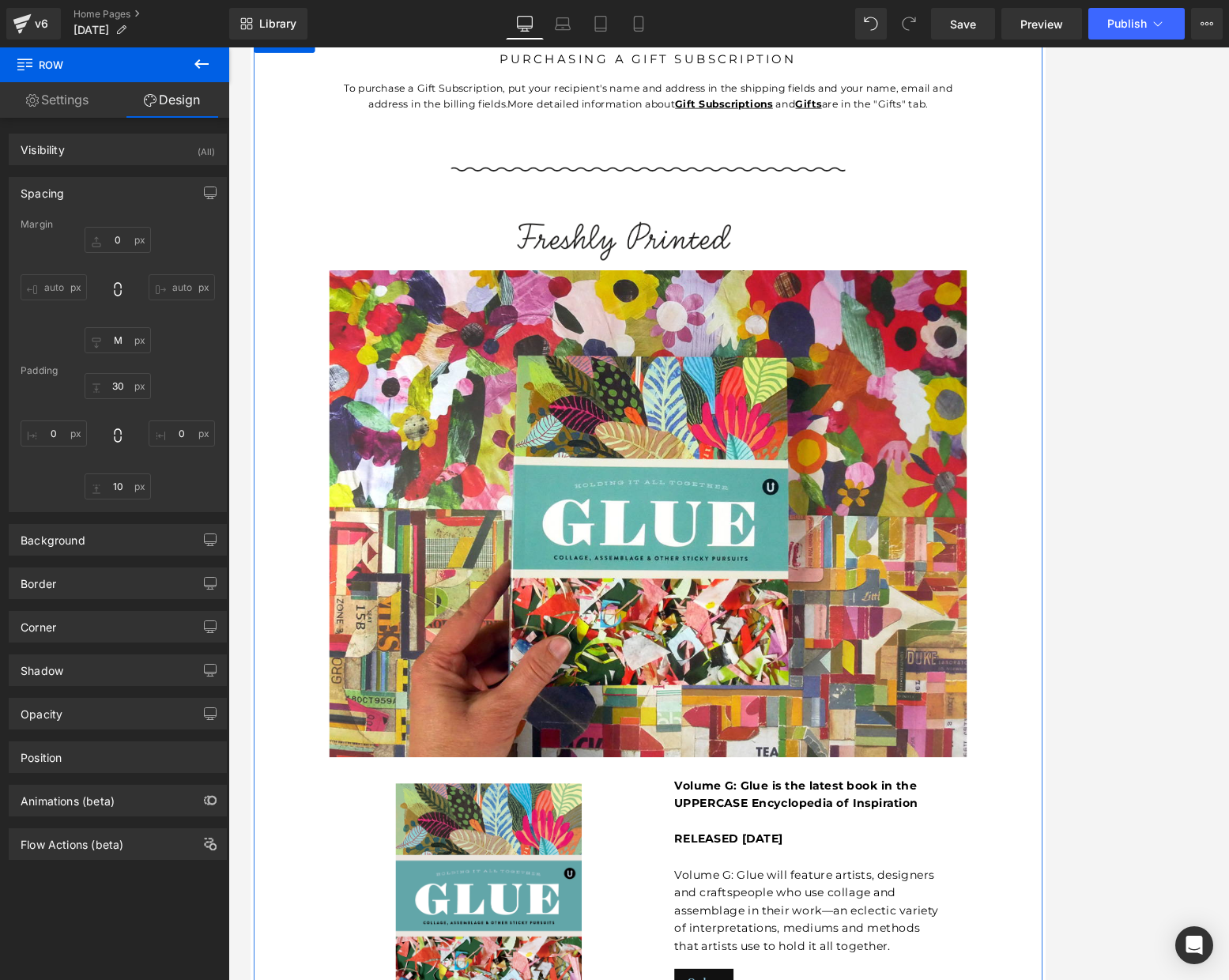
scroll to position [2308, 0]
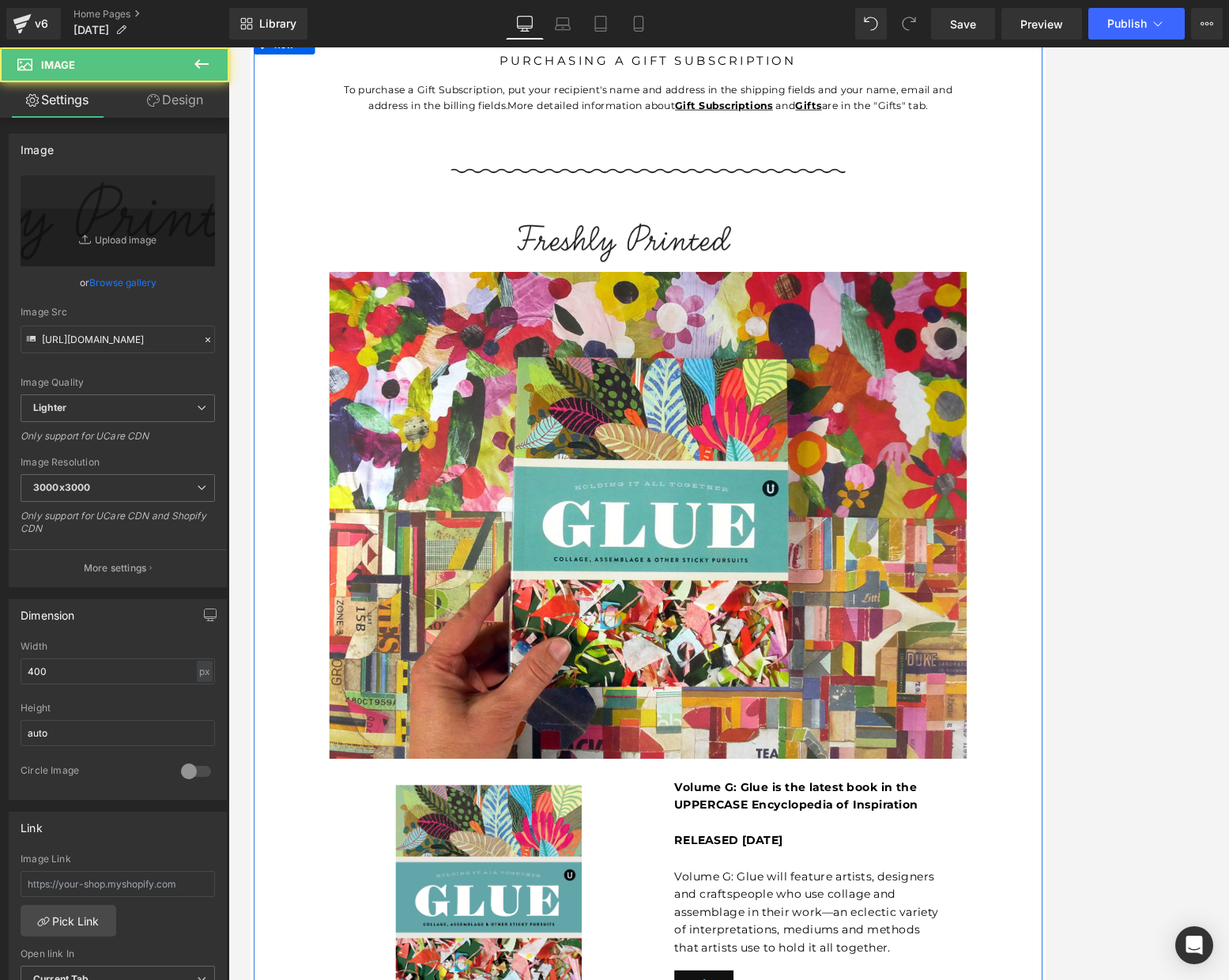
click at [718, 255] on div "Image" at bounding box center [728, 282] width 766 height 53
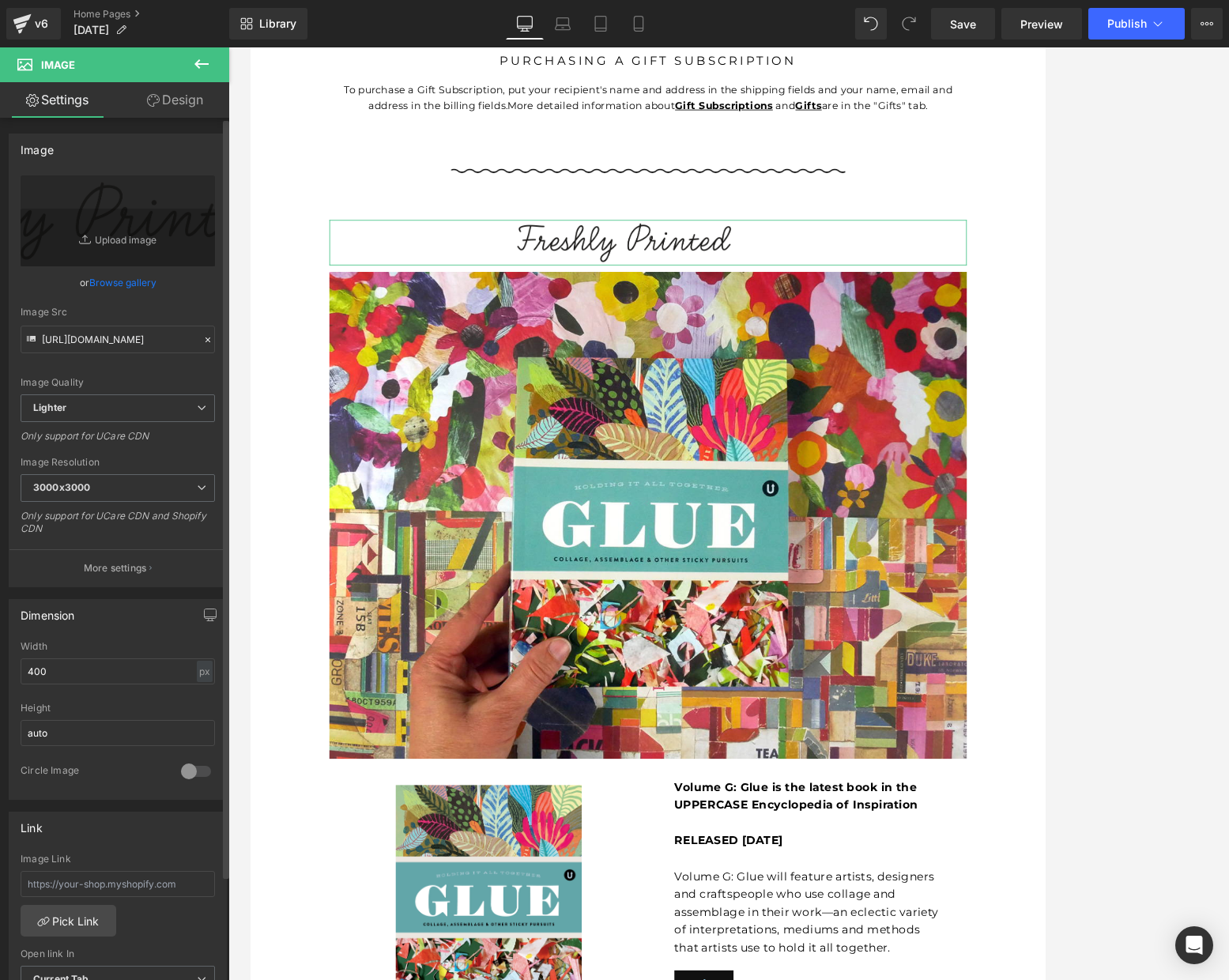
click at [157, 117] on div "Image [URL][DOMAIN_NAME] Replace Image Upload image or Browse gallery Image Src…" at bounding box center [118, 797] width 237 height 1360
drag, startPoint x: 182, startPoint y: 94, endPoint x: 108, endPoint y: 150, distance: 92.8
click at [182, 94] on link "Design" at bounding box center [175, 99] width 115 height 35
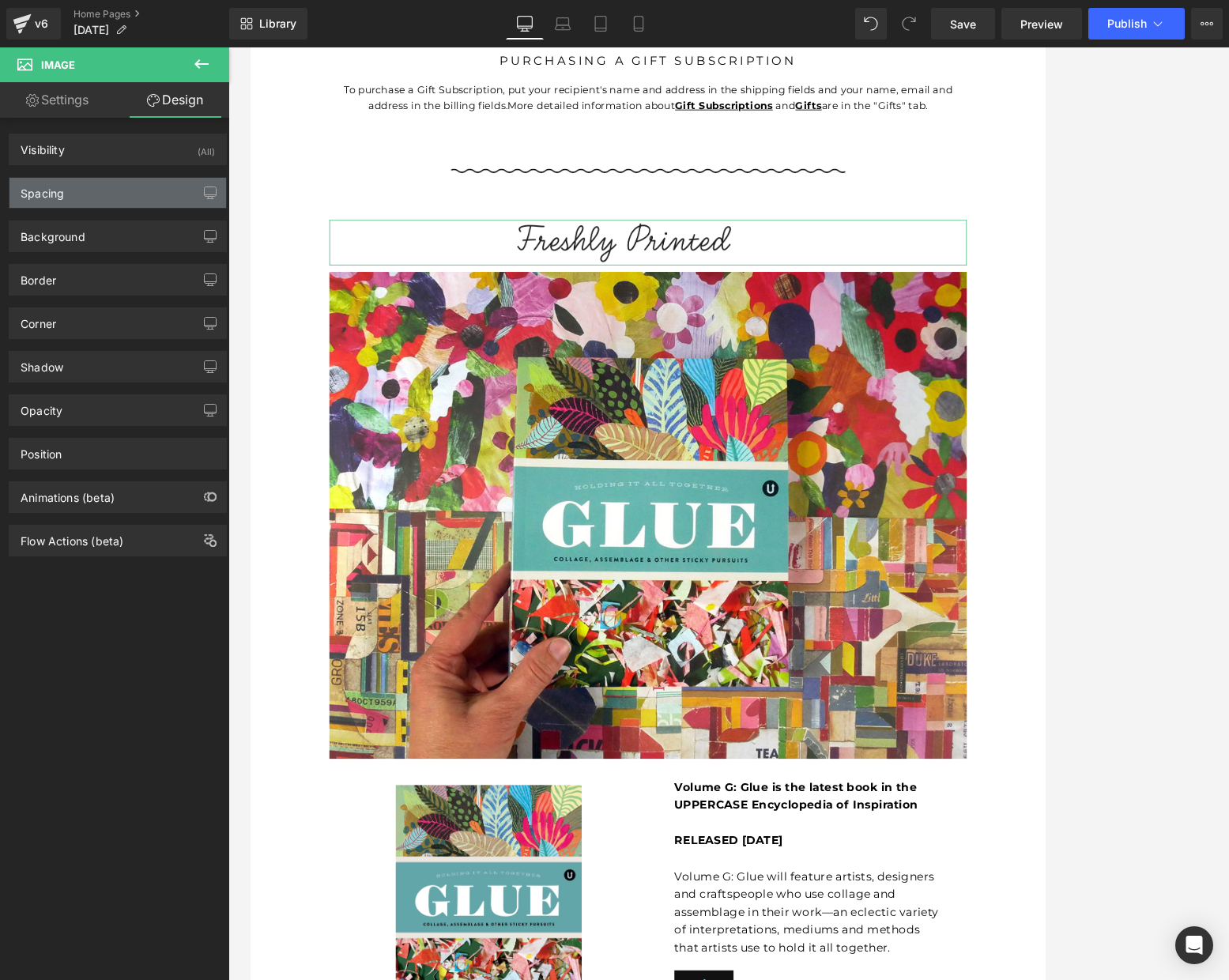
drag, startPoint x: 85, startPoint y: 192, endPoint x: 94, endPoint y: 199, distance: 11.4
click at [85, 192] on div "Spacing" at bounding box center [118, 192] width 217 height 30
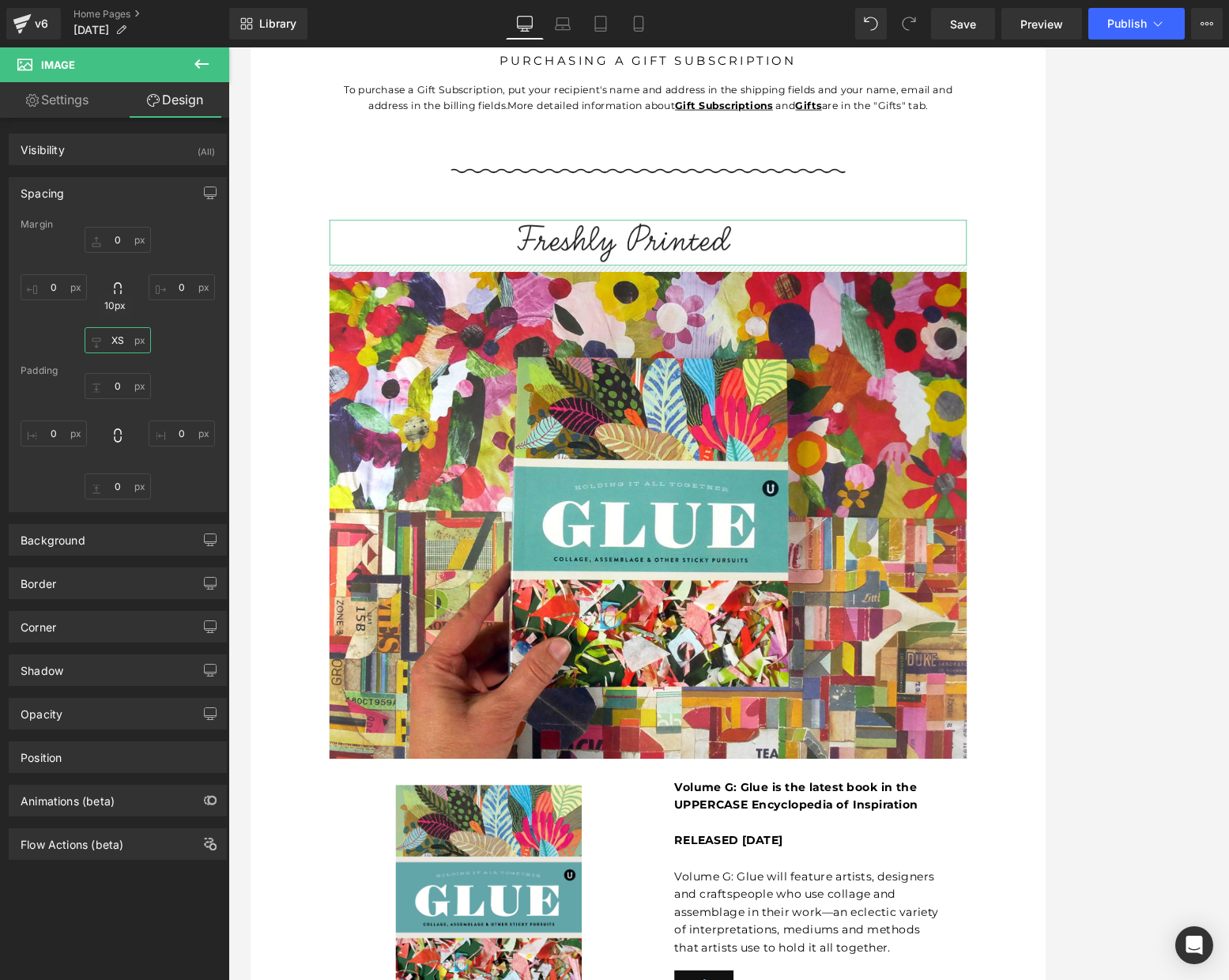
click at [121, 335] on input "XS" at bounding box center [117, 340] width 67 height 26
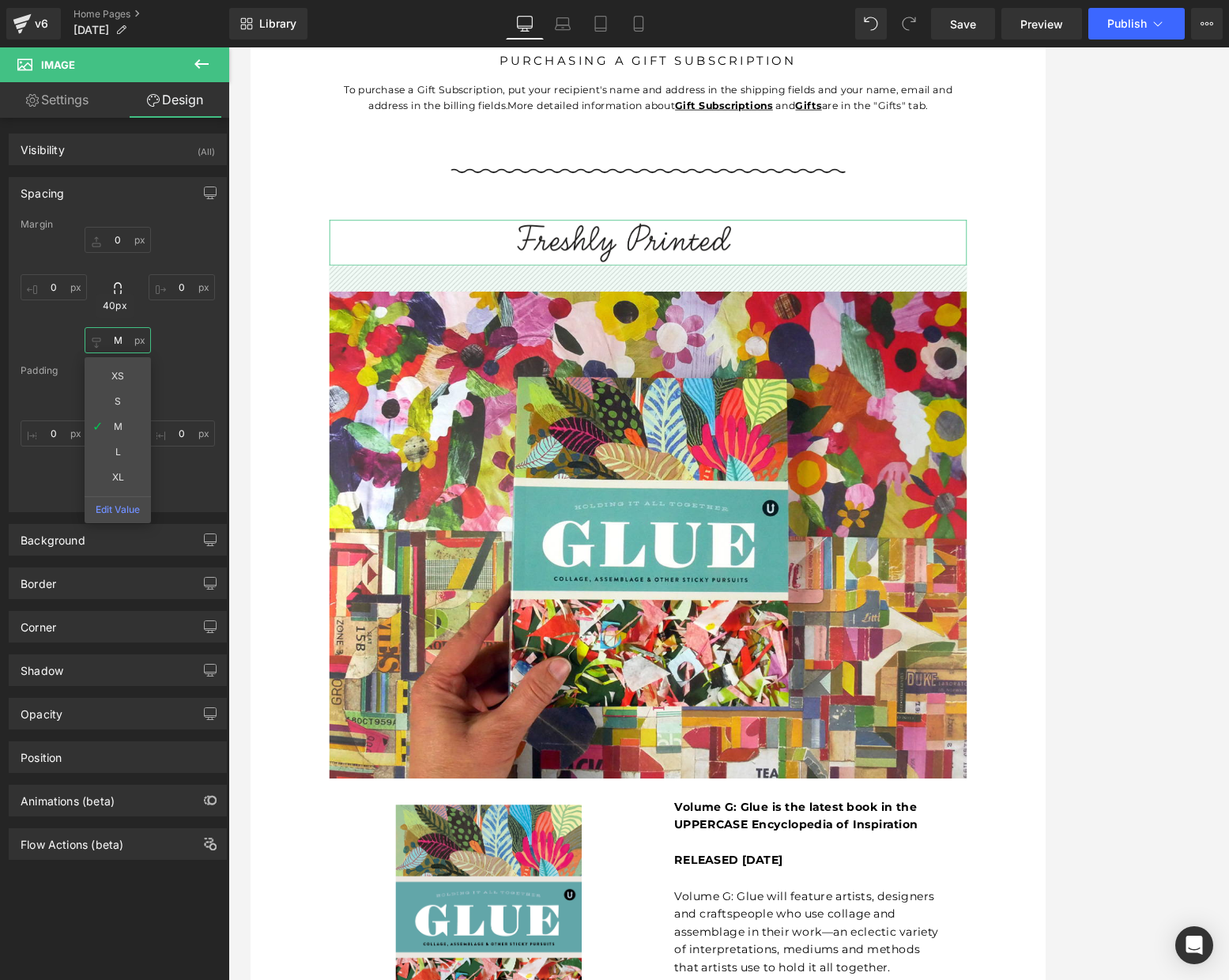
click at [132, 345] on input "M" at bounding box center [117, 340] width 67 height 26
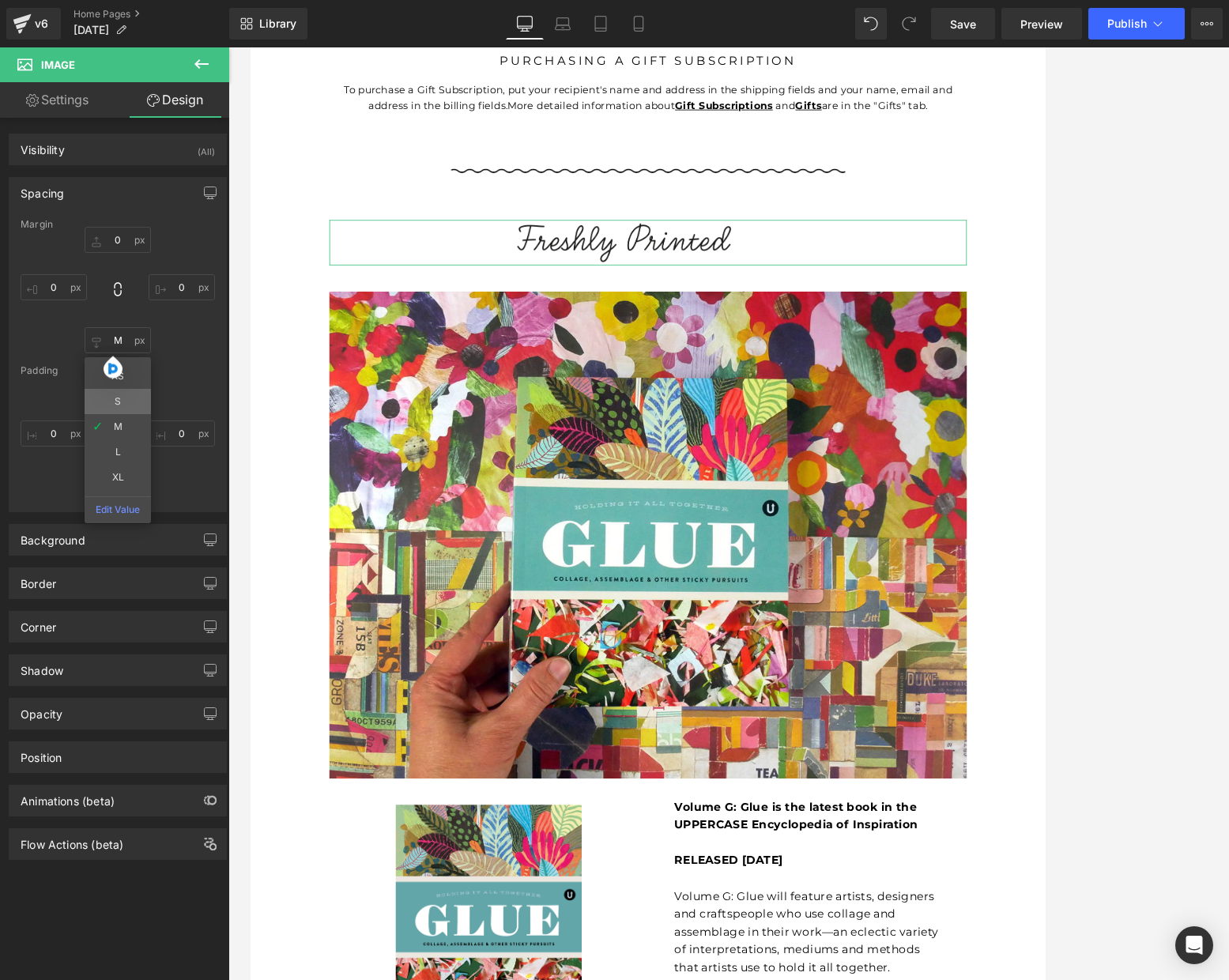
type input "S"
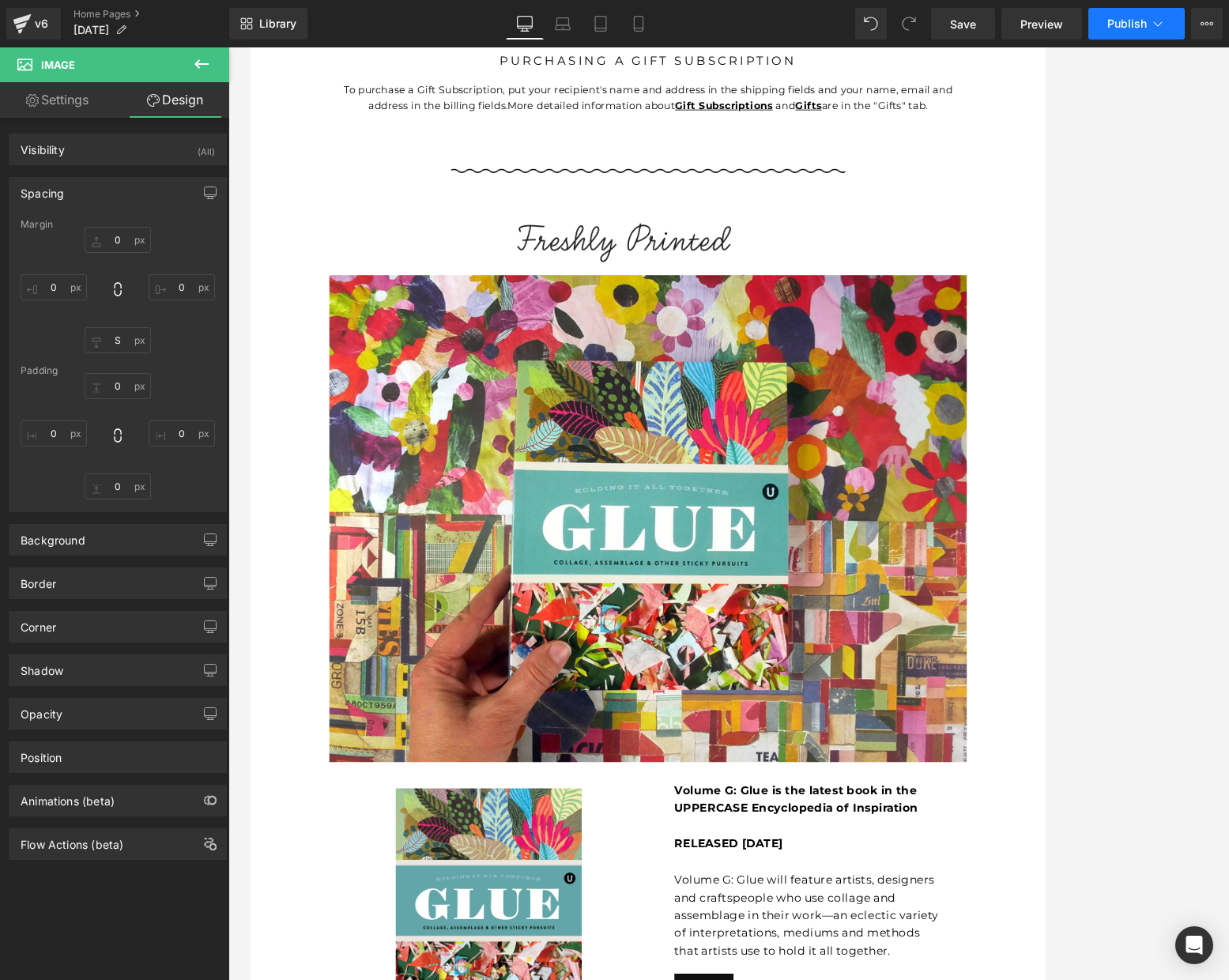
click at [999, 21] on span "Publish" at bounding box center [1127, 23] width 39 height 12
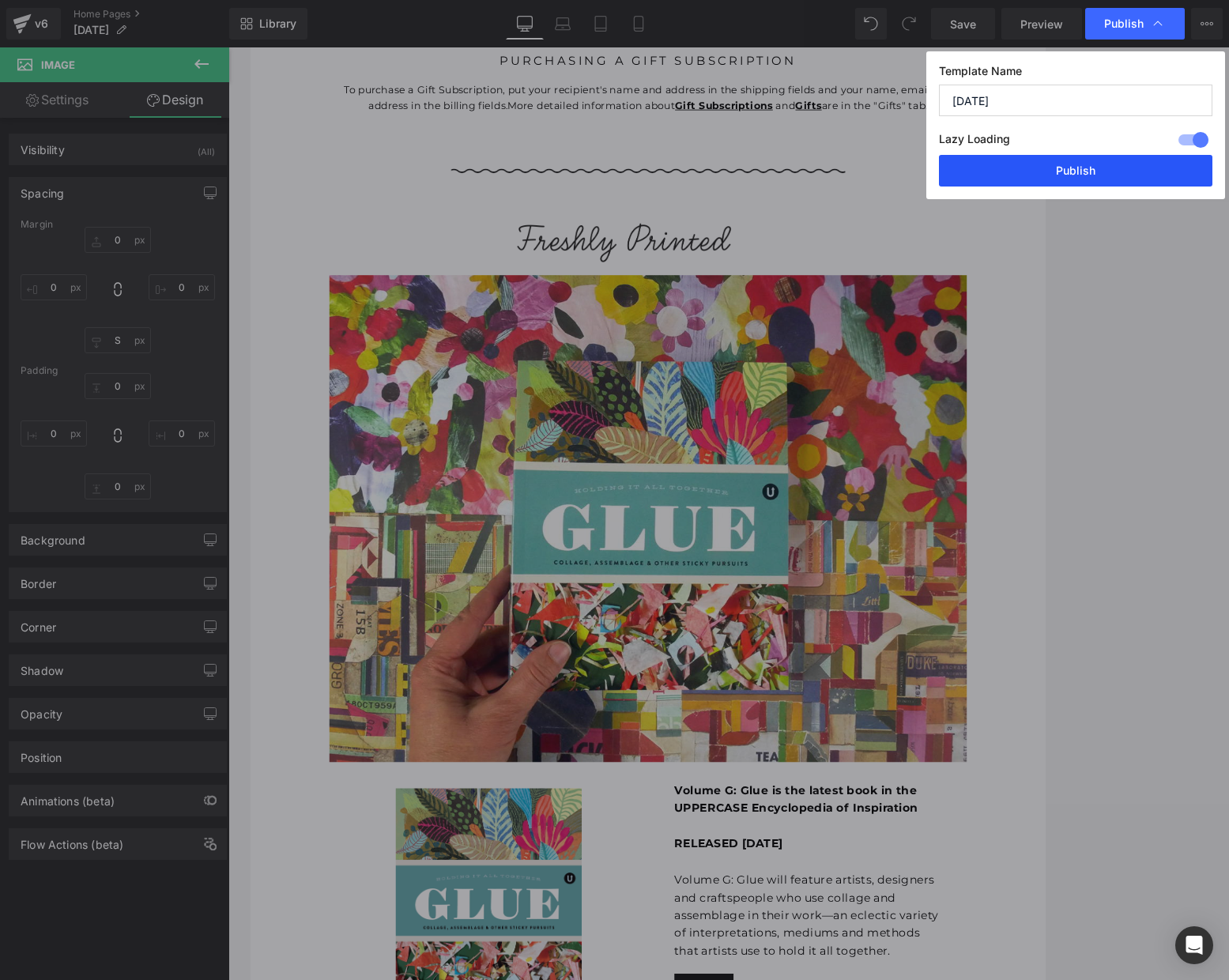
click at [999, 169] on button "Publish" at bounding box center [1075, 171] width 274 height 31
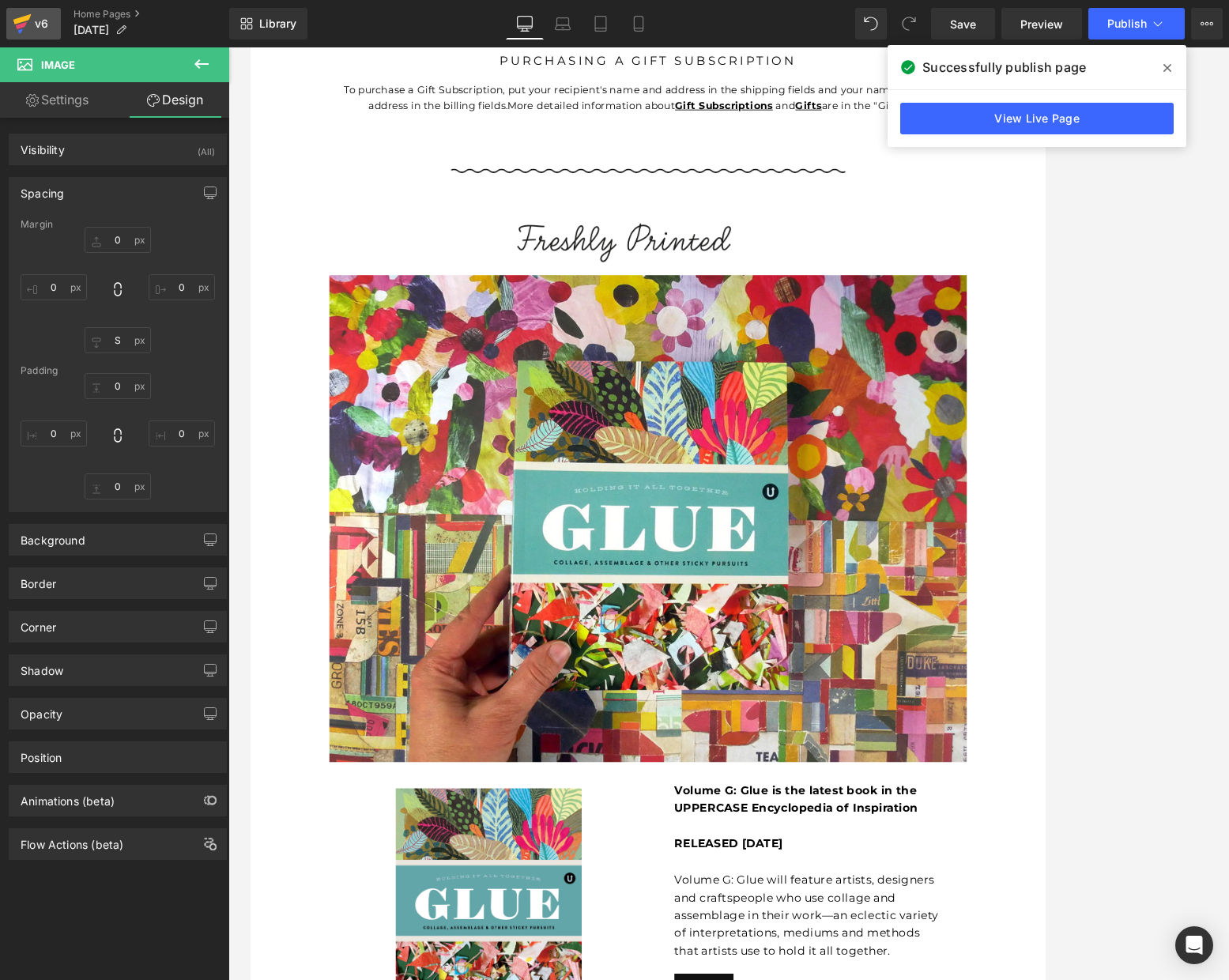
click at [25, 17] on icon at bounding box center [22, 19] width 18 height 11
